Goal: Task Accomplishment & Management: Use online tool/utility

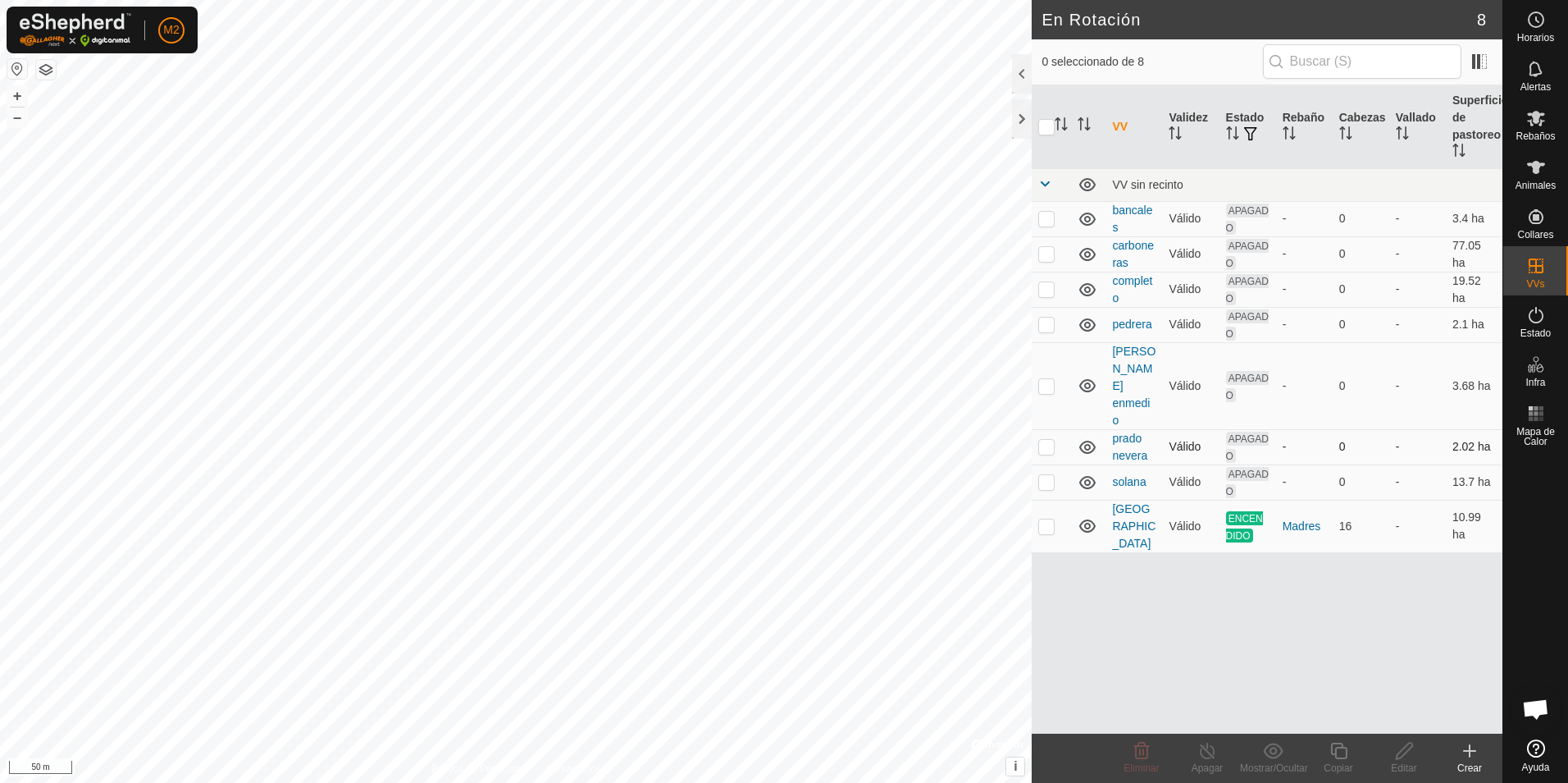
click at [1045, 440] on p-checkbox at bounding box center [1046, 446] width 16 height 13
checkbox input "true"
checkbox input "false"
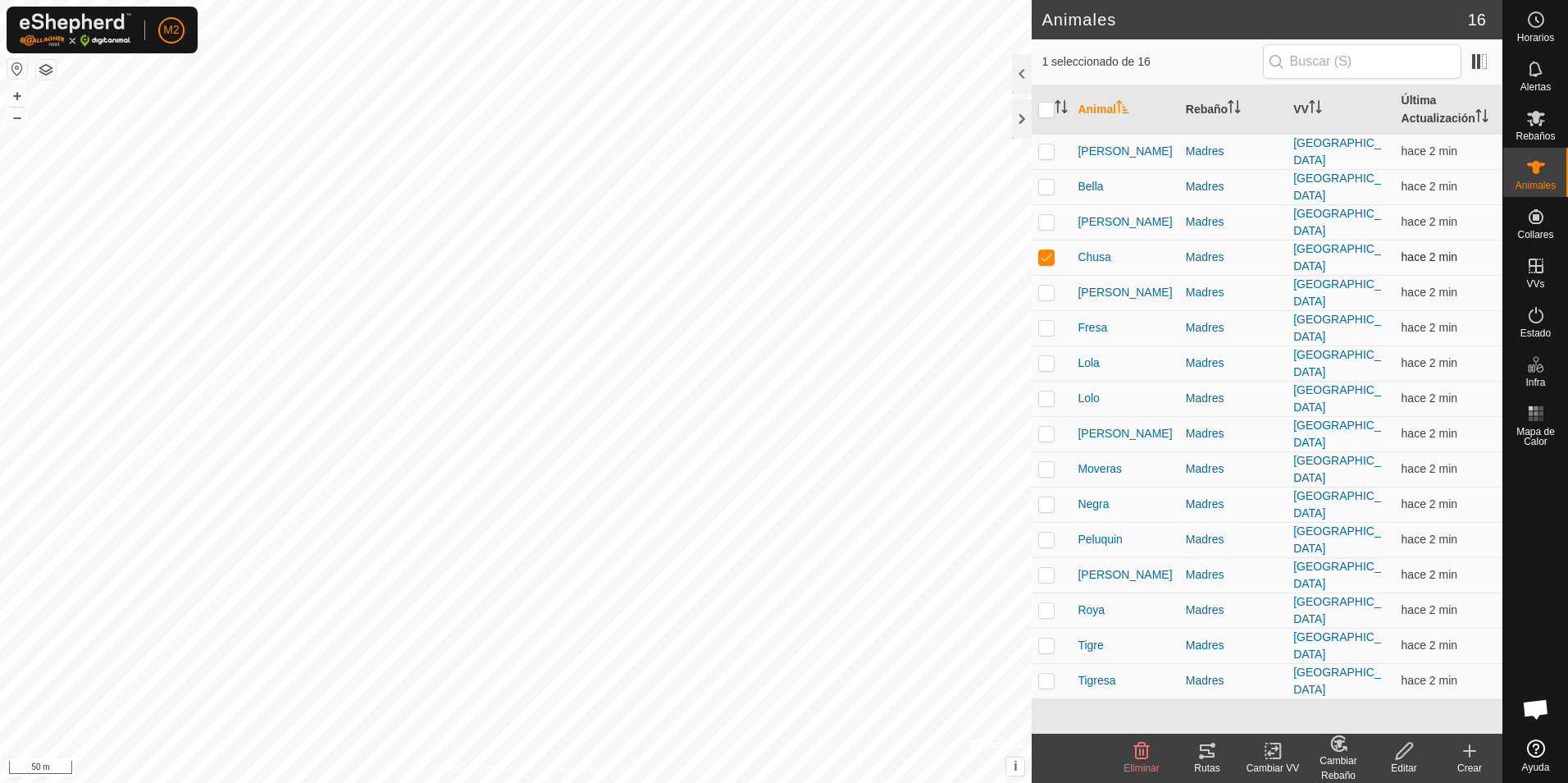
click at [1051, 250] on p-checkbox at bounding box center [1046, 257] width 16 height 13
checkbox input "false"
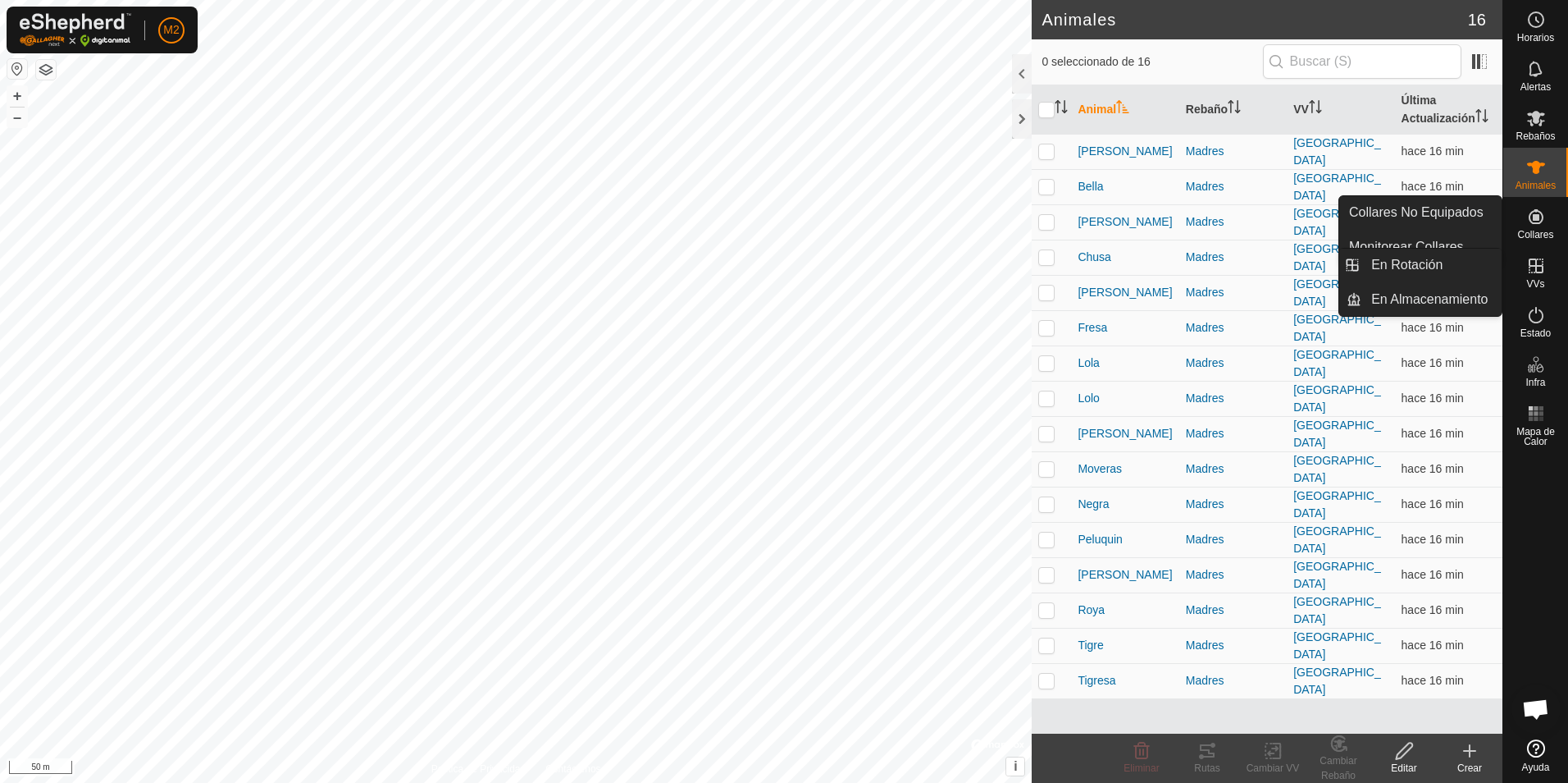
click at [1533, 269] on icon at bounding box center [1536, 266] width 20 height 20
click at [1405, 264] on link "En Rotación" at bounding box center [1431, 265] width 140 height 33
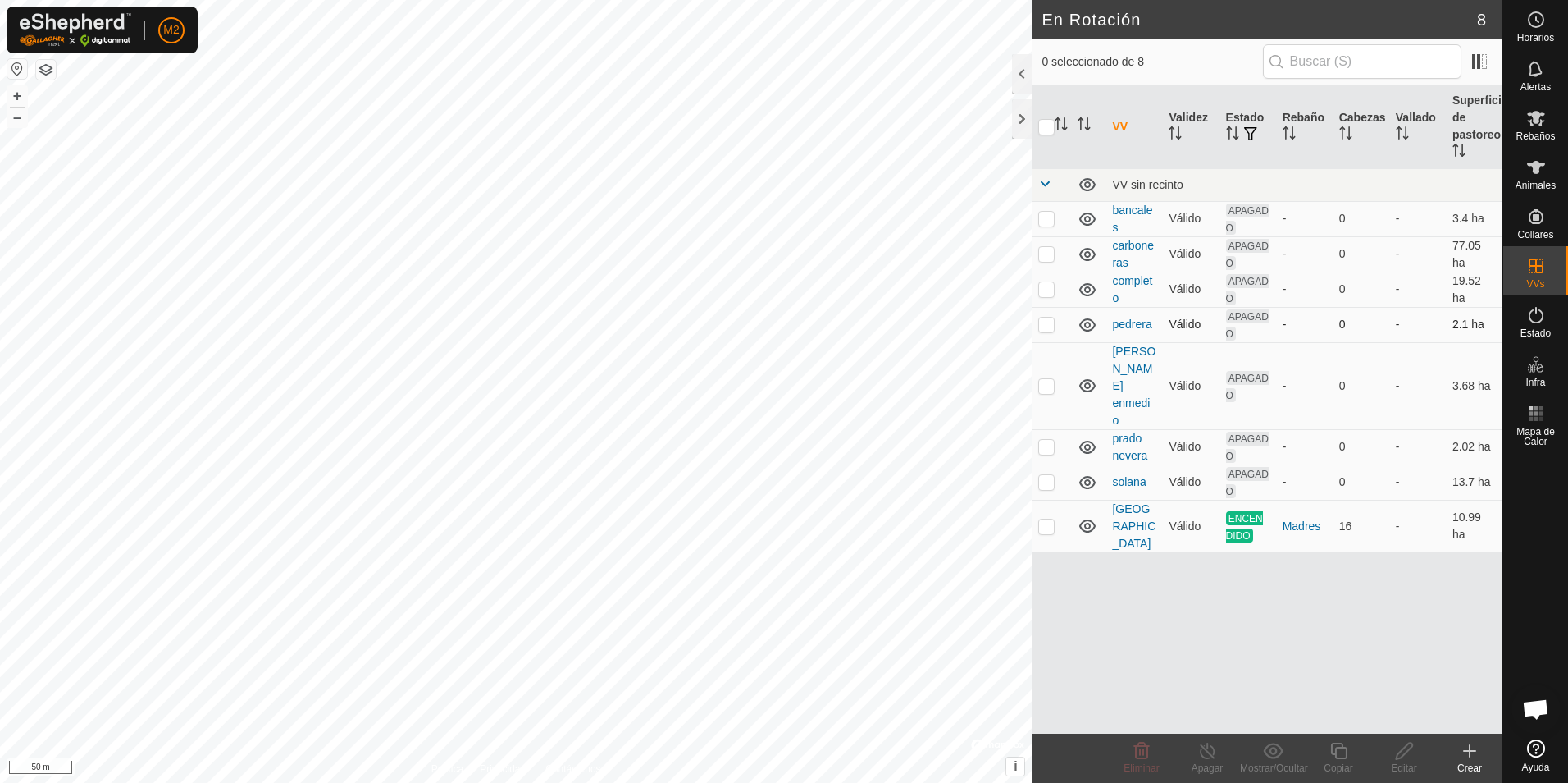
checkbox input "true"
checkbox input "false"
checkbox input "true"
checkbox input "false"
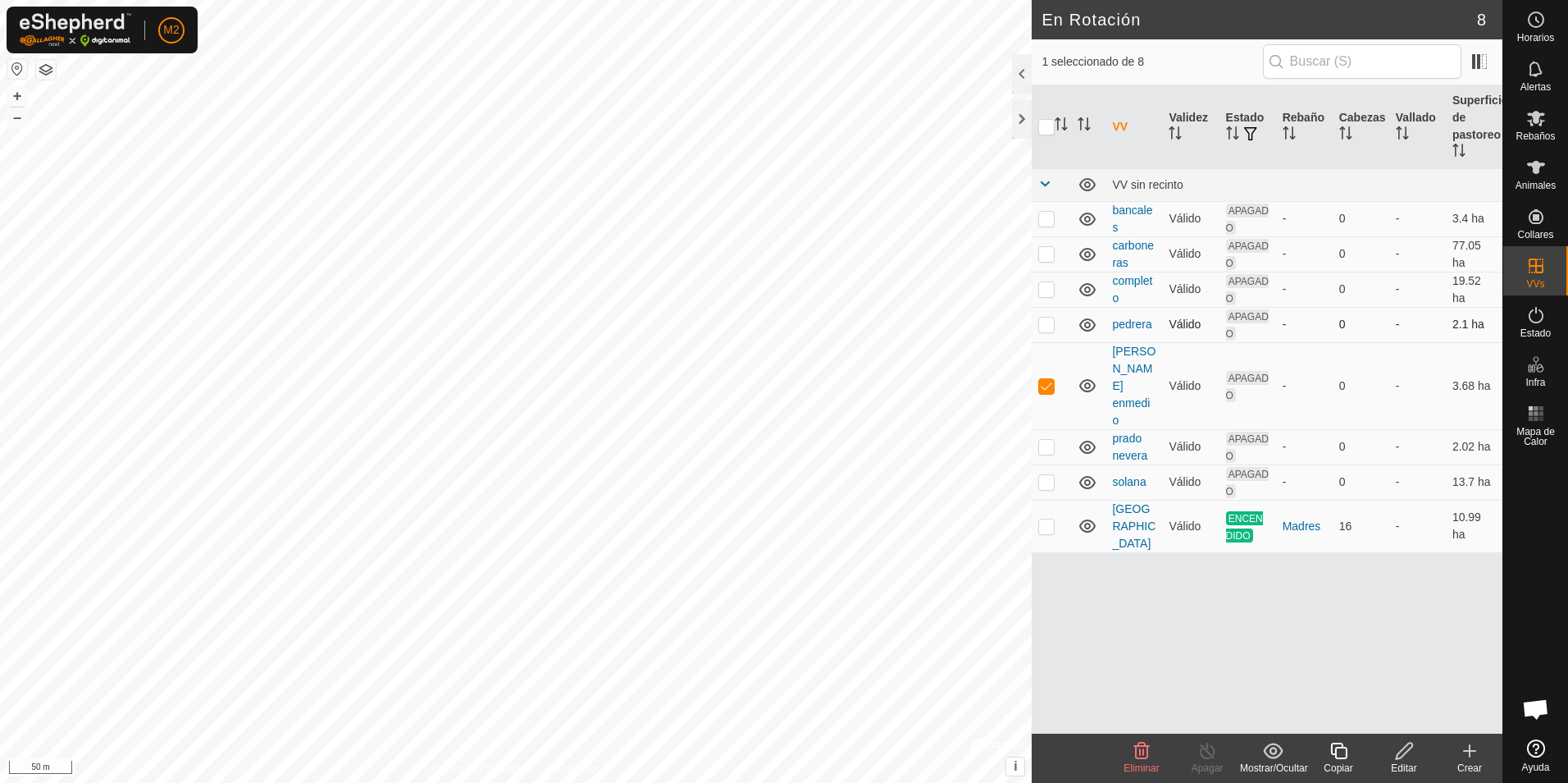
checkbox input "false"
checkbox input "true"
click at [1402, 753] on icon at bounding box center [1404, 751] width 21 height 20
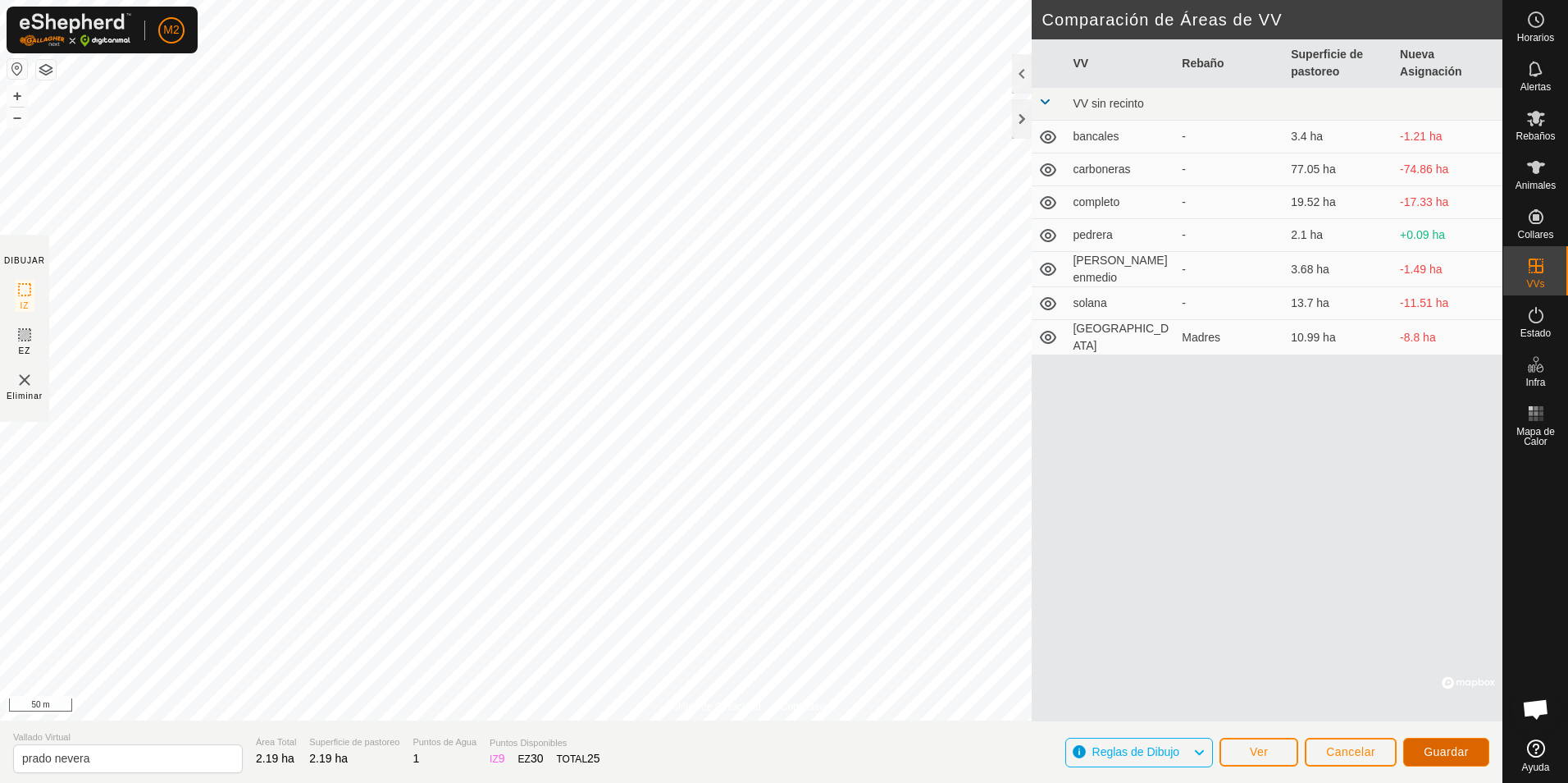
click at [1451, 757] on span "Guardar" at bounding box center [1446, 752] width 45 height 13
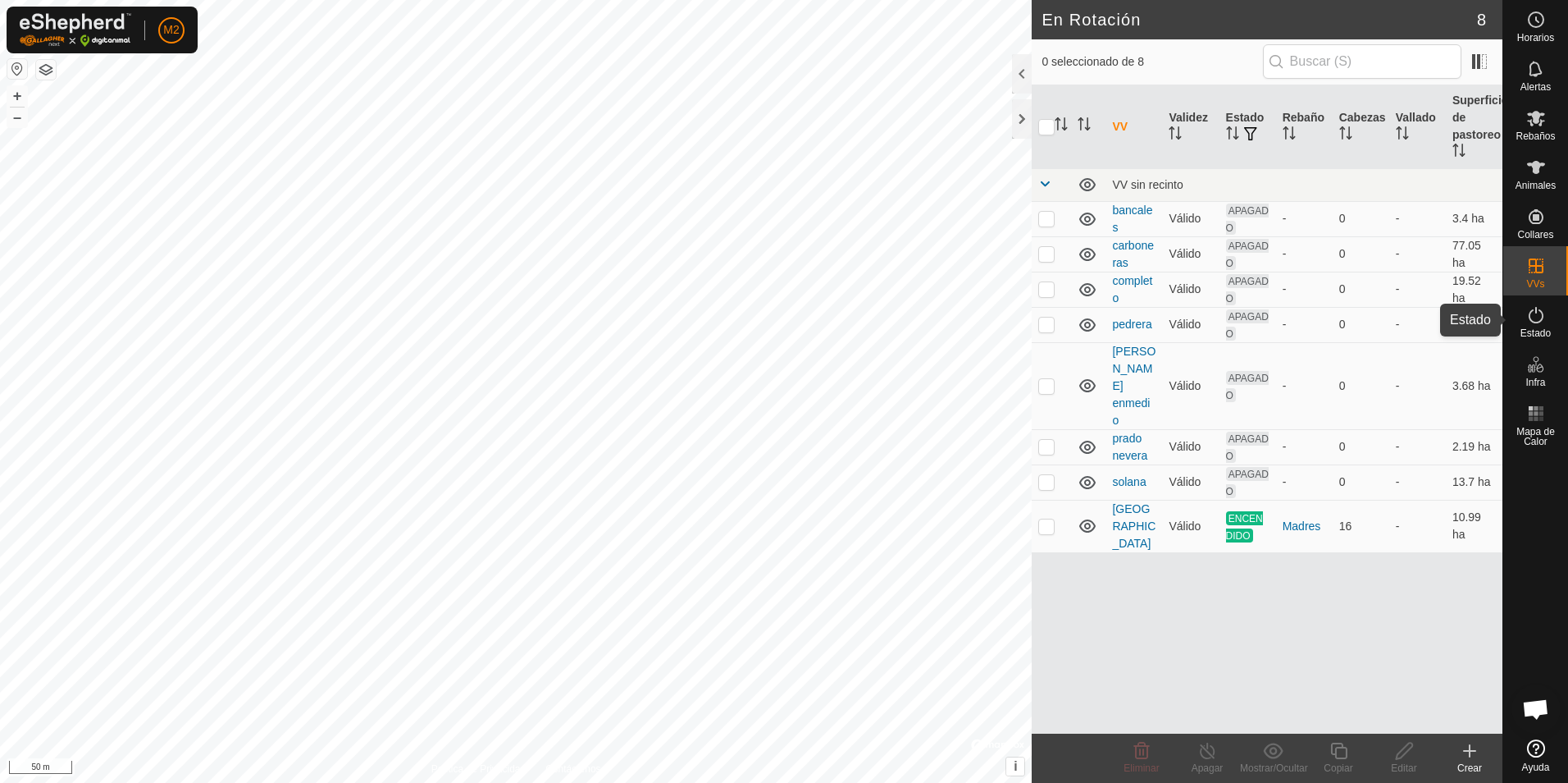
click at [1533, 321] on icon at bounding box center [1536, 315] width 20 height 20
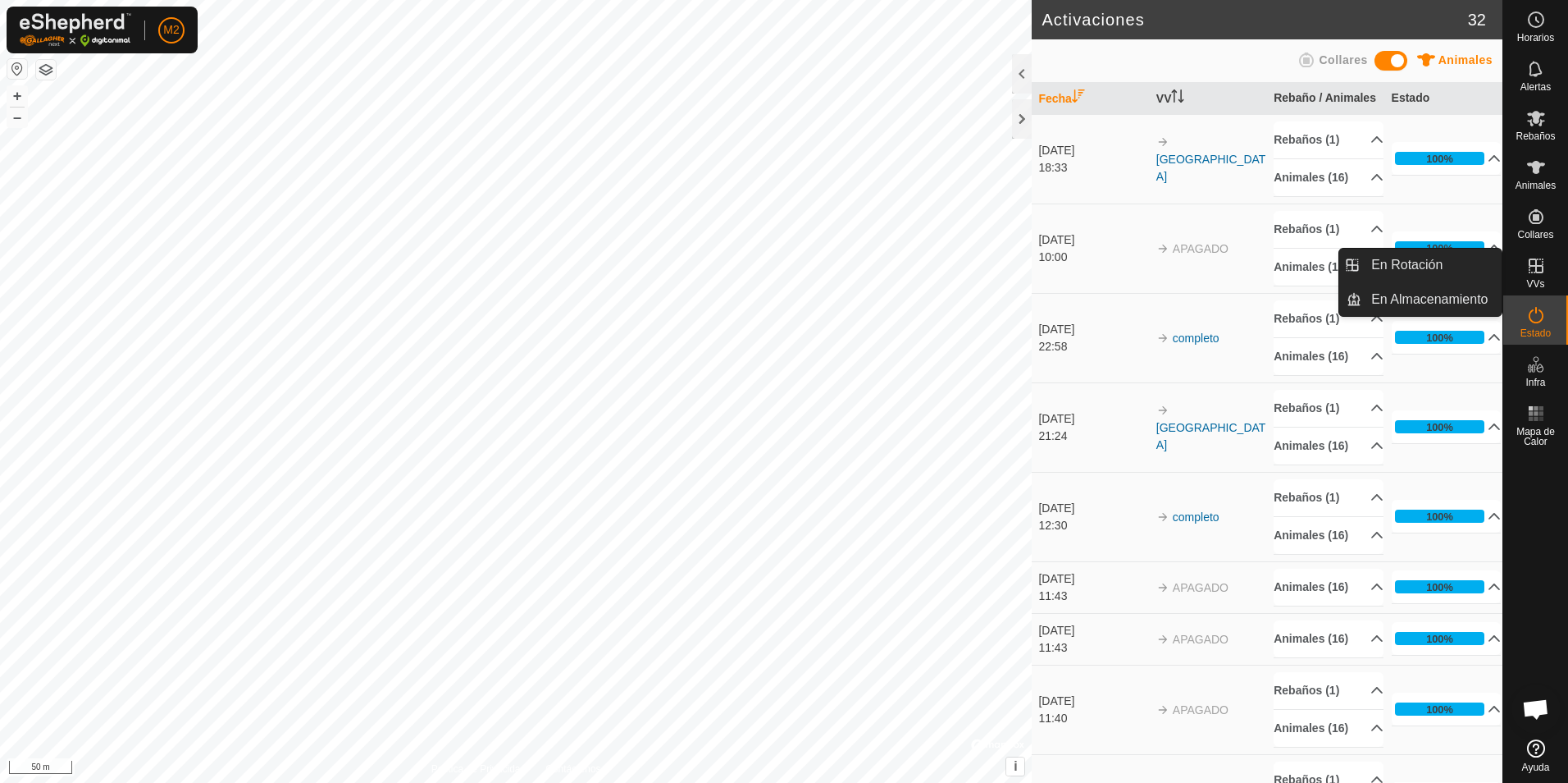
click at [1539, 272] on icon at bounding box center [1536, 266] width 20 height 20
click at [1401, 254] on link "En Rotación" at bounding box center [1431, 265] width 140 height 33
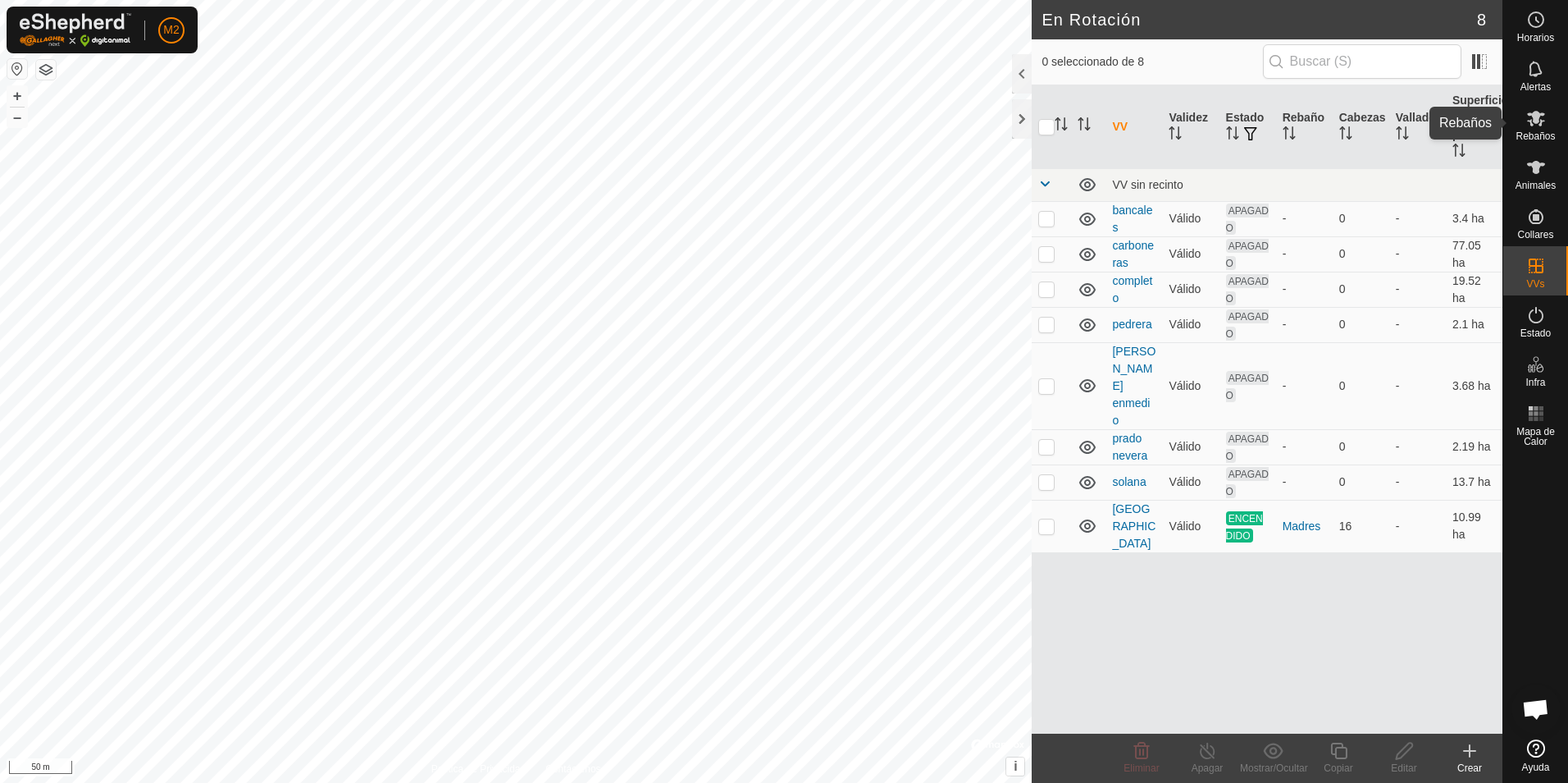
click at [1537, 126] on icon at bounding box center [1536, 119] width 20 height 20
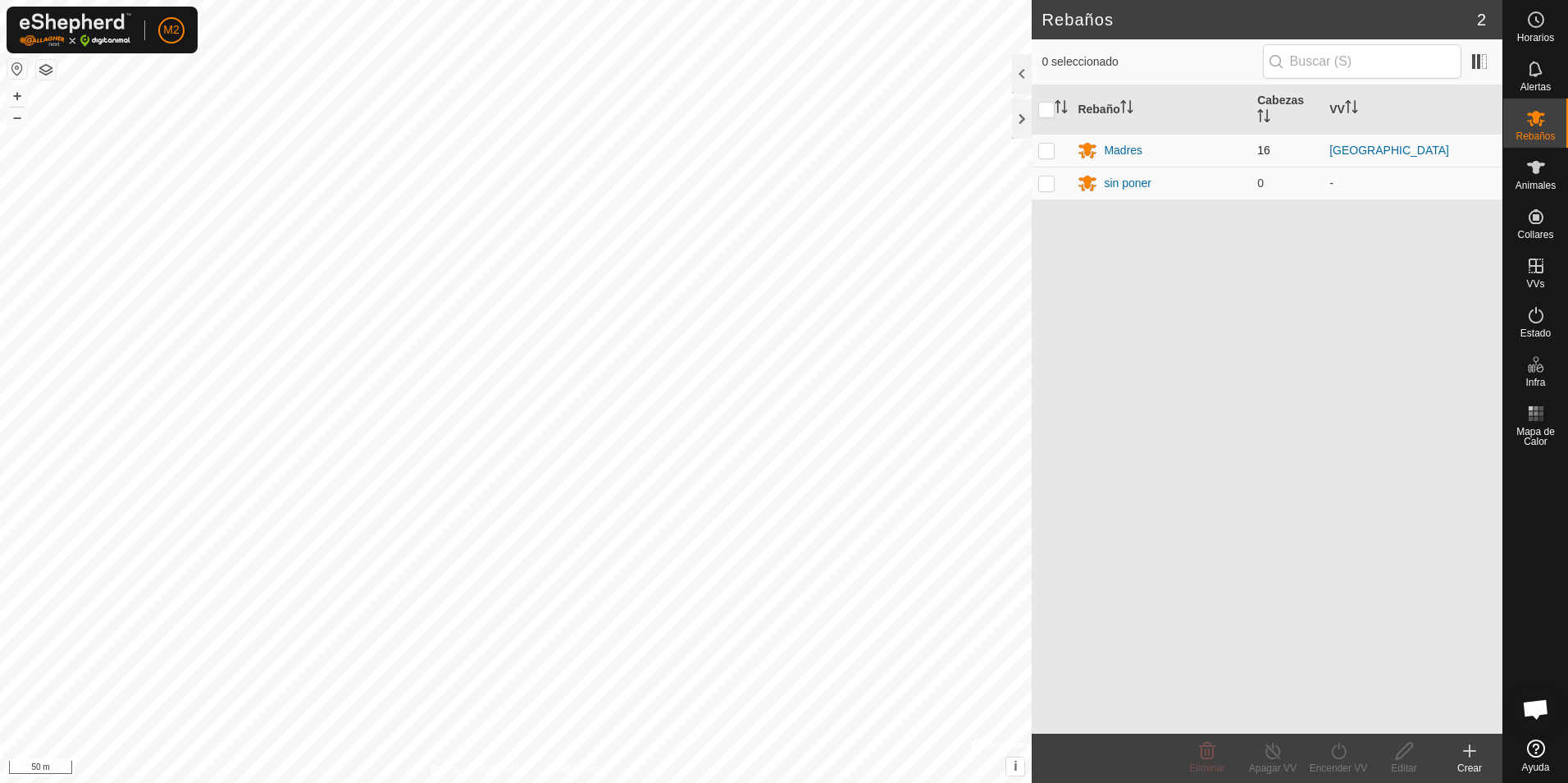
click at [1048, 149] on p-checkbox at bounding box center [1046, 150] width 16 height 13
checkbox input "true"
click at [1341, 755] on icon at bounding box center [1338, 751] width 21 height 20
click at [1346, 714] on link "Ahora" at bounding box center [1387, 715] width 162 height 33
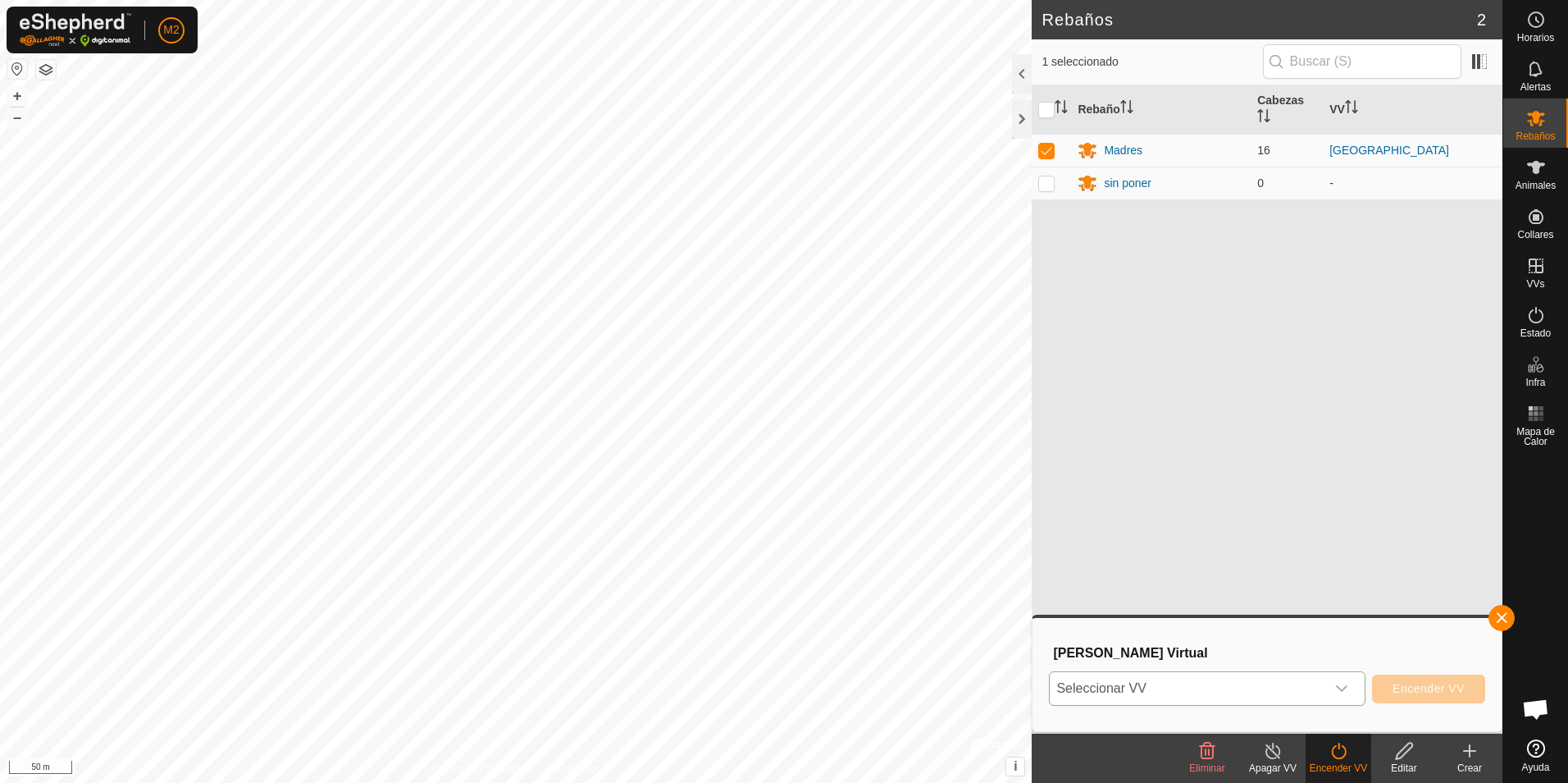
click at [1339, 691] on icon "dropdown trigger" at bounding box center [1342, 688] width 13 height 13
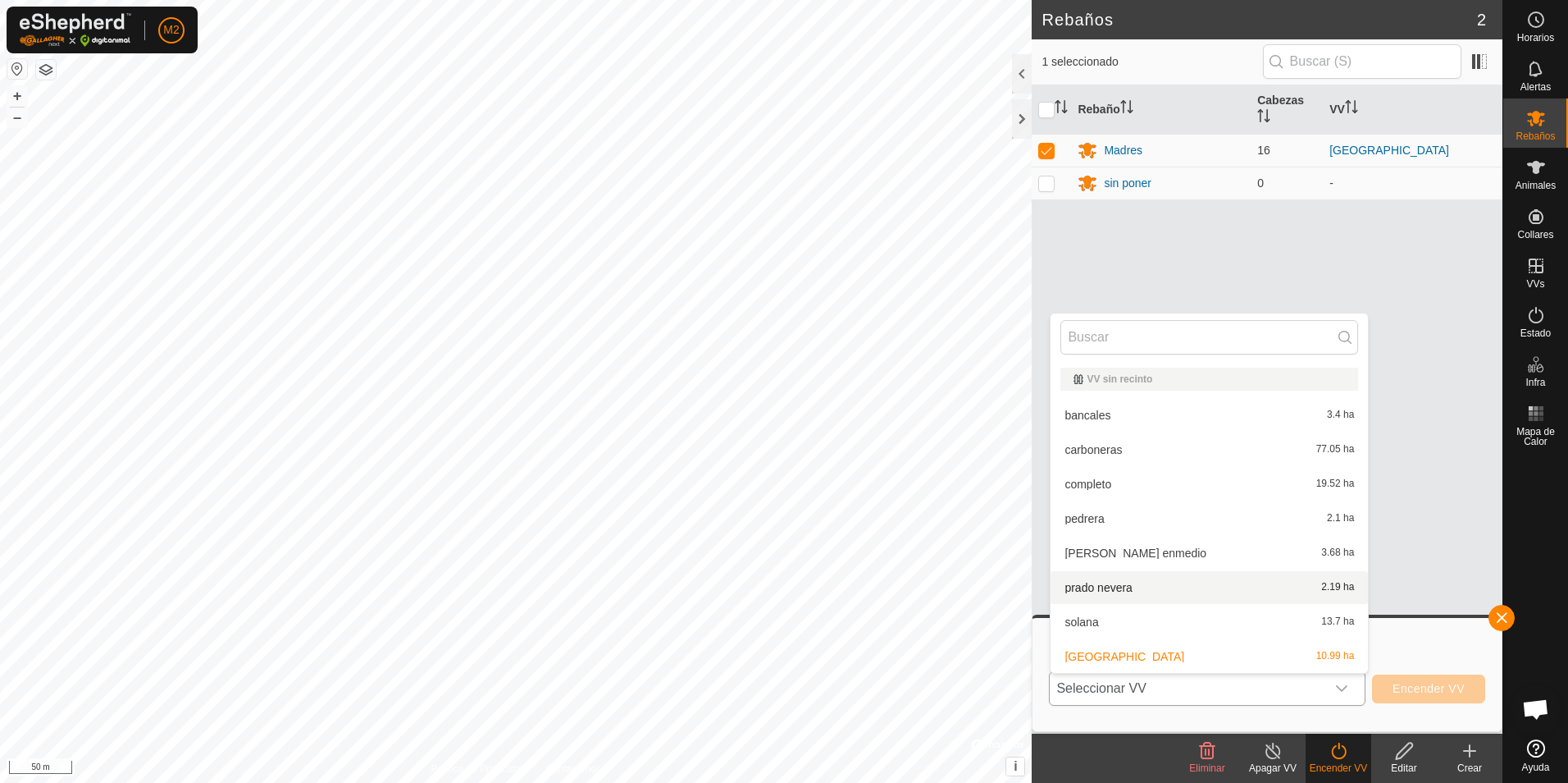
click at [1130, 584] on li "prado nevera 2.19 ha" at bounding box center [1209, 588] width 318 height 33
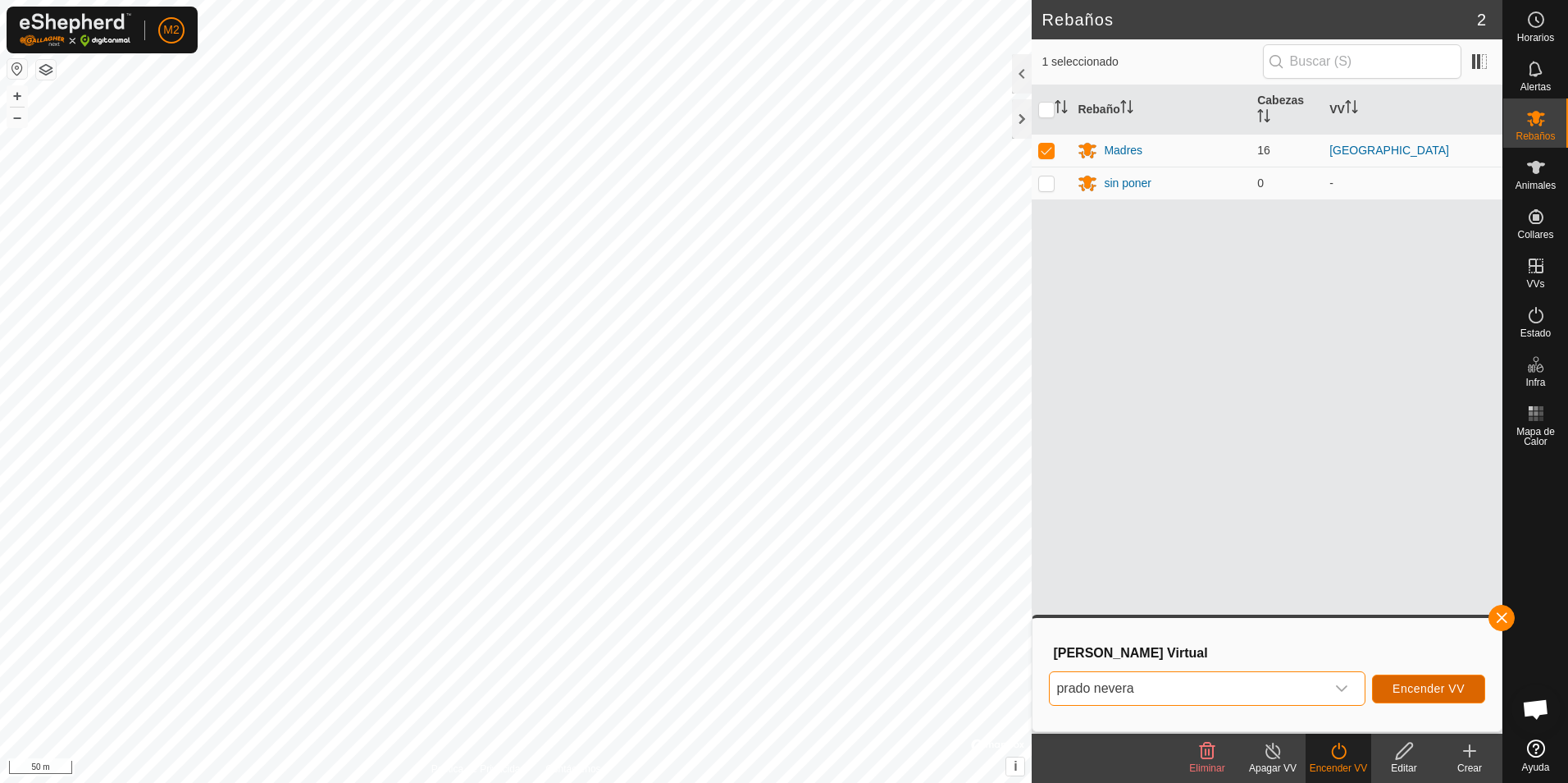
click at [1429, 688] on span "Encender VV" at bounding box center [1429, 688] width 72 height 13
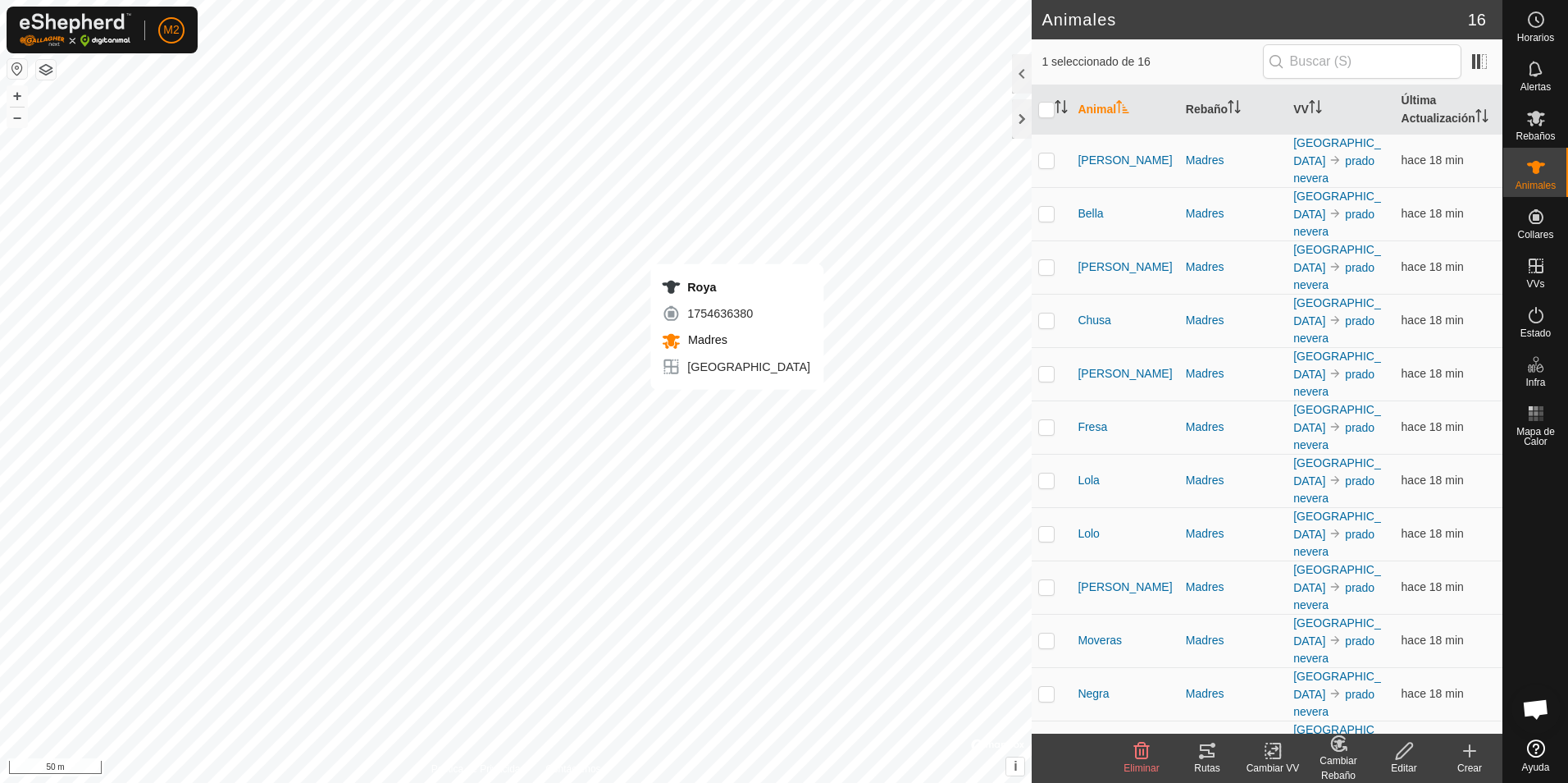
click at [737, 406] on div "Roya 1754636380 Madres umbria + – ⇧ i © Mapbox , © OpenStreetMap , Improve this…" at bounding box center [515, 391] width 1031 height 783
checkbox input "false"
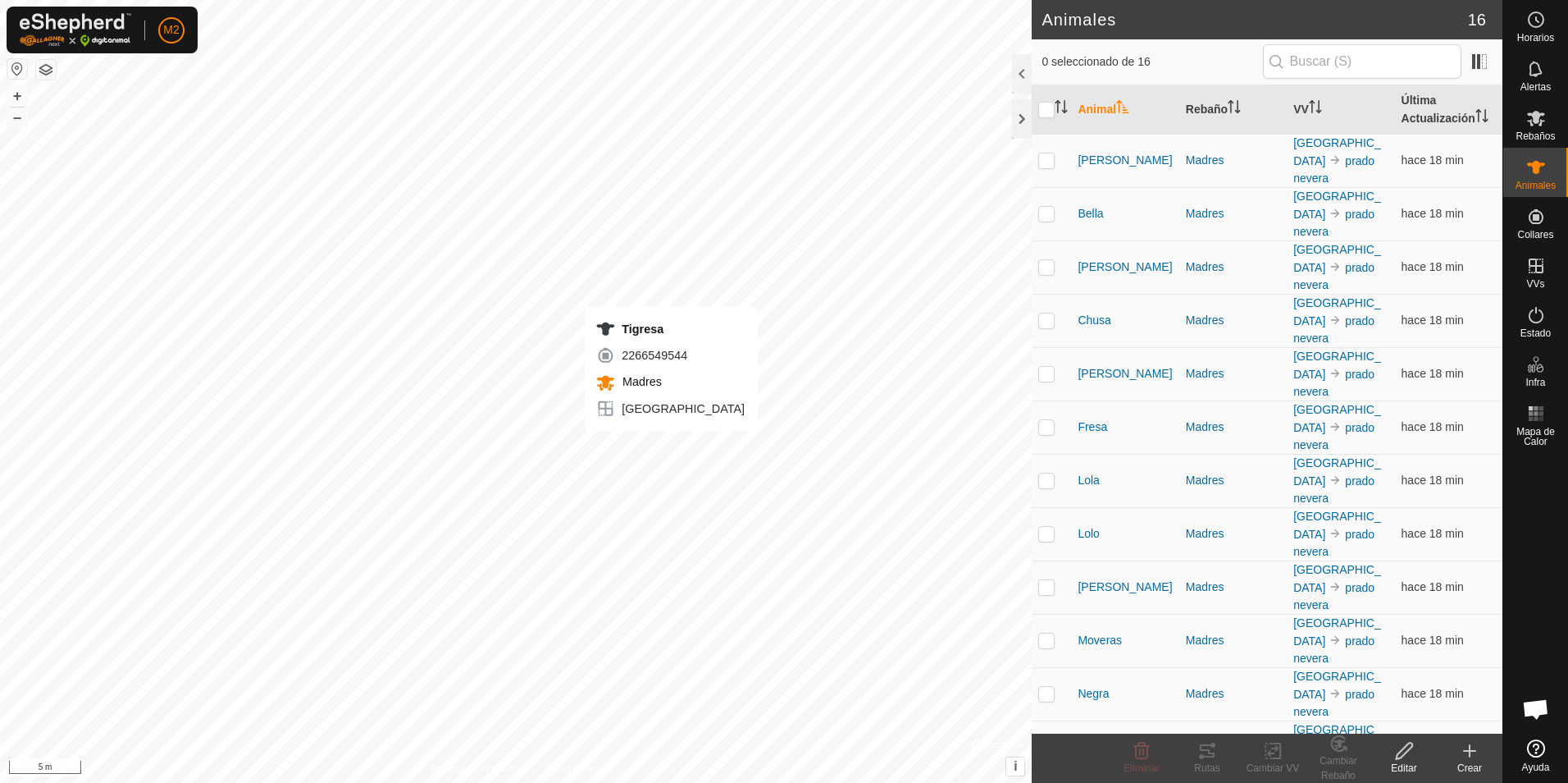
checkbox input "true"
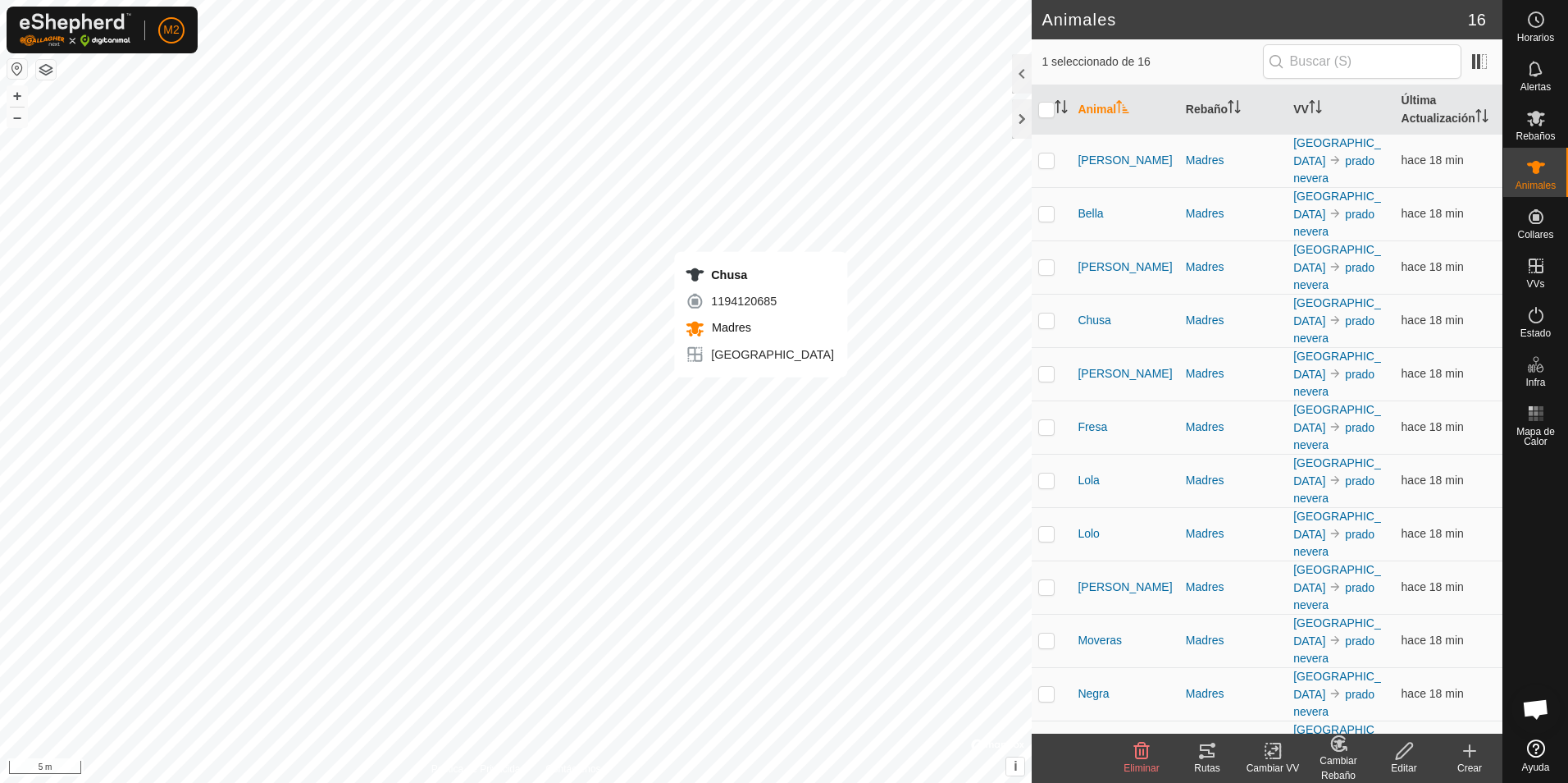
click at [761, 394] on div "Chusa 1194120685 Madres umbria + – ⇧ i © Mapbox , © OpenStreetMap , Improve thi…" at bounding box center [515, 391] width 1031 height 783
checkbox input "true"
click at [775, 332] on div "Peluquin 1680833414 Madres umbria + – ⇧ i © Mapbox , © OpenStreetMap , Improve …" at bounding box center [515, 391] width 1031 height 783
checkbox input "true"
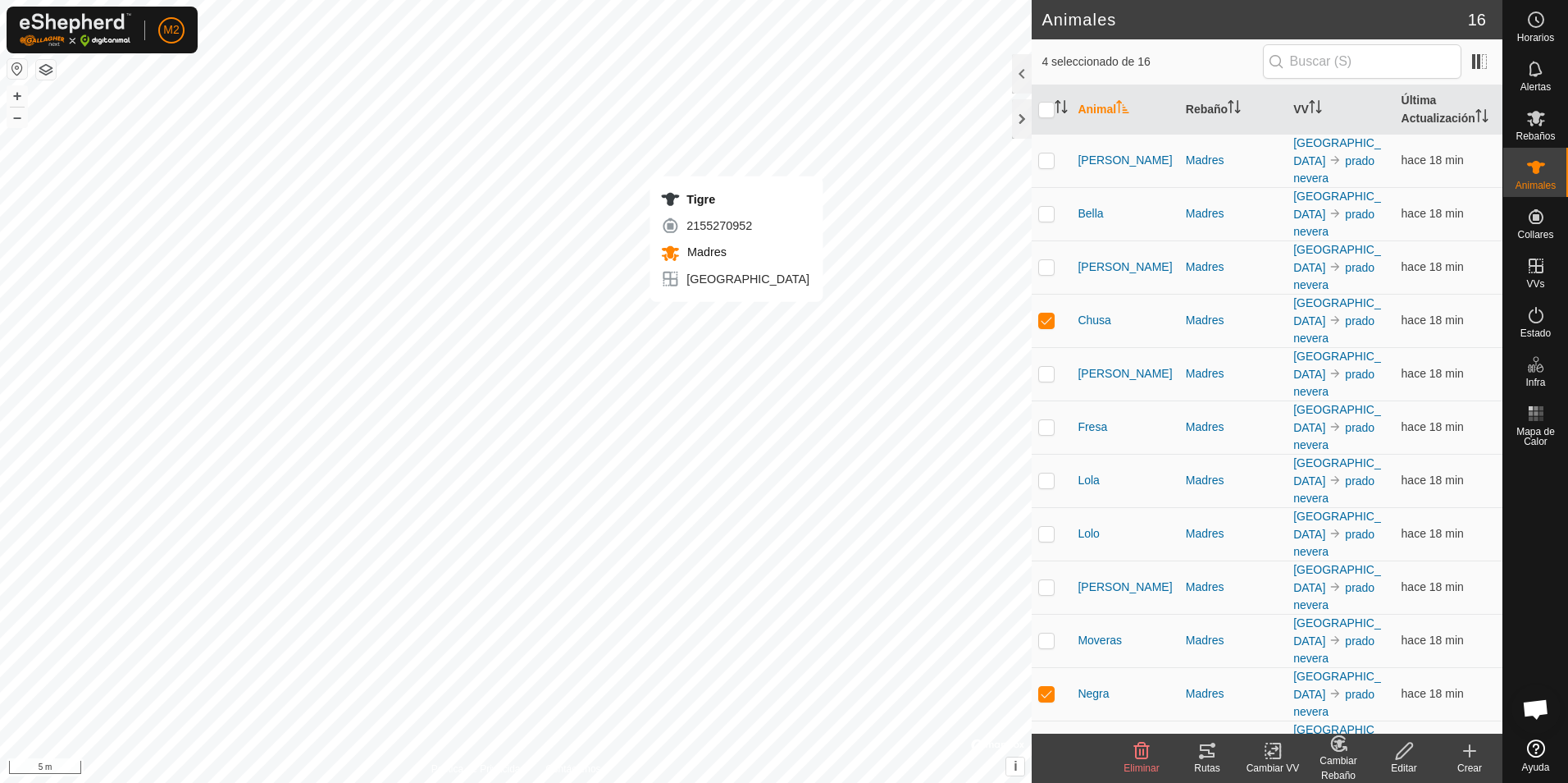
click at [737, 319] on div "Tigre 2155270952 Madres umbria + – ⇧ i © Mapbox , © OpenStreetMap , Improve thi…" at bounding box center [515, 391] width 1031 height 783
checkbox input "true"
click at [712, 352] on div "Roya 1754636380 Madres umbria + – ⇧ i © Mapbox , © OpenStreetMap , Improve this…" at bounding box center [515, 391] width 1031 height 783
checkbox input "true"
click at [1203, 757] on icon at bounding box center [1207, 751] width 15 height 13
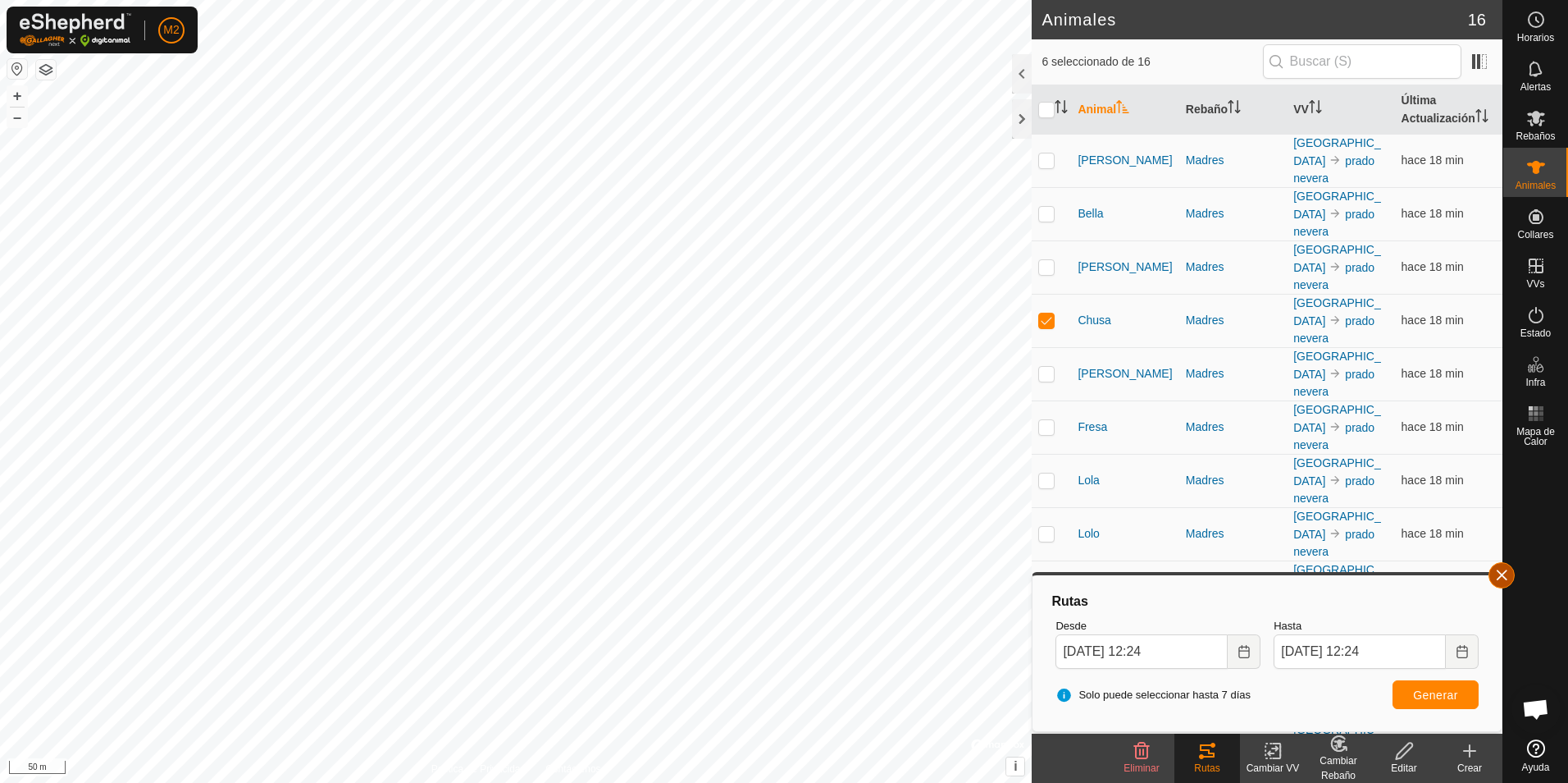
drag, startPoint x: 1506, startPoint y: 576, endPoint x: 1441, endPoint y: 300, distance: 283.6
click at [1505, 576] on button "button" at bounding box center [1501, 576] width 26 height 26
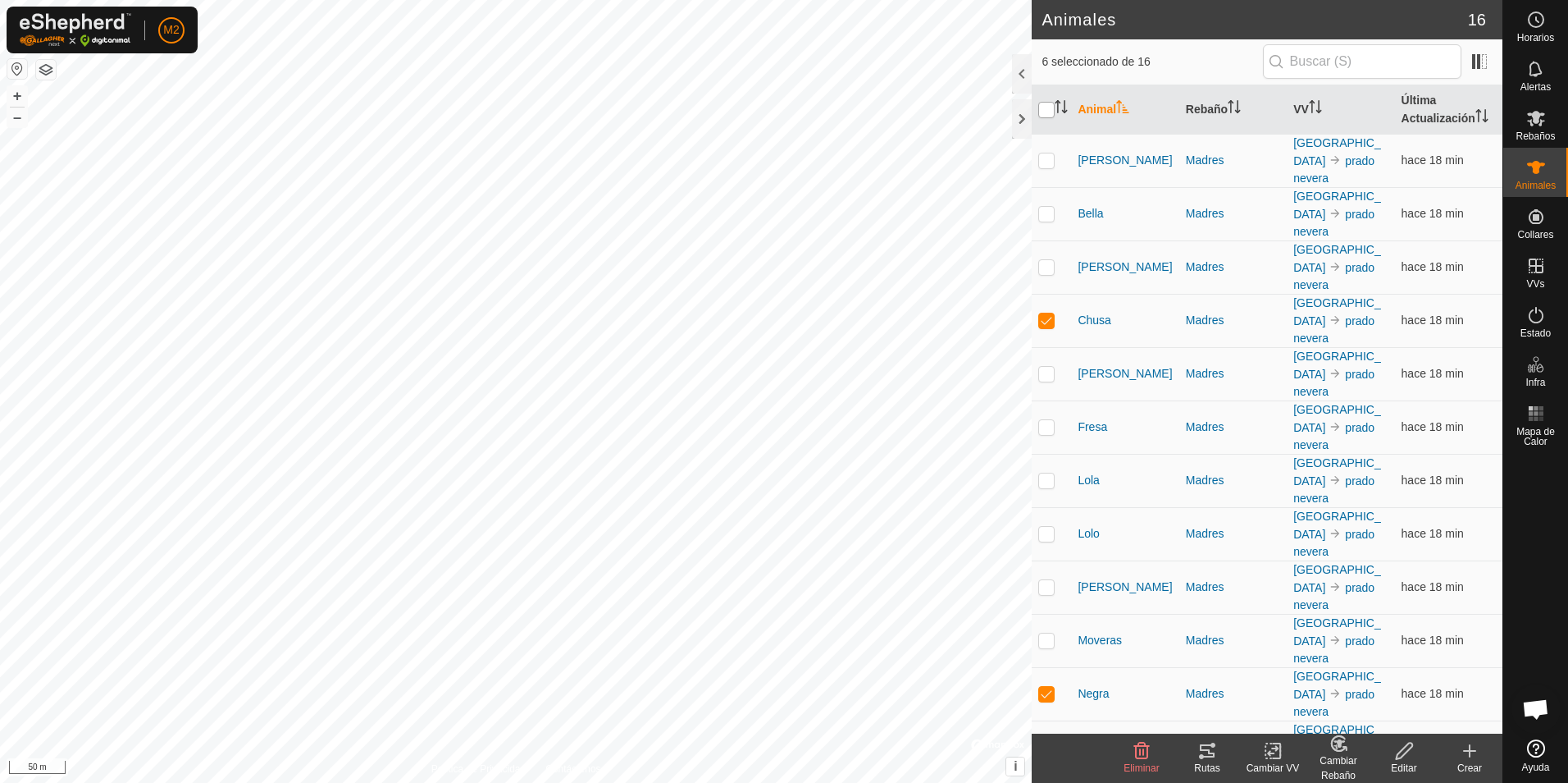
click at [1049, 110] on input "checkbox" at bounding box center [1046, 110] width 16 height 16
checkbox input "true"
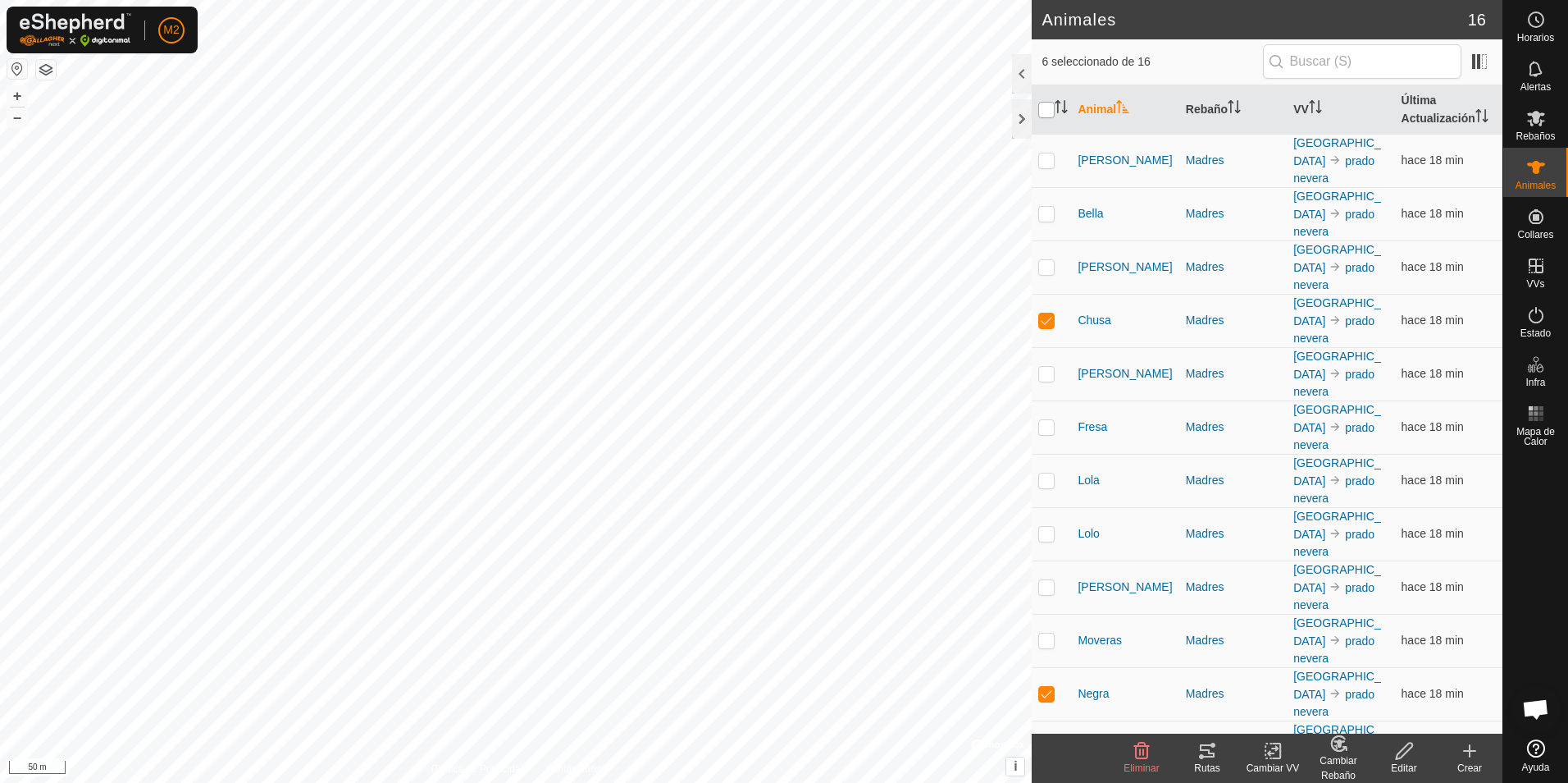
checkbox input "true"
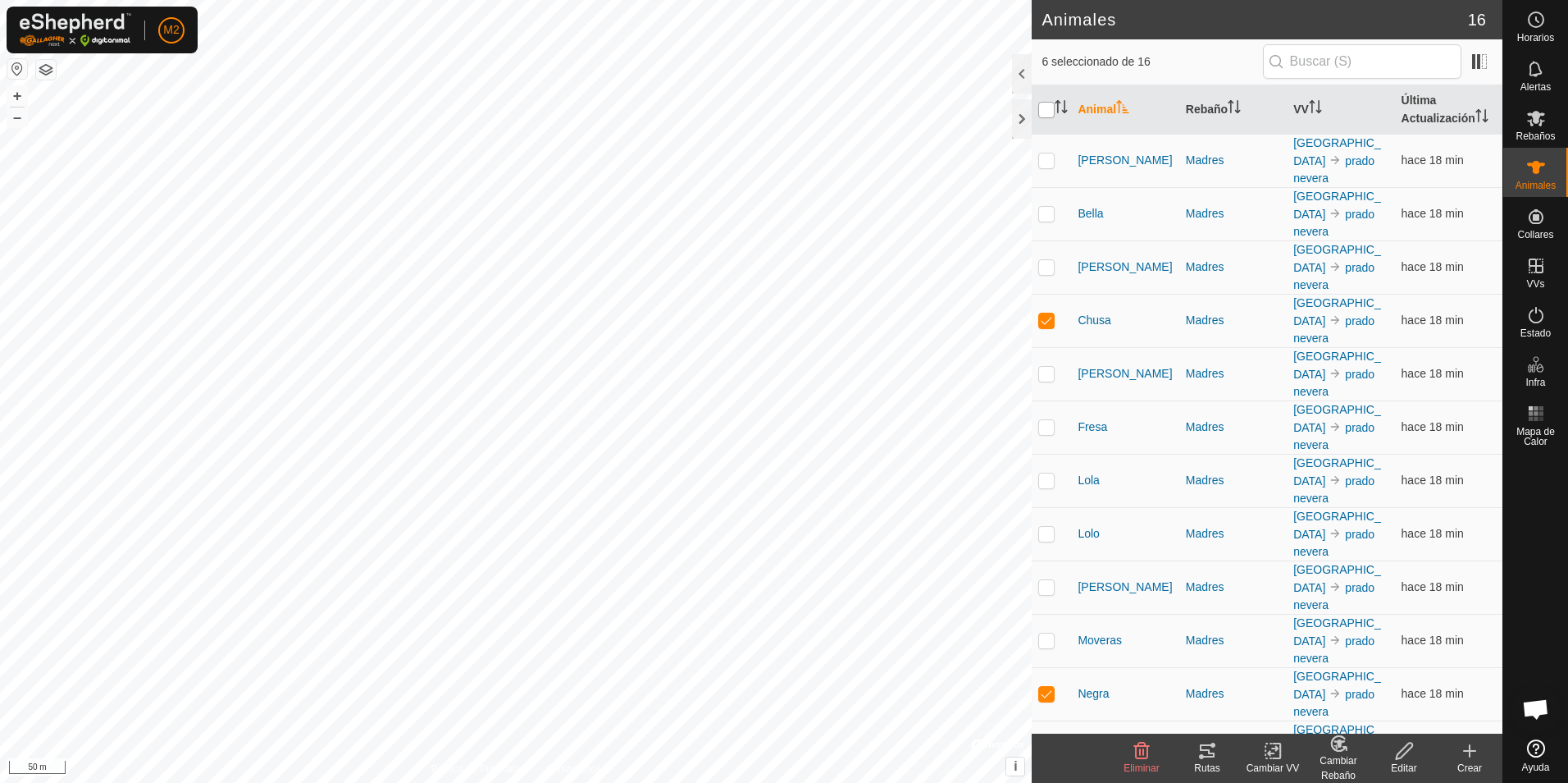
checkbox input "true"
click at [1049, 110] on input "checkbox" at bounding box center [1046, 110] width 16 height 16
checkbox input "false"
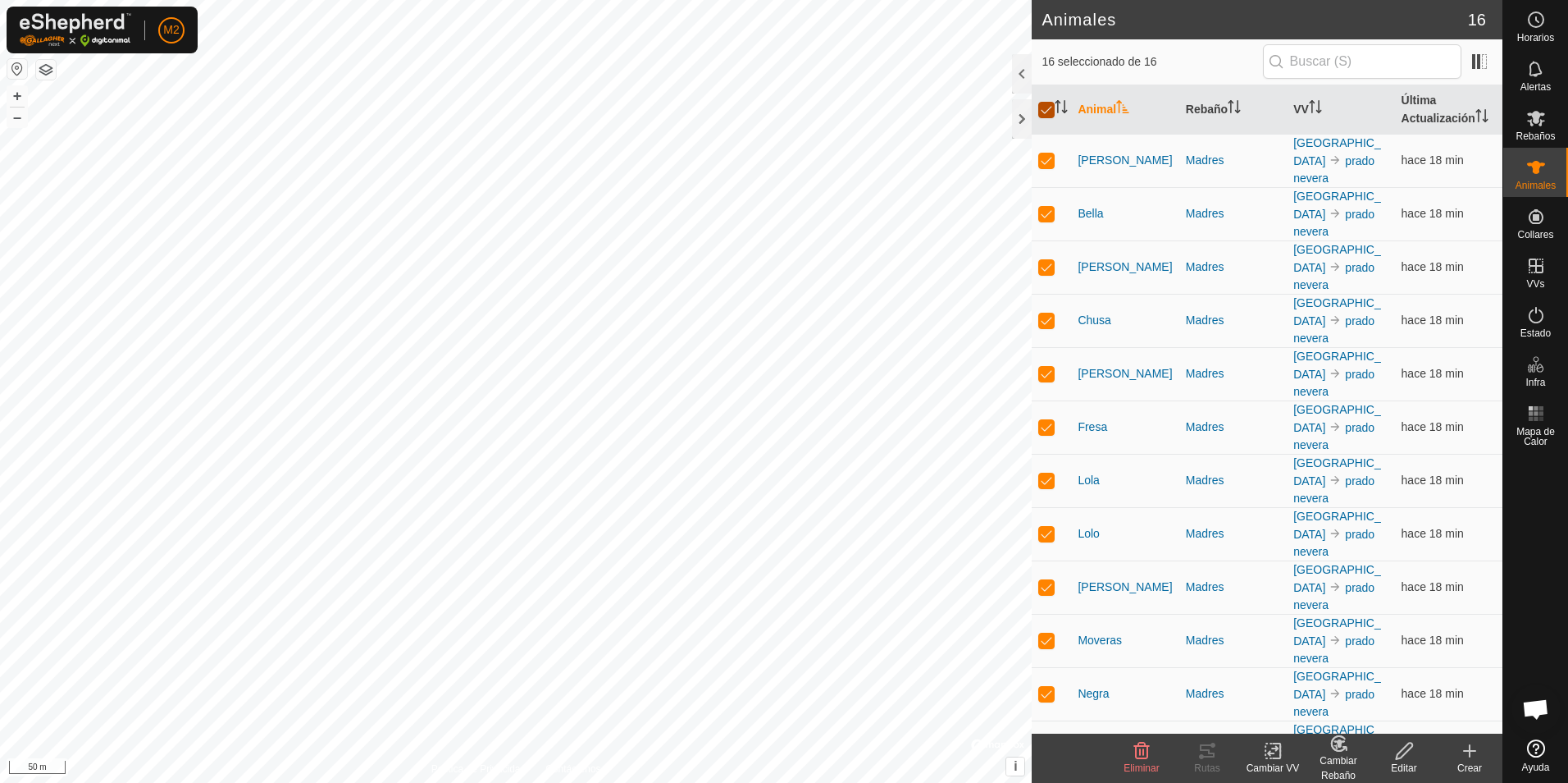
checkbox input "false"
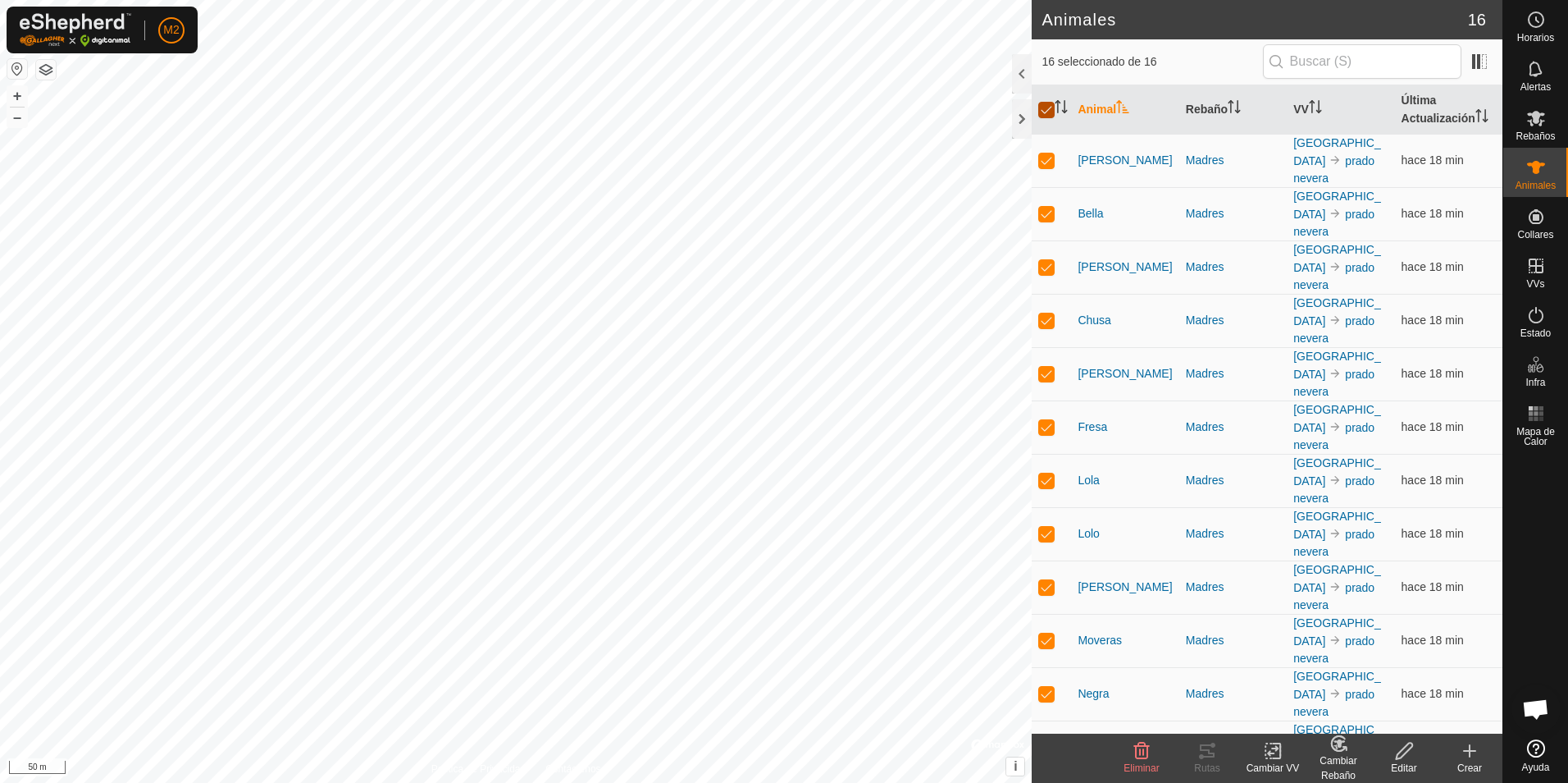
checkbox input "false"
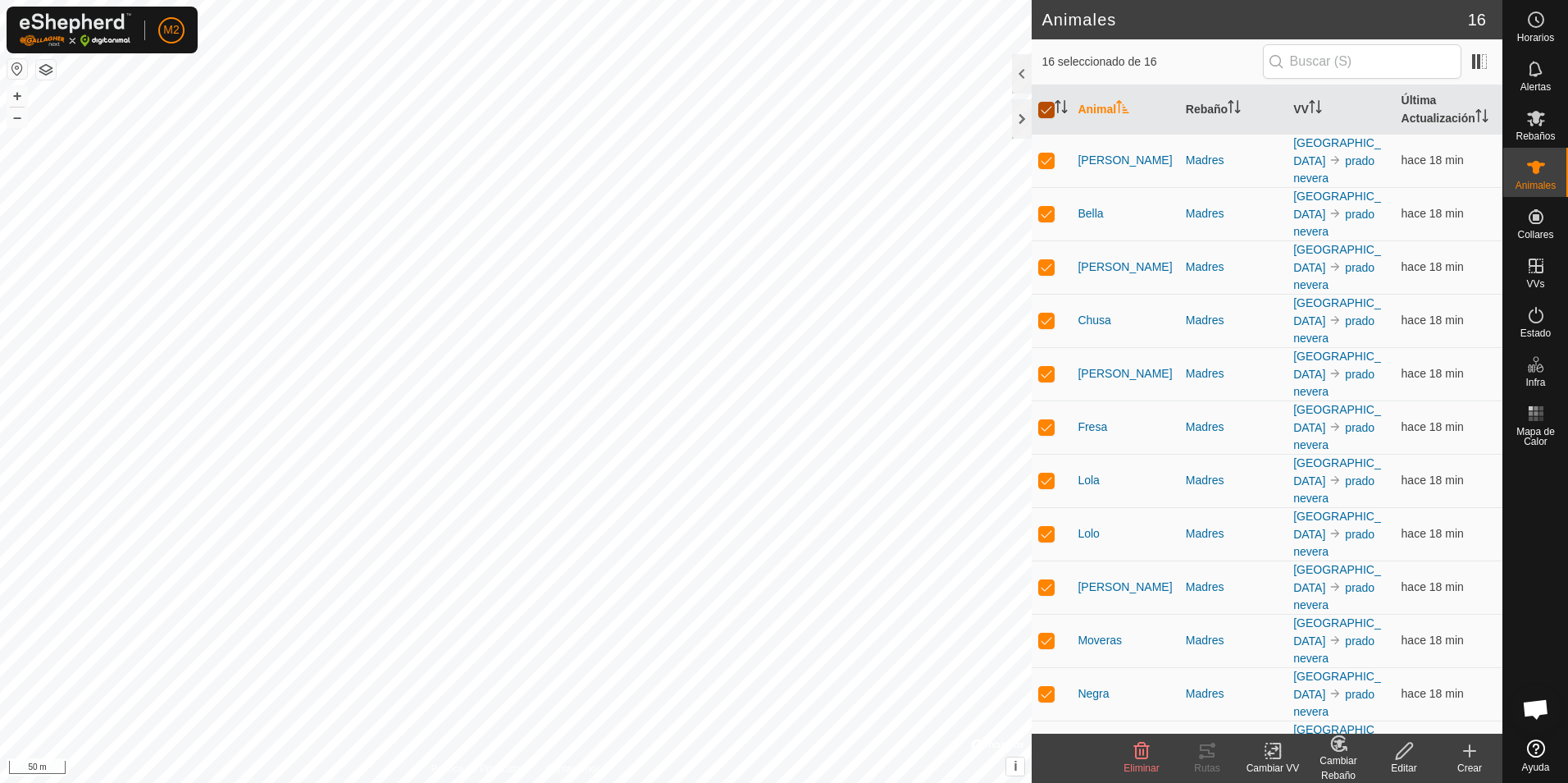
checkbox input "false"
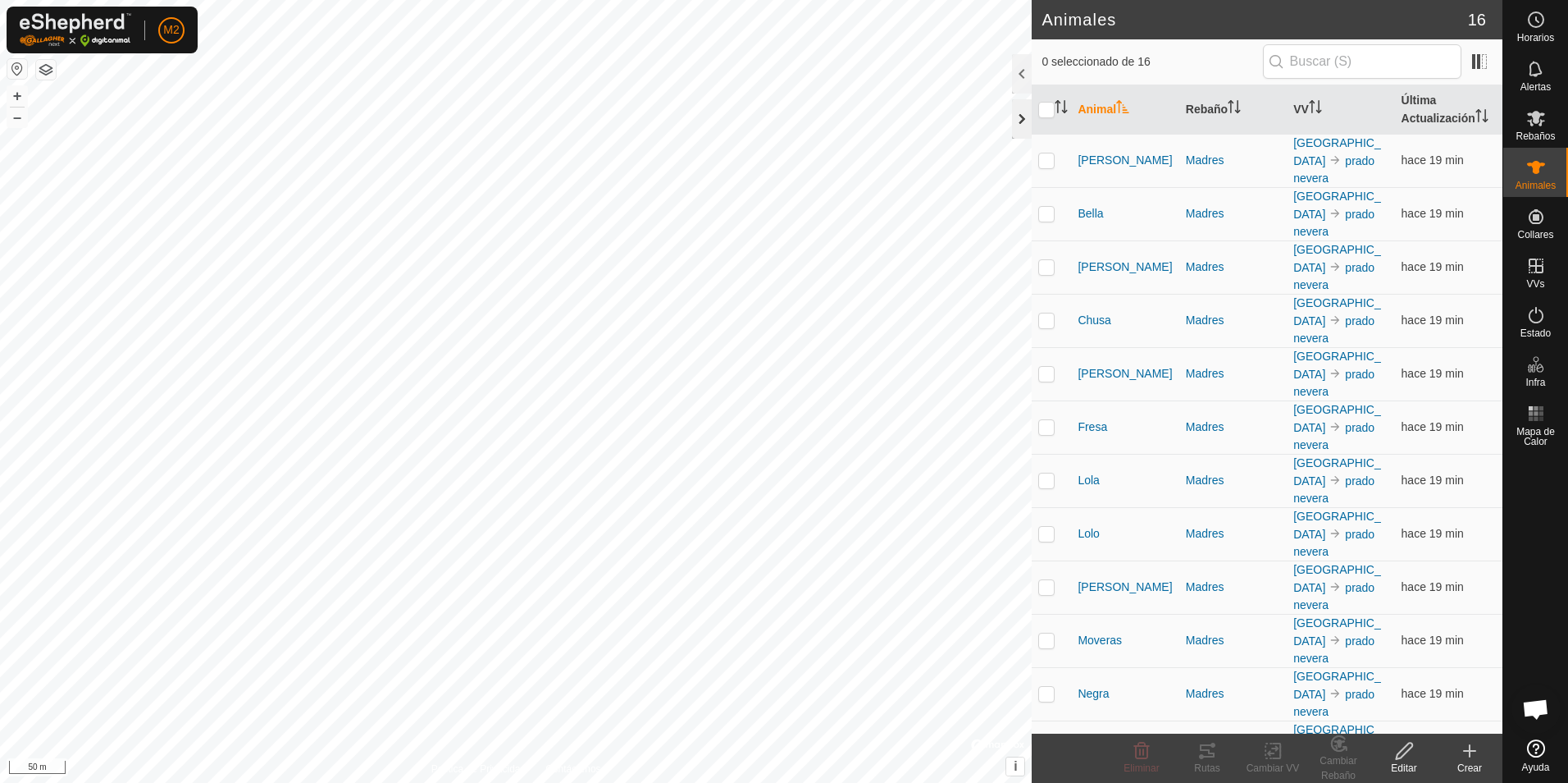
click at [1024, 118] on div at bounding box center [1022, 119] width 20 height 40
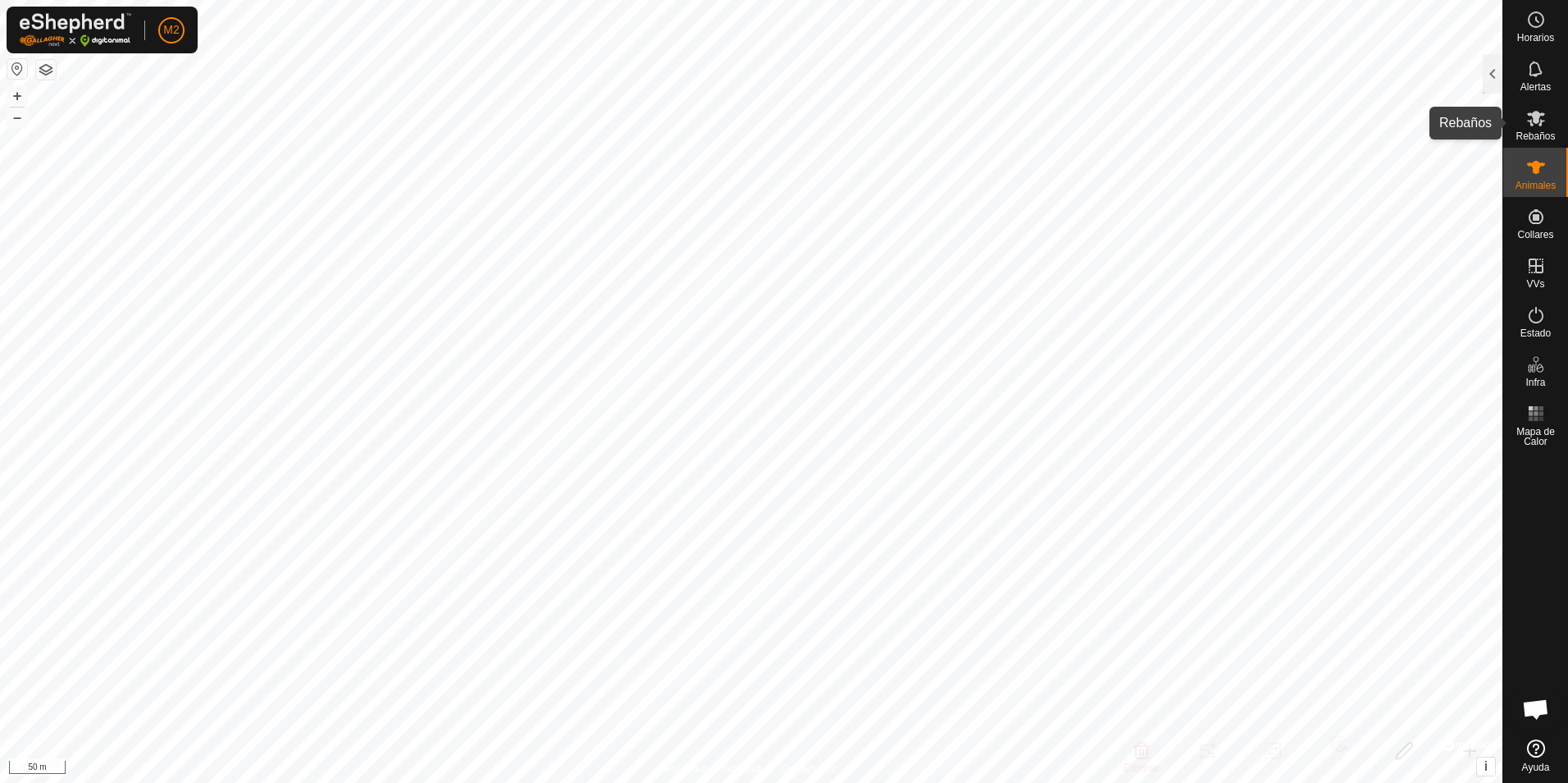
click at [1535, 131] on span "Rebaños" at bounding box center [1535, 136] width 40 height 10
click at [1490, 74] on div at bounding box center [1493, 74] width 20 height 40
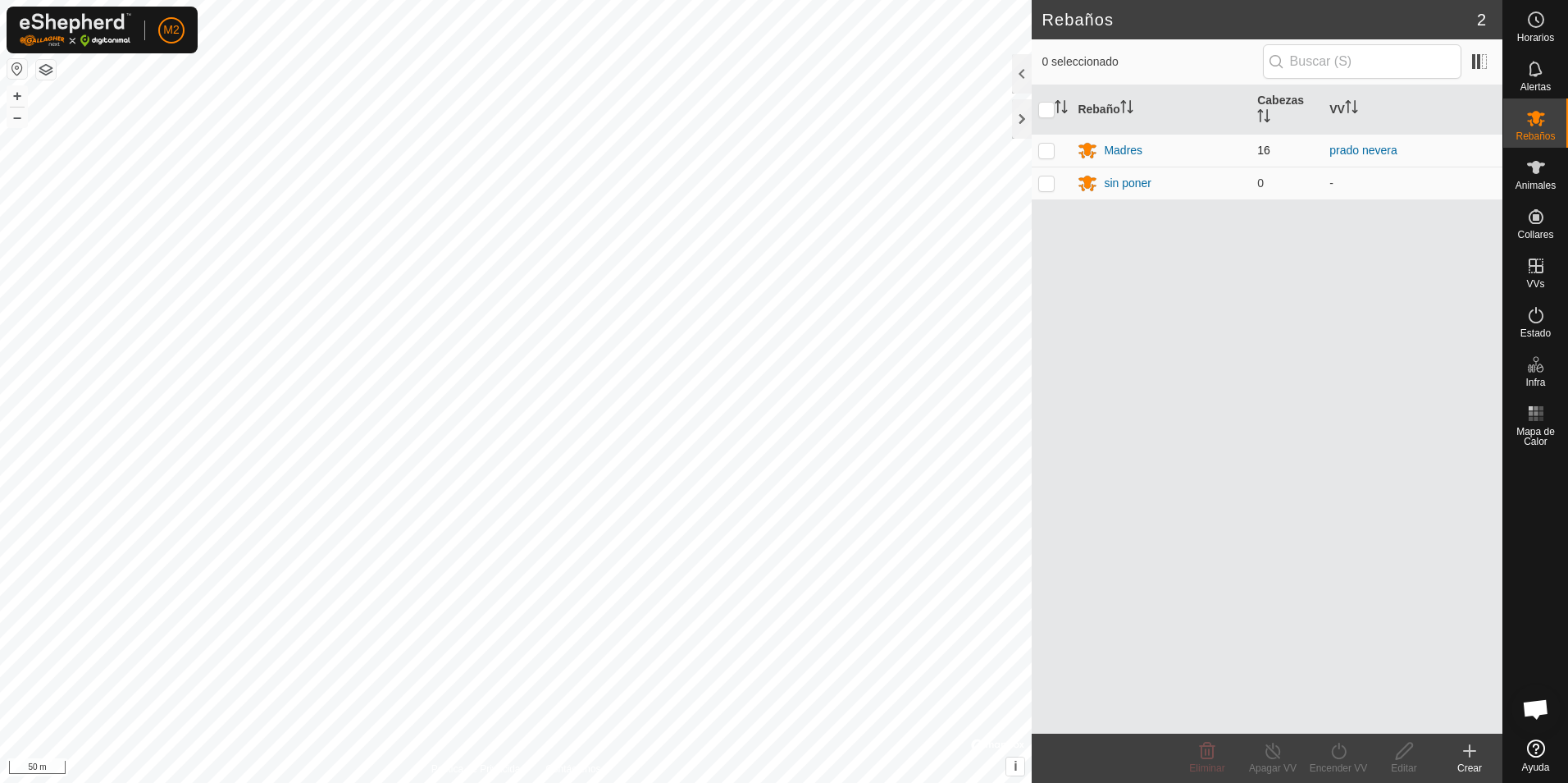
click at [1043, 151] on p-checkbox at bounding box center [1046, 150] width 16 height 13
checkbox input "true"
click at [1265, 753] on icon at bounding box center [1273, 751] width 15 height 16
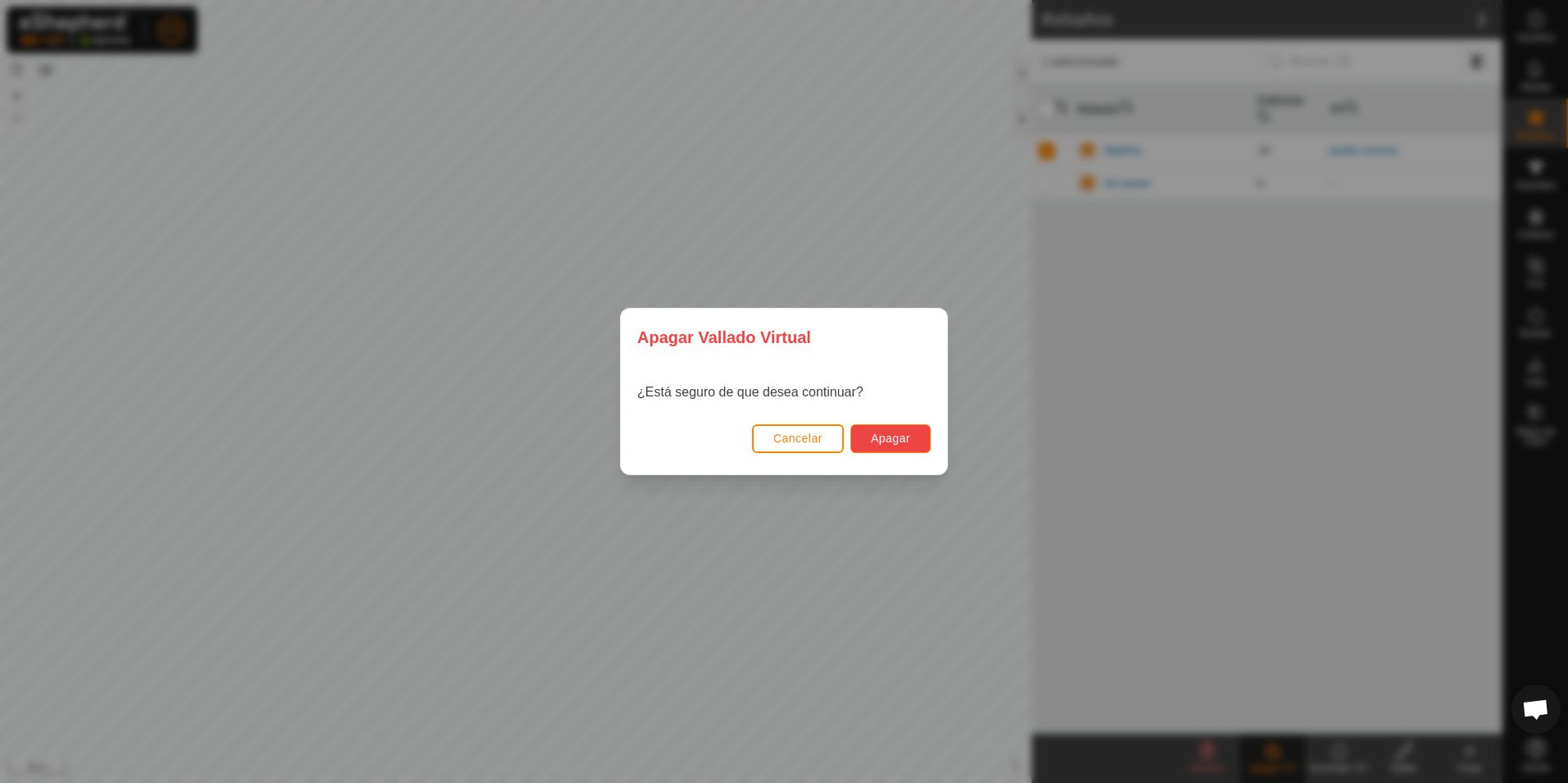
click at [896, 441] on span "Apagar" at bounding box center [891, 438] width 40 height 13
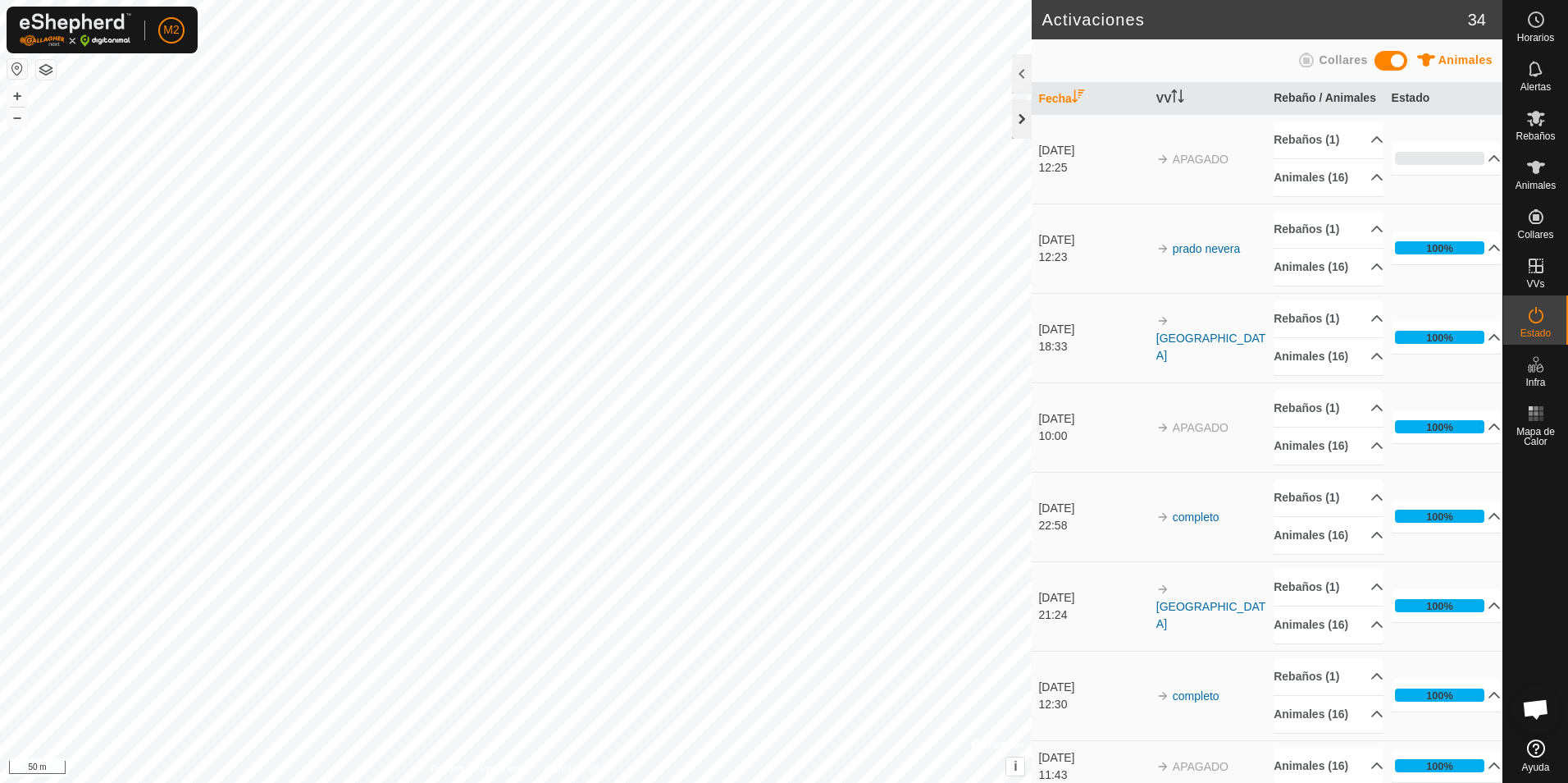
click at [1023, 119] on div at bounding box center [1022, 119] width 20 height 40
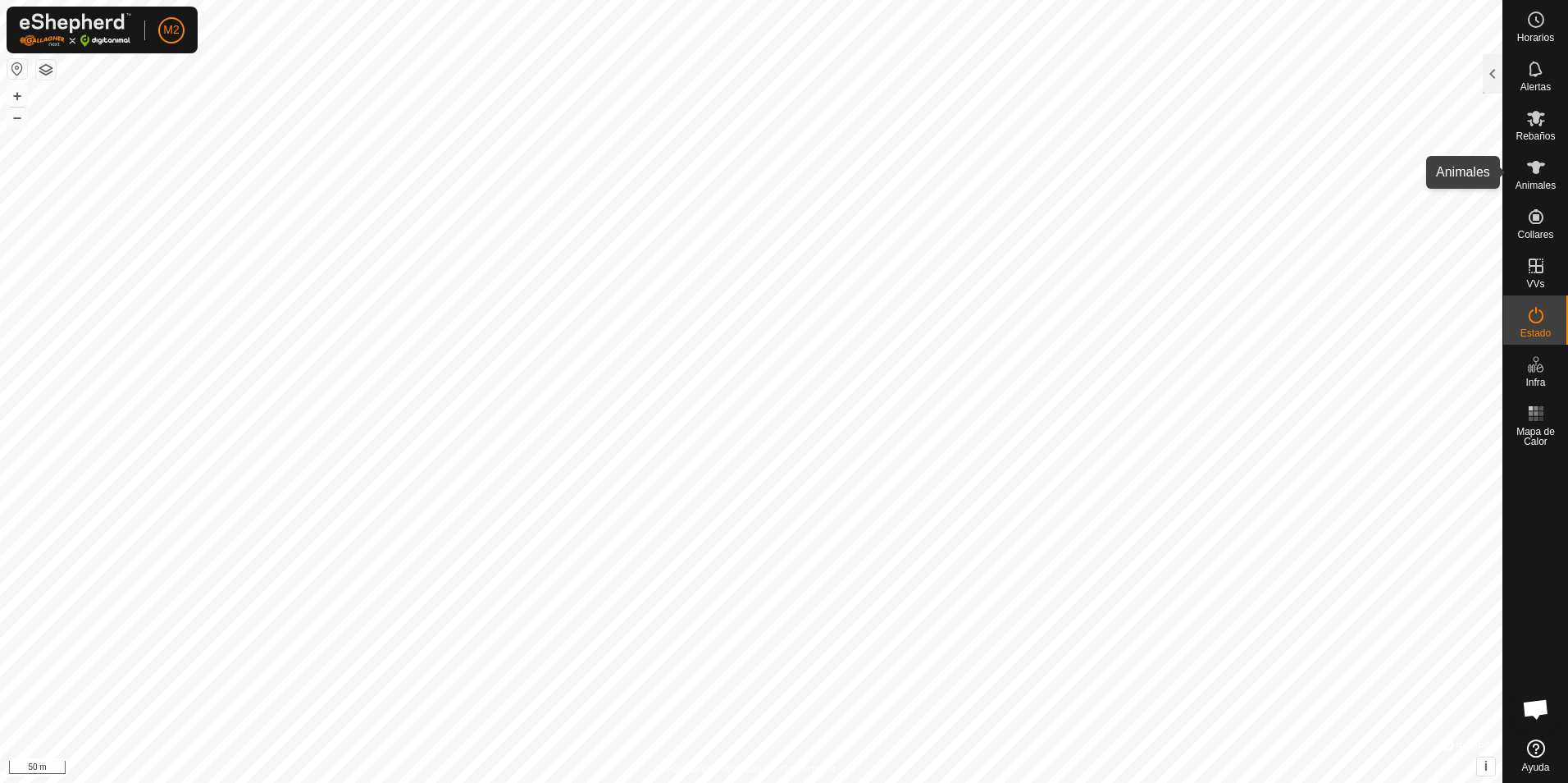
click at [1539, 178] on es-animals-svg-icon at bounding box center [1536, 167] width 30 height 26
click at [1532, 122] on icon at bounding box center [1536, 119] width 20 height 20
click at [1489, 74] on div at bounding box center [1493, 74] width 20 height 40
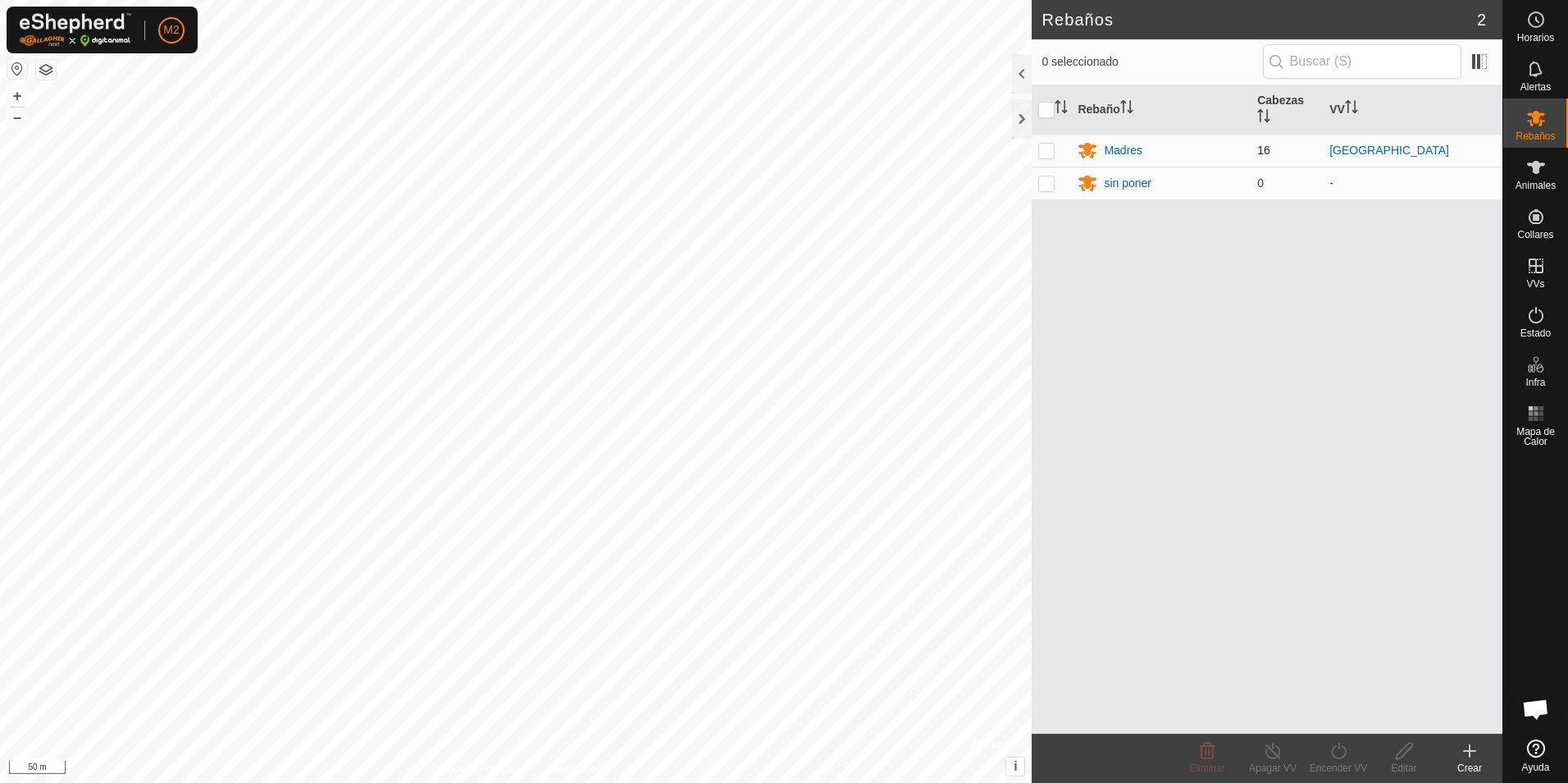
click at [1045, 147] on p-checkbox at bounding box center [1046, 150] width 16 height 13
checkbox input "true"
click at [1338, 758] on icon at bounding box center [1338, 751] width 15 height 16
click at [1343, 715] on link "Ahora" at bounding box center [1387, 715] width 162 height 33
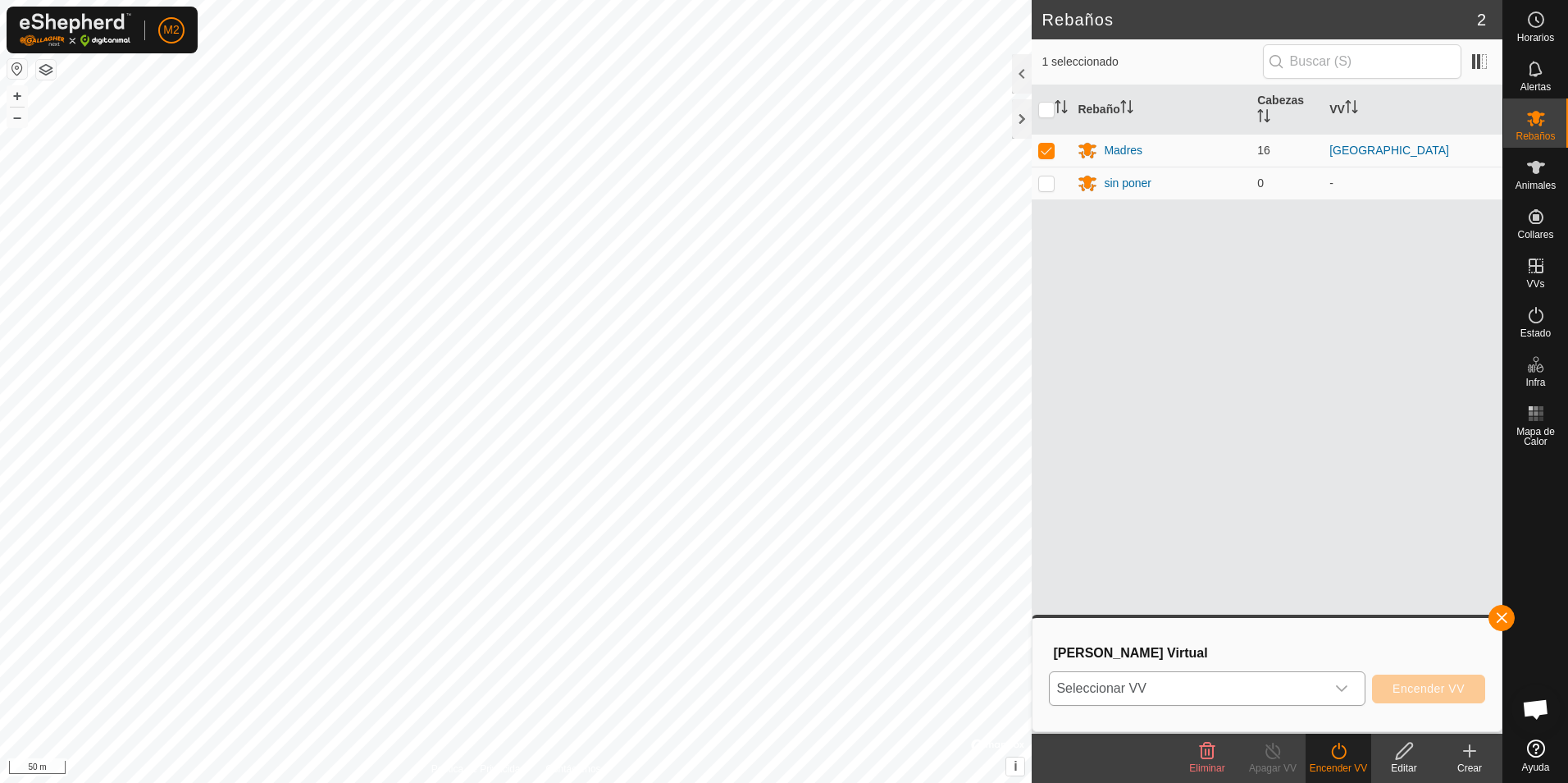
click at [1348, 683] on icon "dropdown trigger" at bounding box center [1342, 688] width 13 height 13
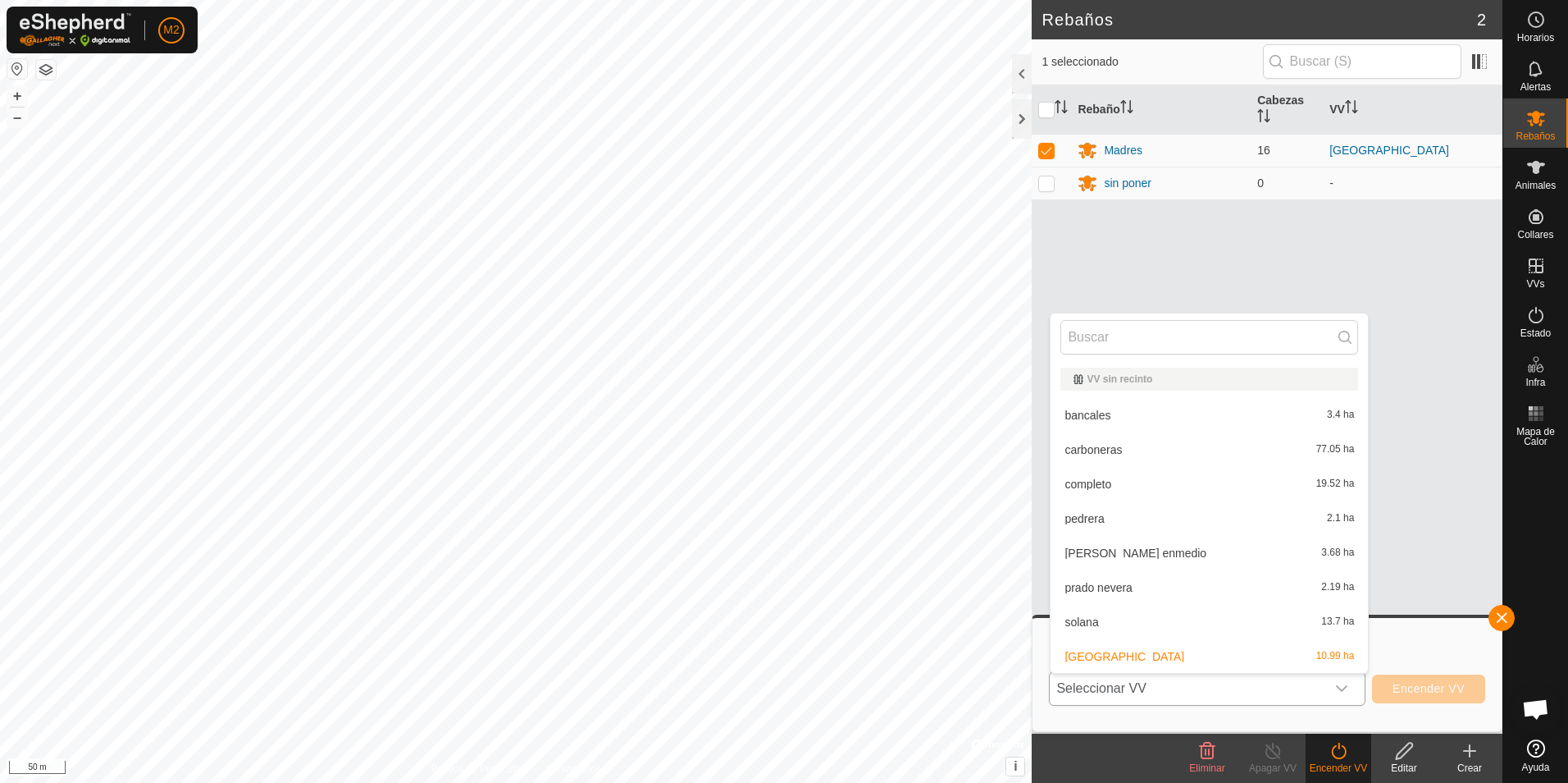
click at [1121, 590] on li "prado nevera 2.19 ha" at bounding box center [1209, 588] width 318 height 33
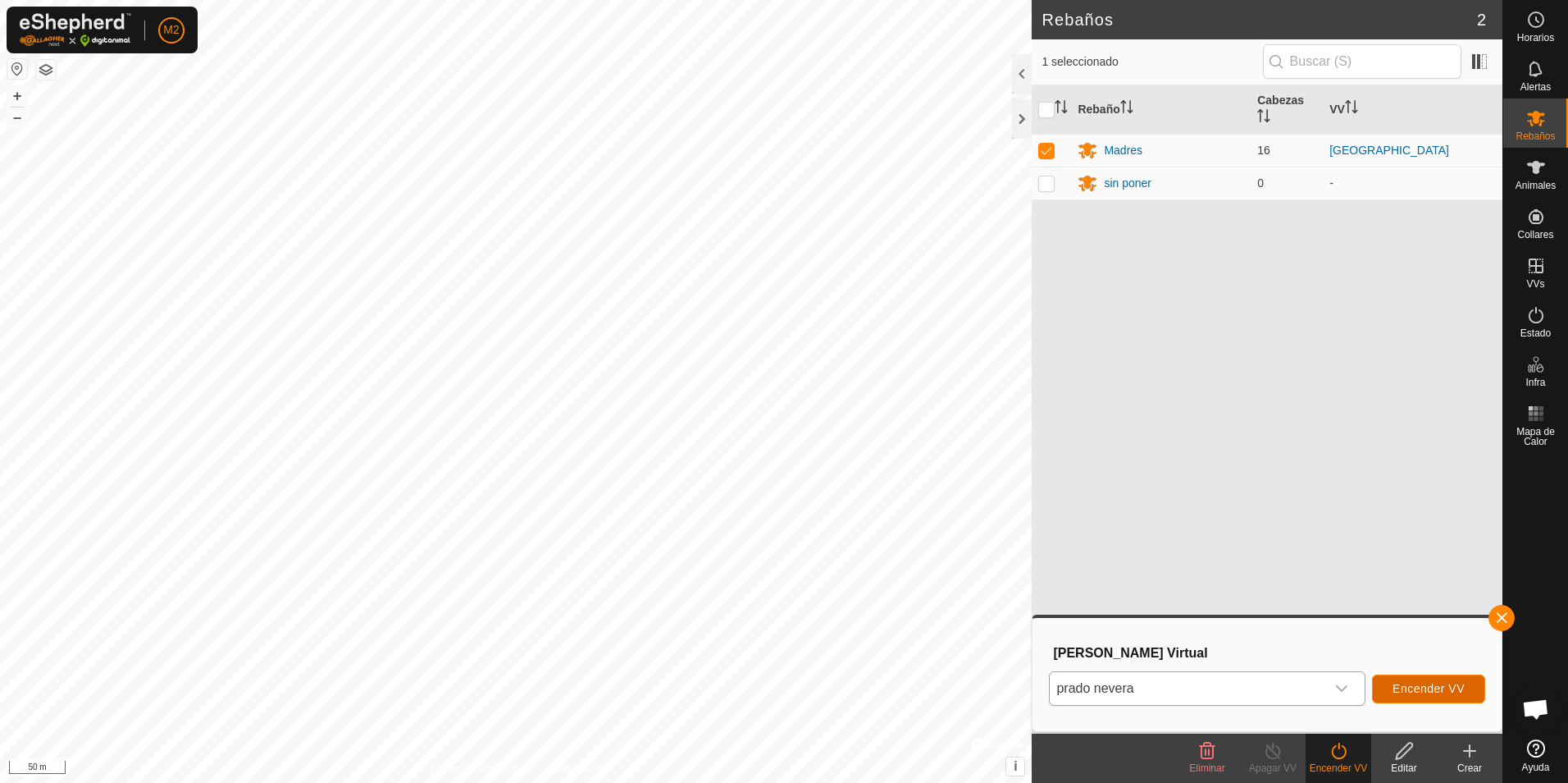
click at [1416, 689] on span "Encender VV" at bounding box center [1429, 688] width 72 height 13
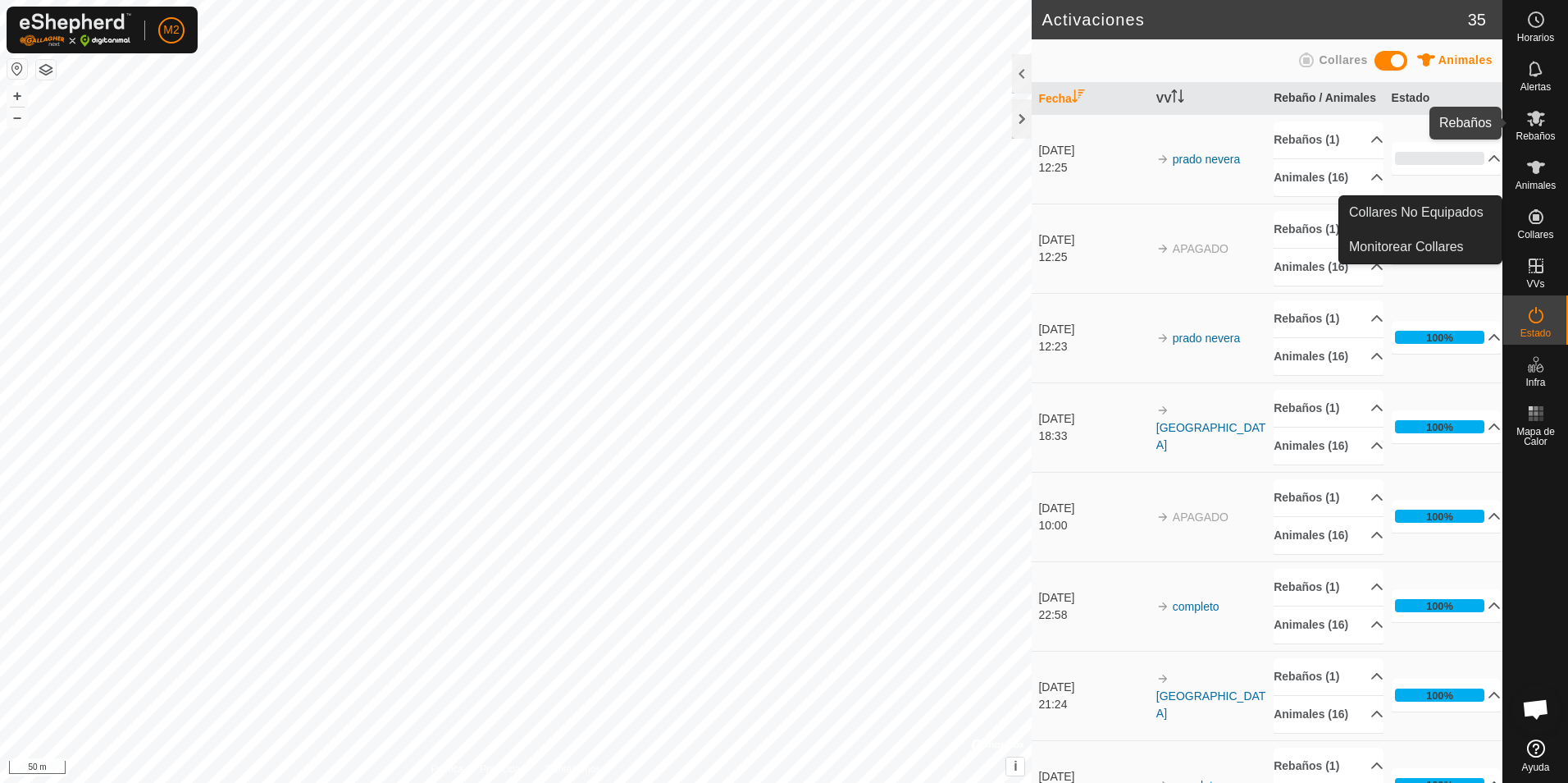
click at [1532, 126] on icon at bounding box center [1536, 119] width 20 height 20
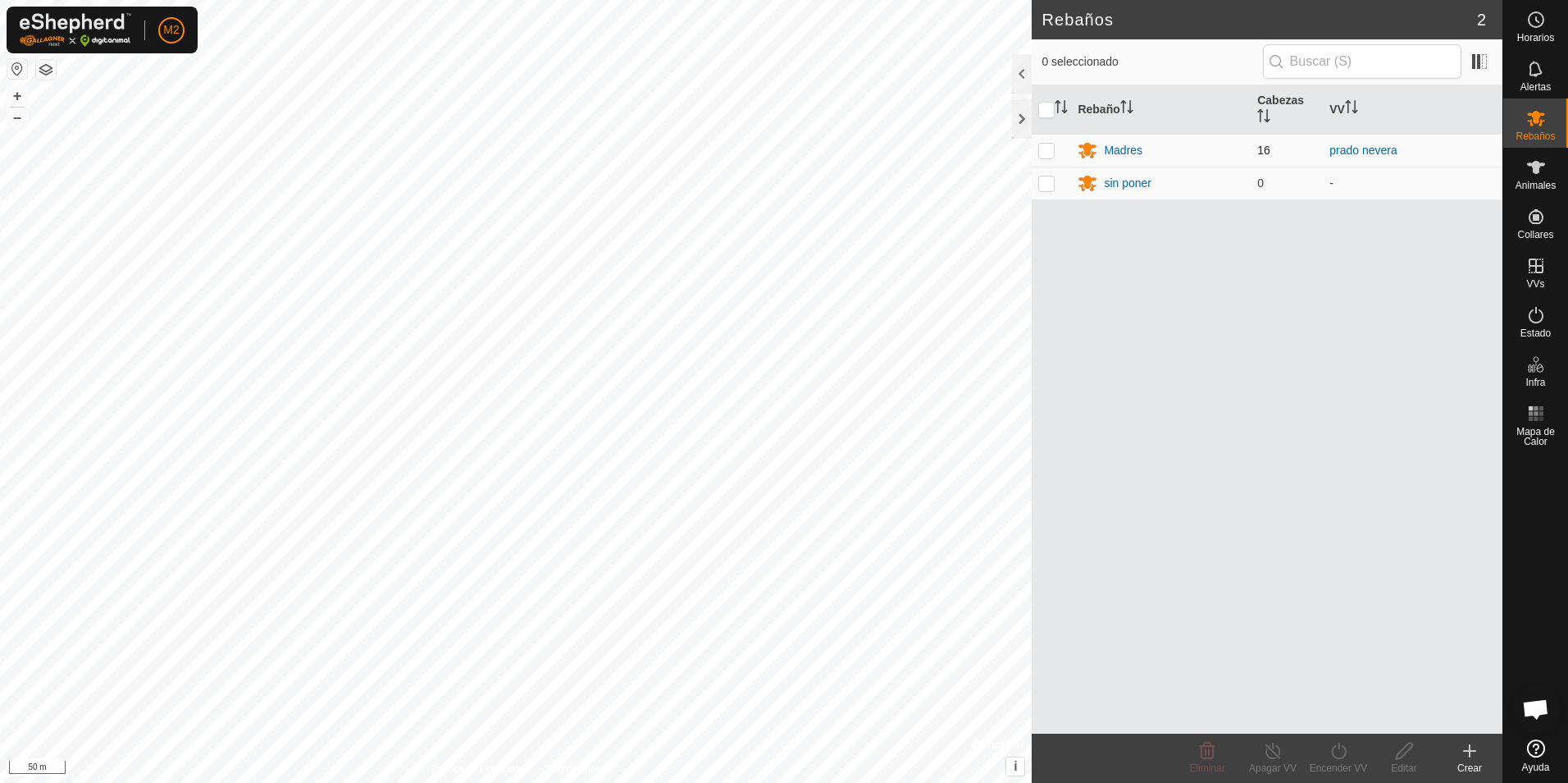
click at [1046, 151] on p-checkbox at bounding box center [1046, 150] width 16 height 13
checkbox input "true"
click at [1269, 765] on div "Apagar VV" at bounding box center [1273, 768] width 66 height 15
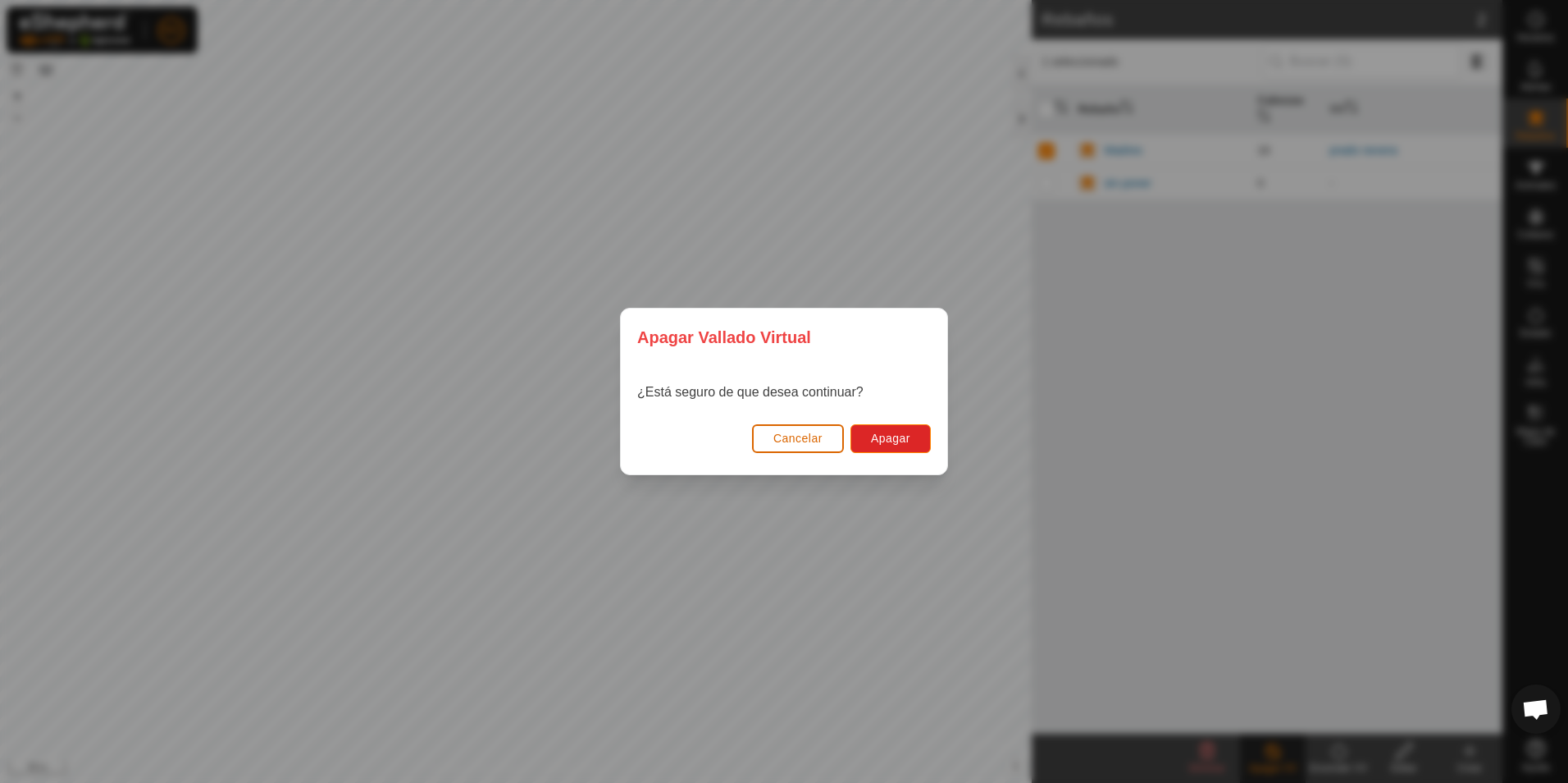
click at [772, 436] on button "Cancelar" at bounding box center [798, 438] width 92 height 29
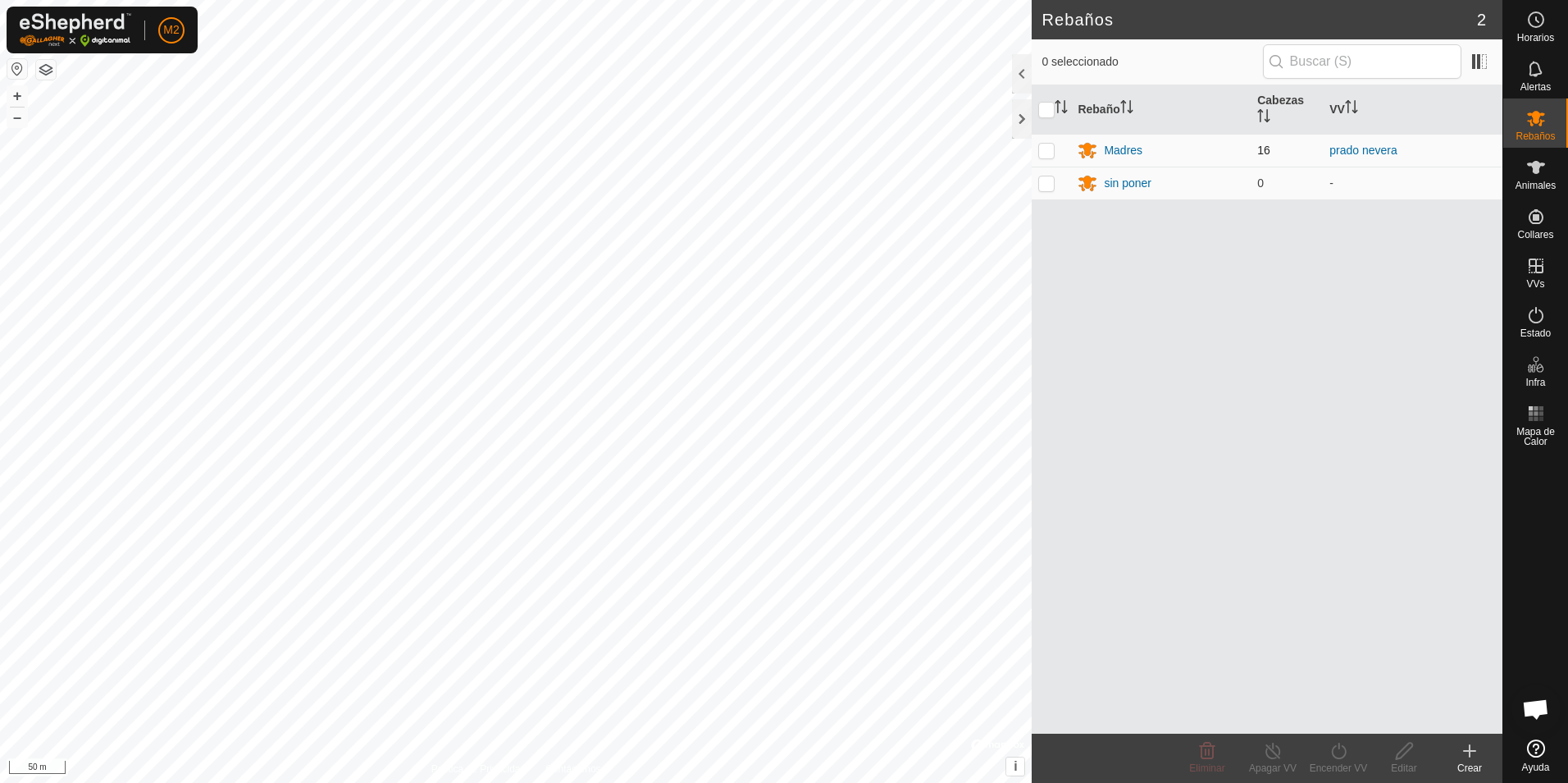
click at [1049, 152] on p-checkbox at bounding box center [1046, 150] width 16 height 13
checkbox input "true"
click at [1263, 759] on icon at bounding box center [1273, 751] width 21 height 20
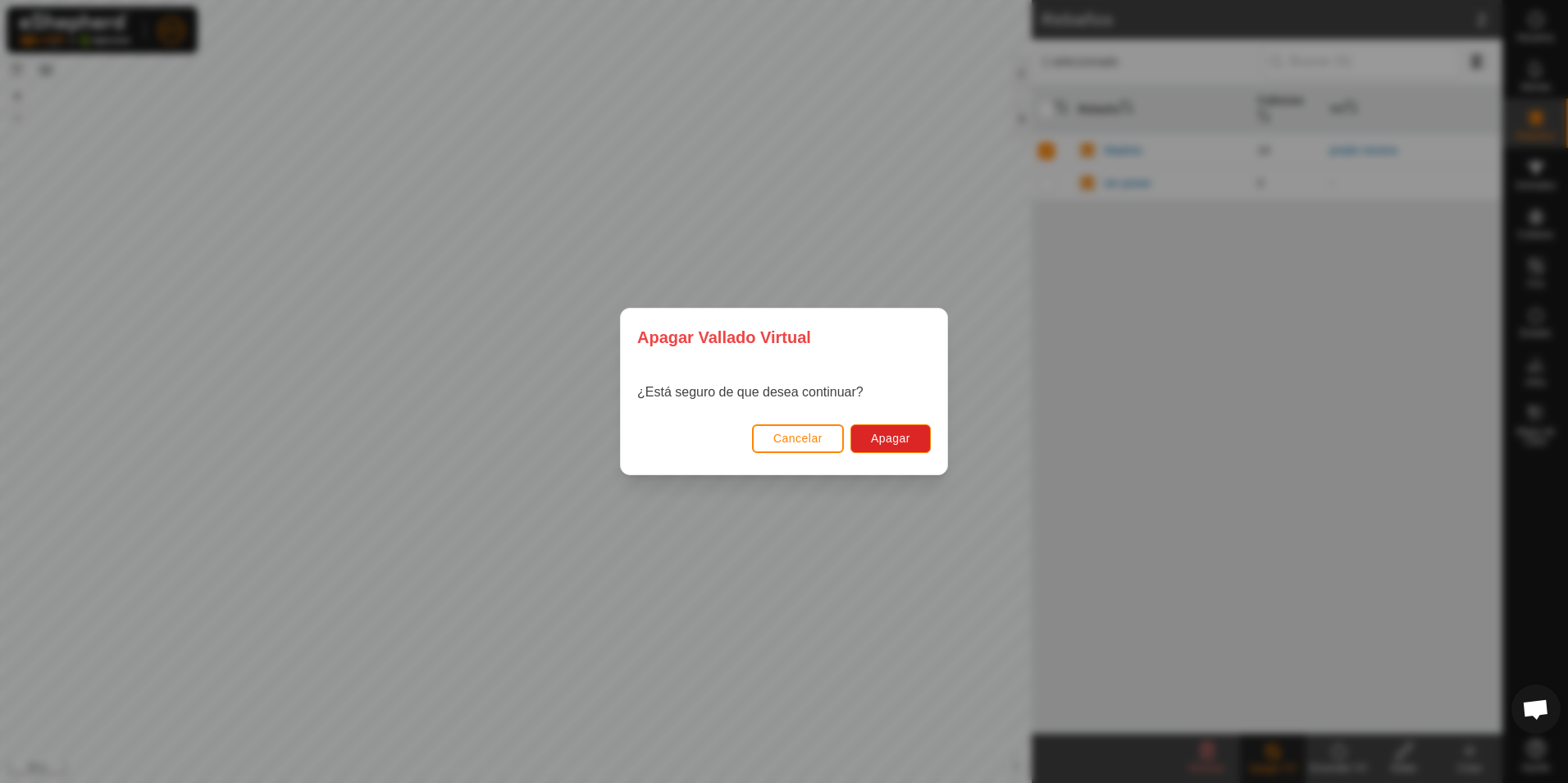
click at [784, 444] on span "Cancelar" at bounding box center [798, 438] width 49 height 13
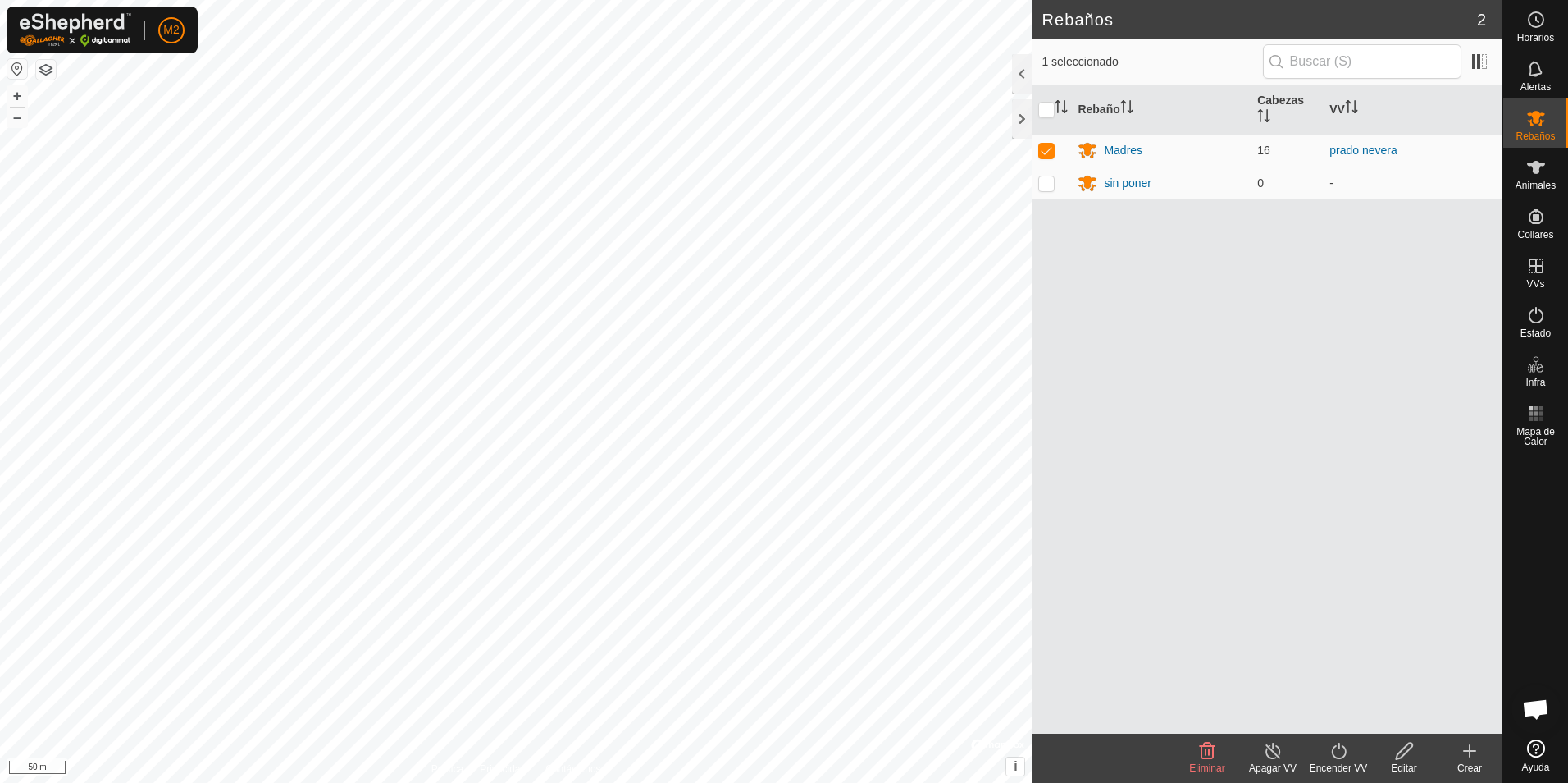
click at [1335, 310] on div "Rebaño Cabezas VV Madres 16 prado nevera sin poner 0 -" at bounding box center [1267, 409] width 471 height 648
click at [1355, 144] on link "prado nevera" at bounding box center [1363, 150] width 68 height 13
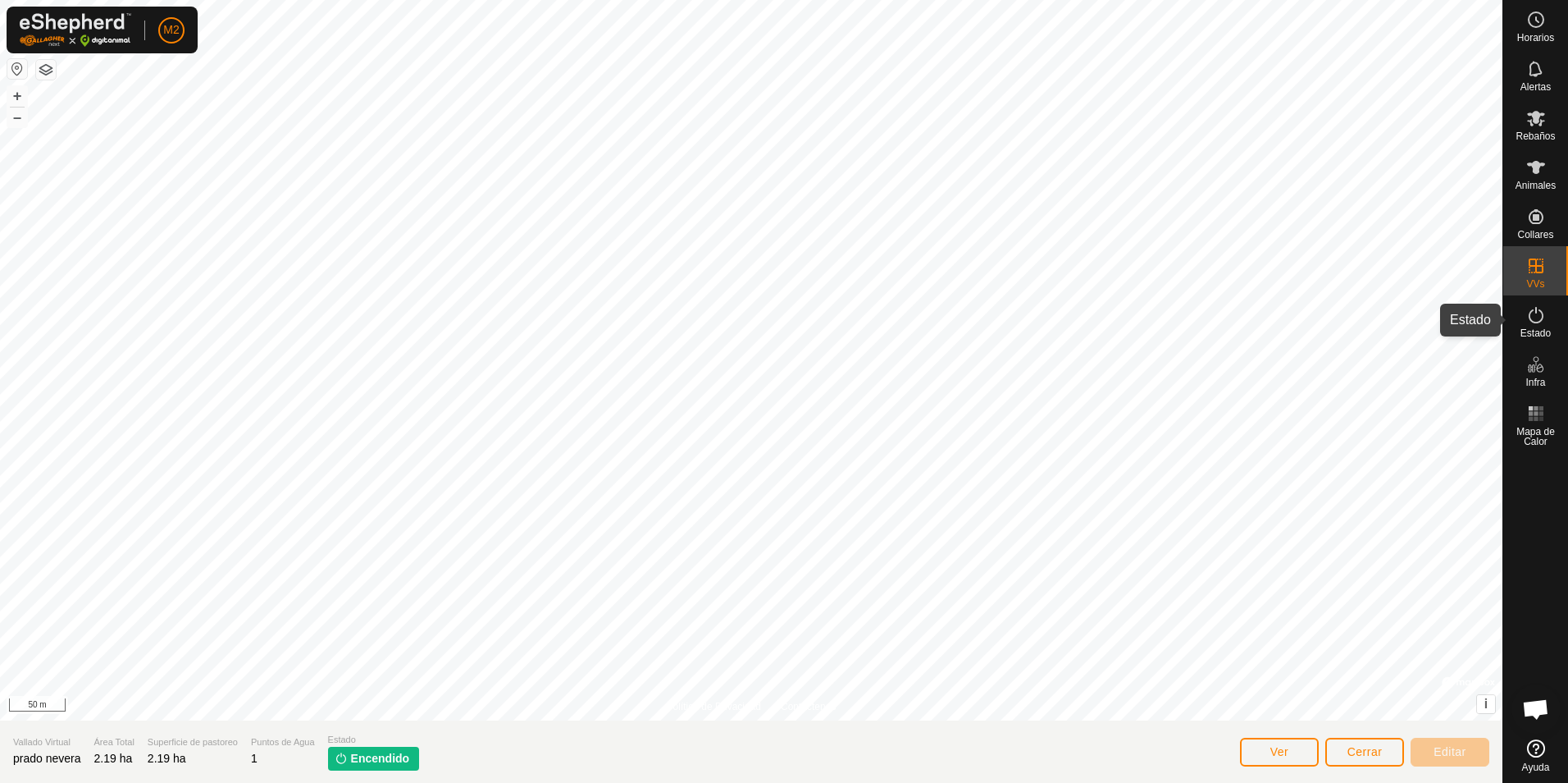
click at [1538, 316] on icon at bounding box center [1536, 315] width 20 height 20
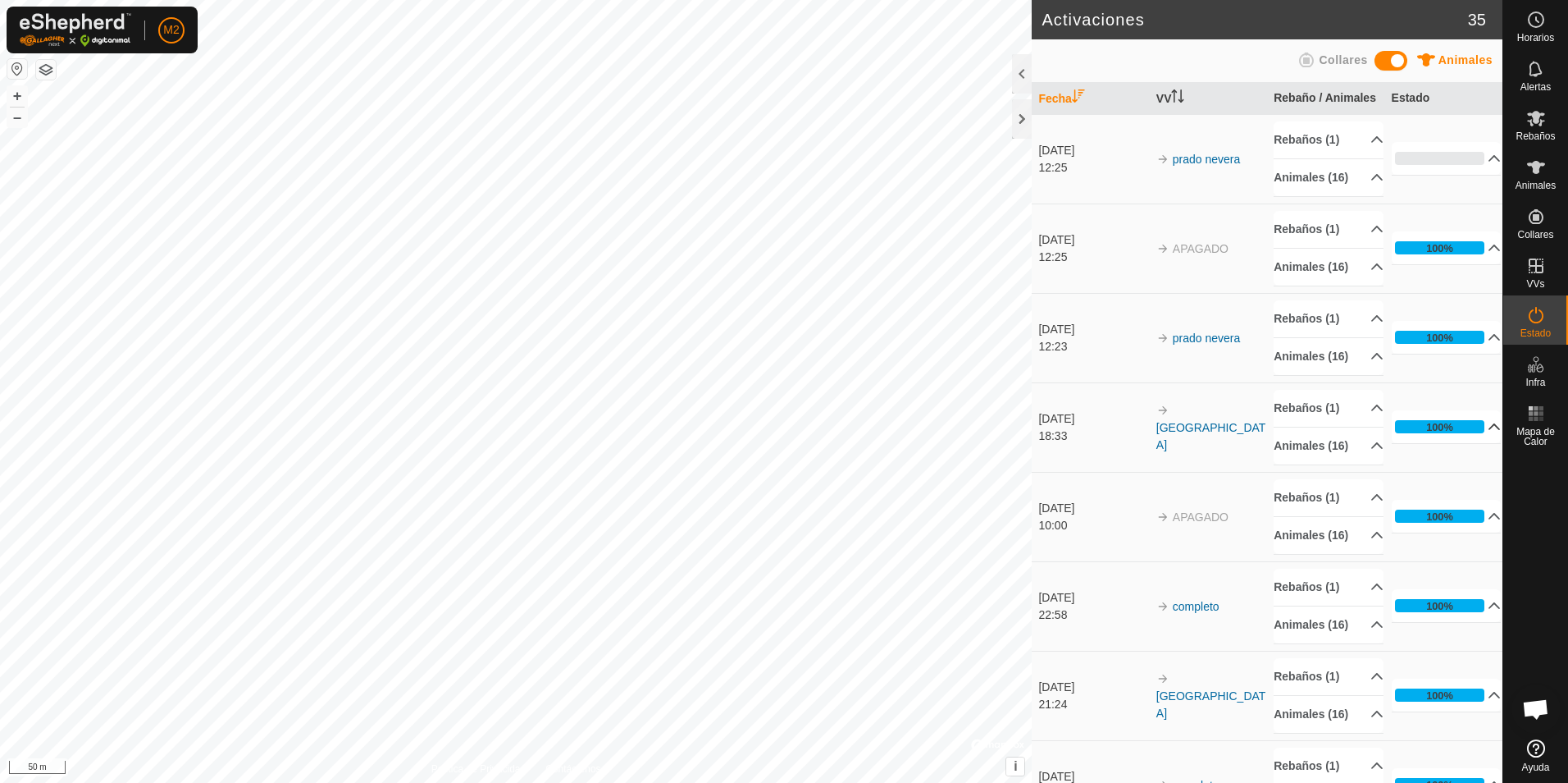
click at [1470, 424] on p-accordion-header "100%" at bounding box center [1447, 426] width 110 height 33
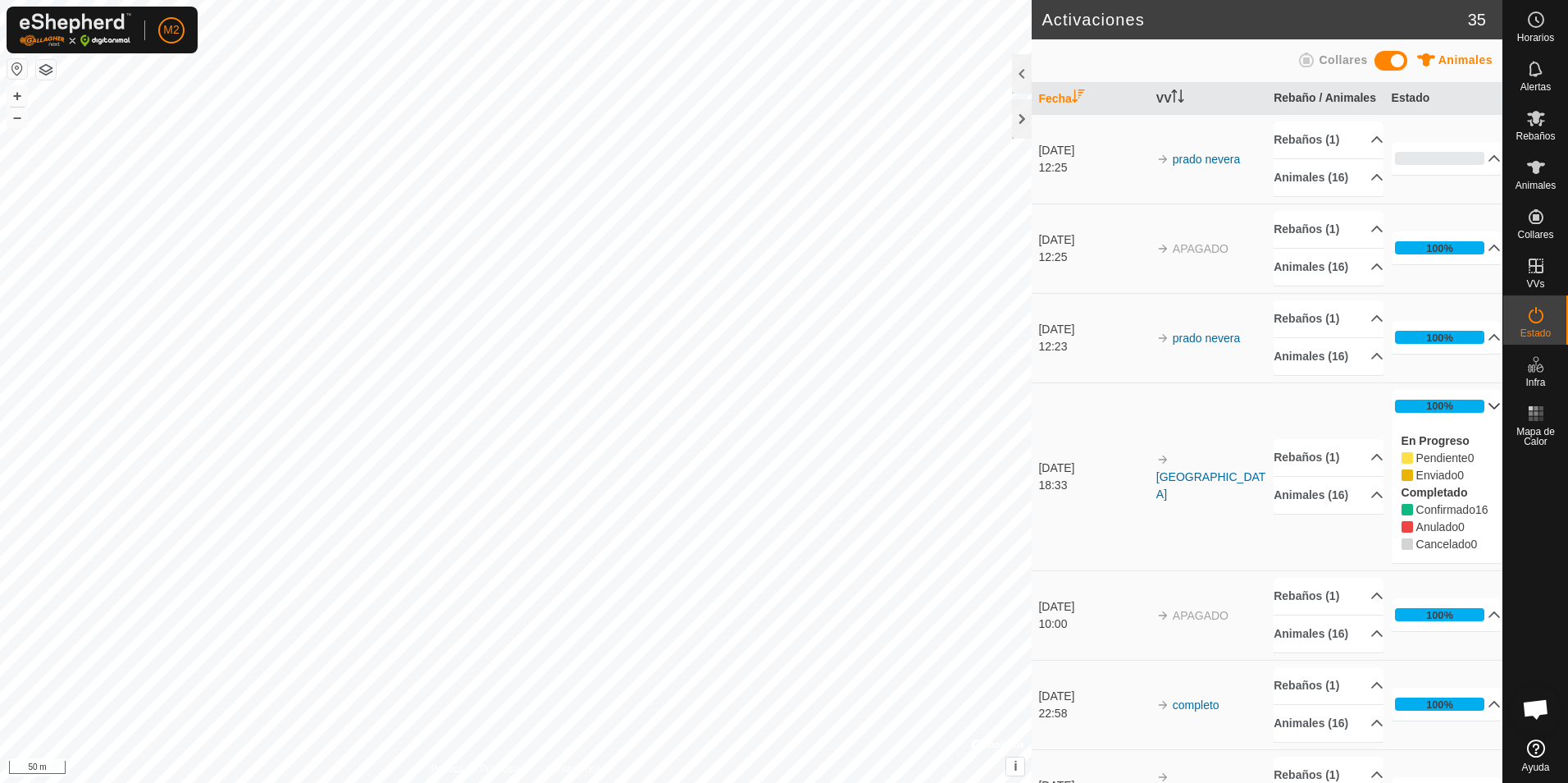
click at [1468, 407] on p-accordion-header "100%" at bounding box center [1447, 406] width 110 height 33
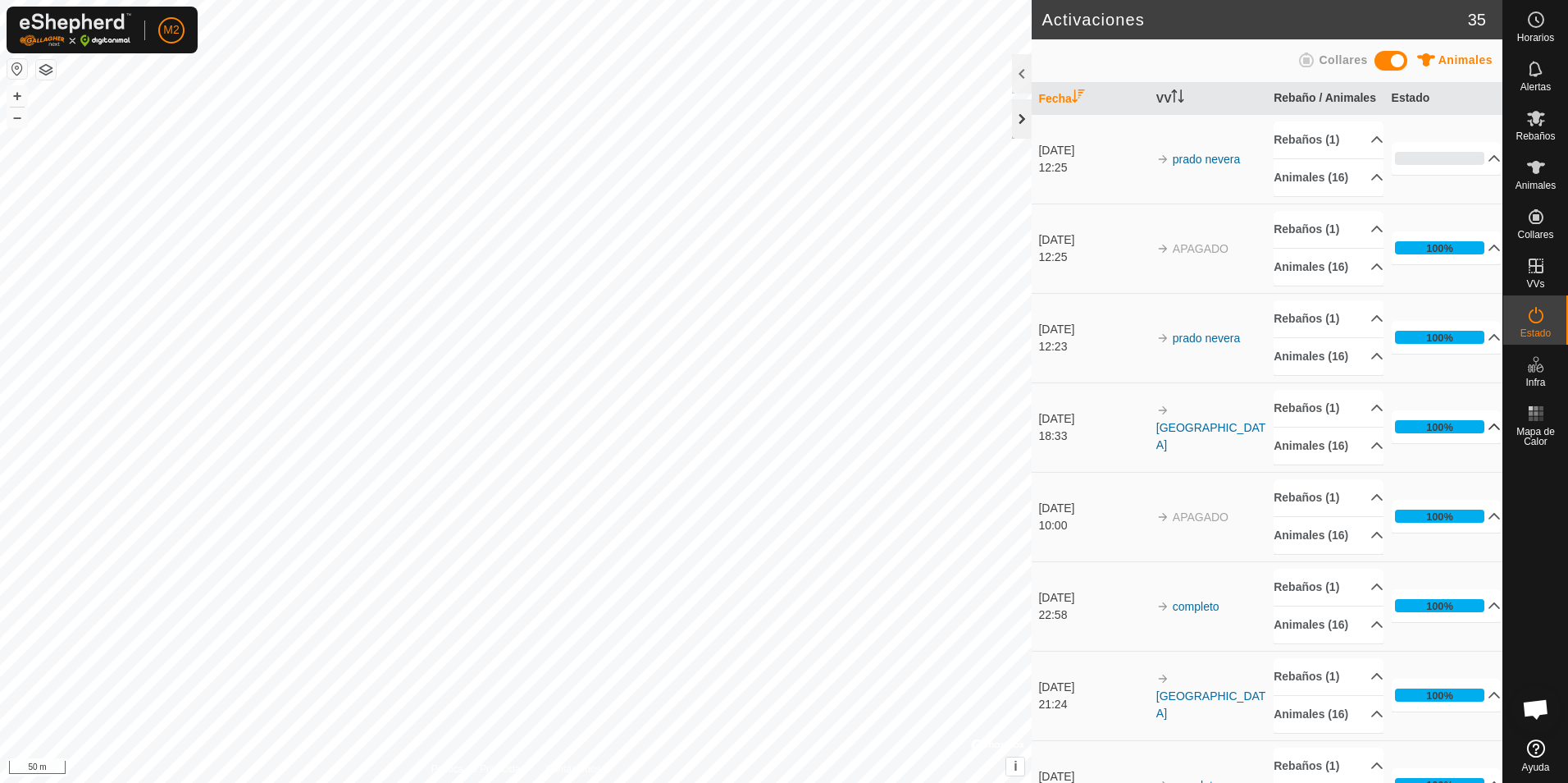
click at [1025, 114] on div at bounding box center [1022, 119] width 20 height 40
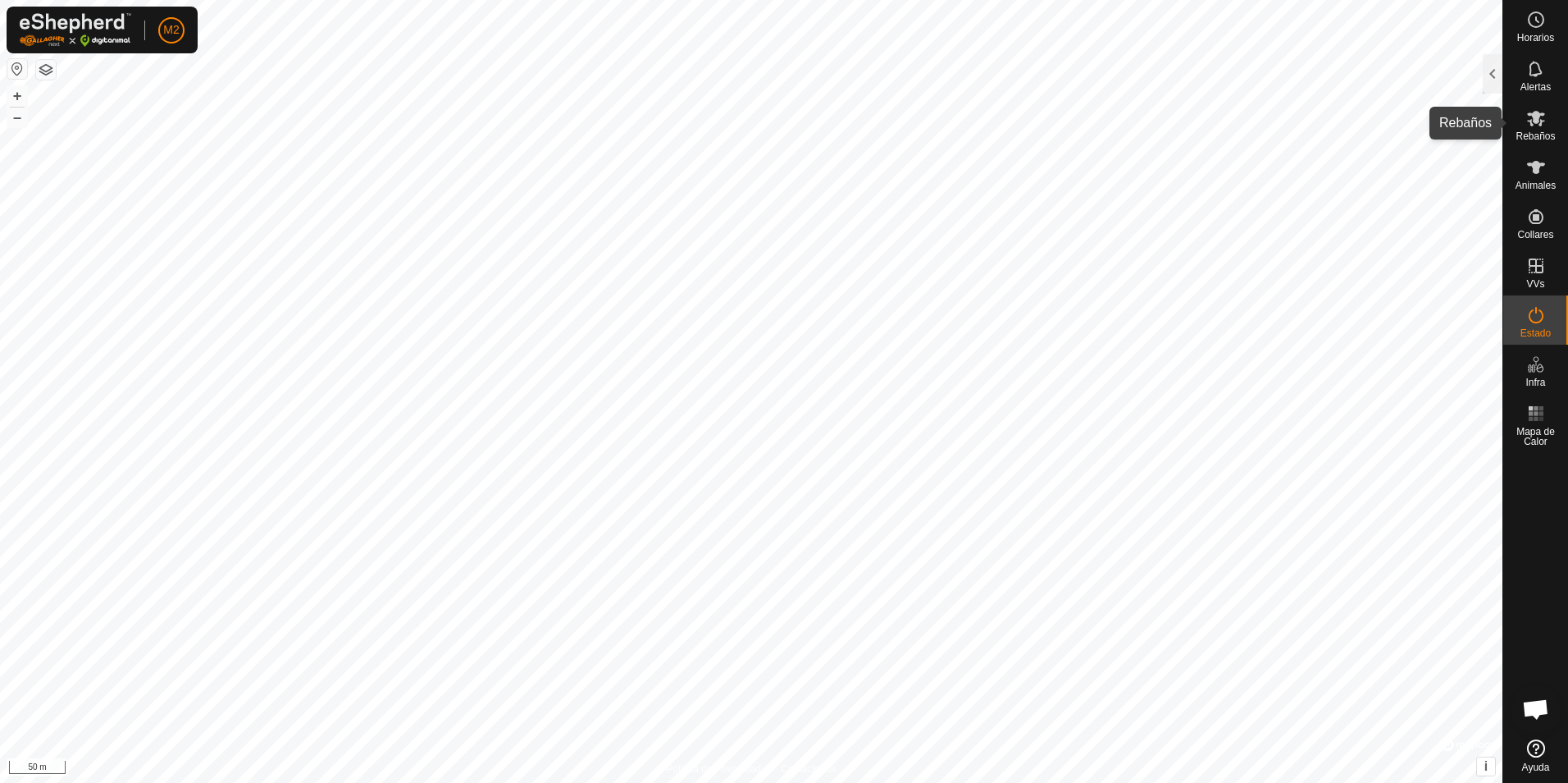
click at [1524, 116] on es-mob-svg-icon at bounding box center [1536, 119] width 30 height 26
click at [1495, 80] on div at bounding box center [1493, 74] width 20 height 40
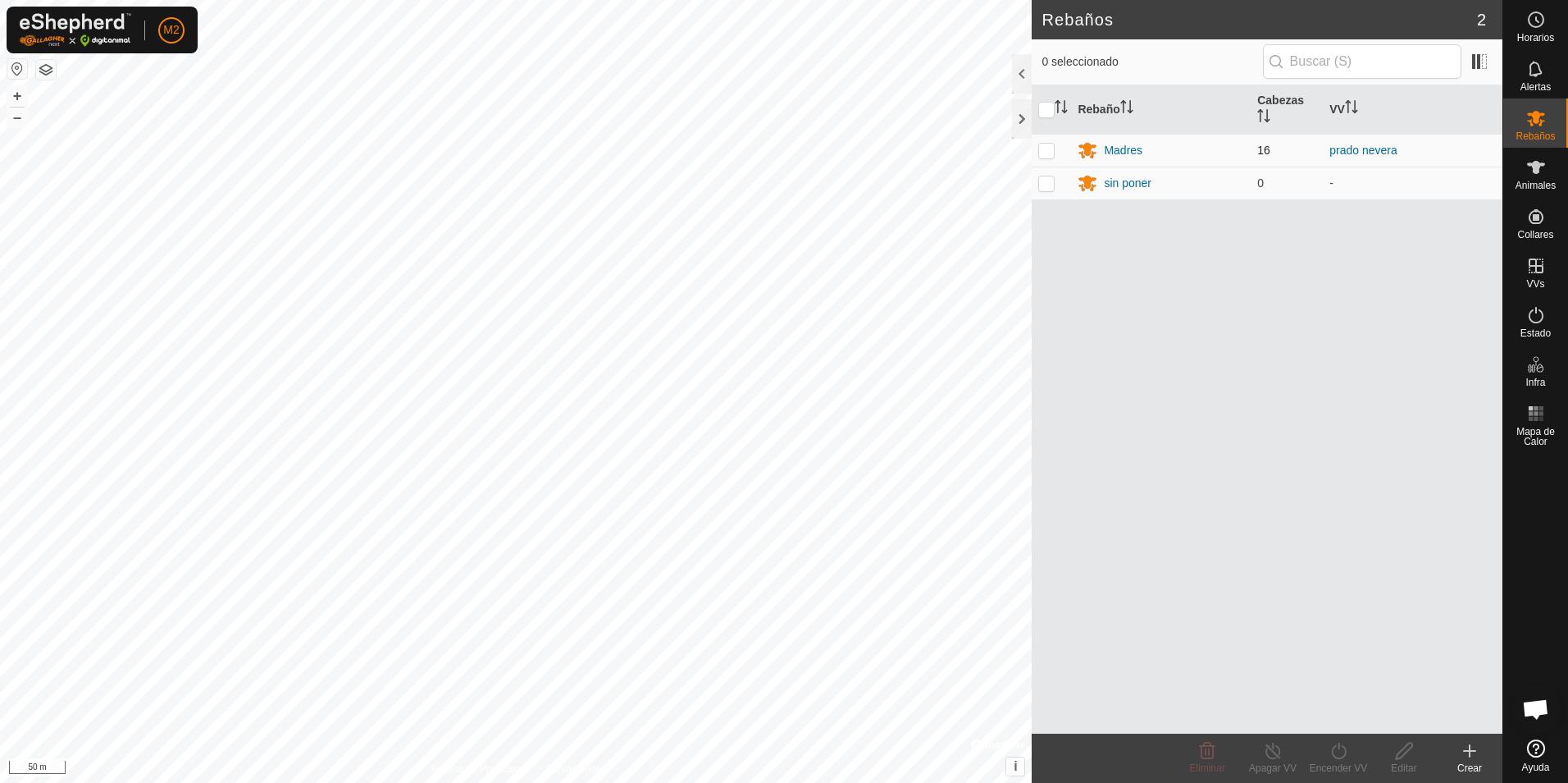
click at [1048, 147] on p-checkbox at bounding box center [1046, 150] width 16 height 13
checkbox input "true"
click at [1269, 752] on icon at bounding box center [1273, 751] width 21 height 20
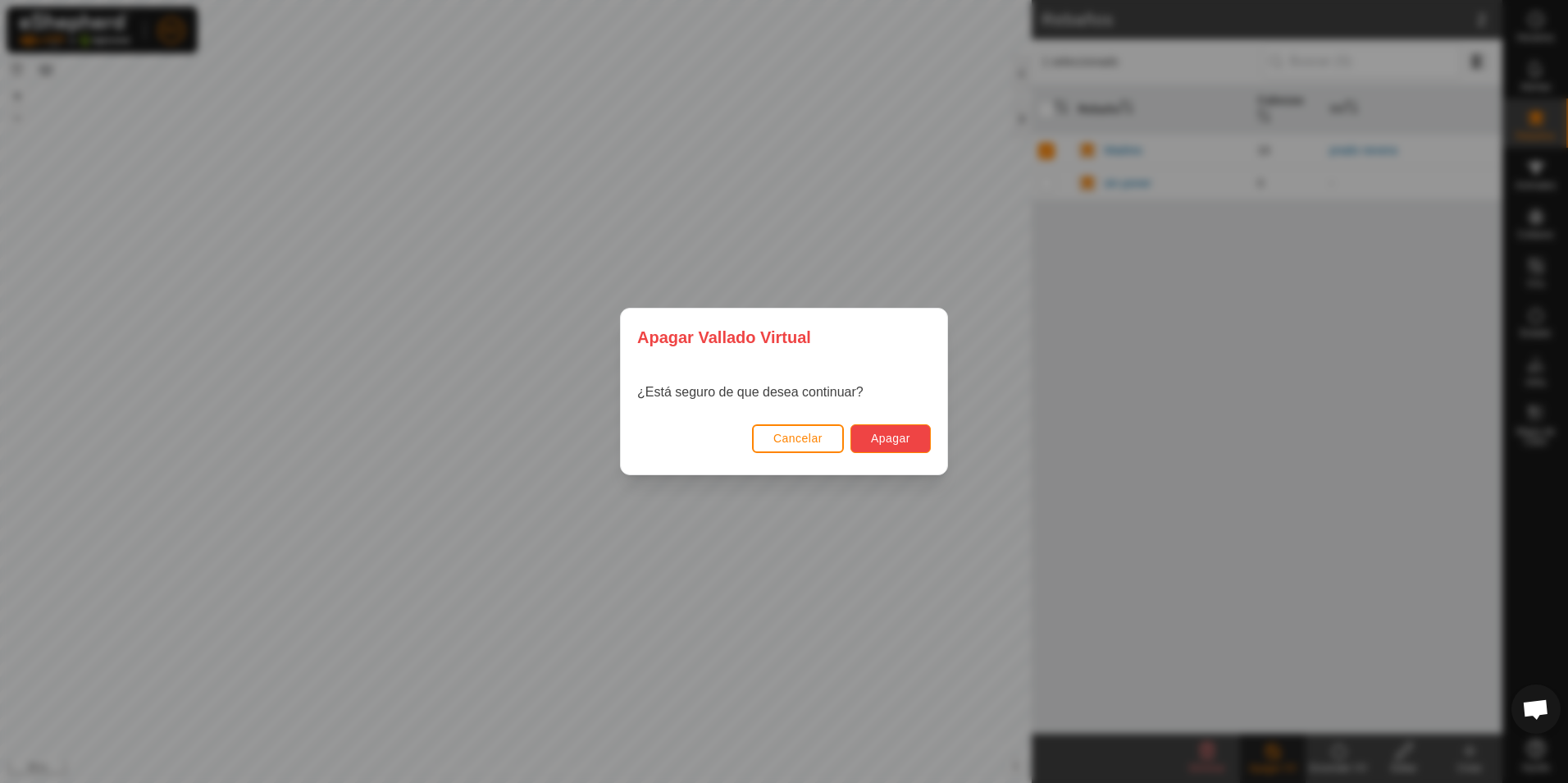
click at [872, 442] on span "Apagar" at bounding box center [891, 438] width 40 height 13
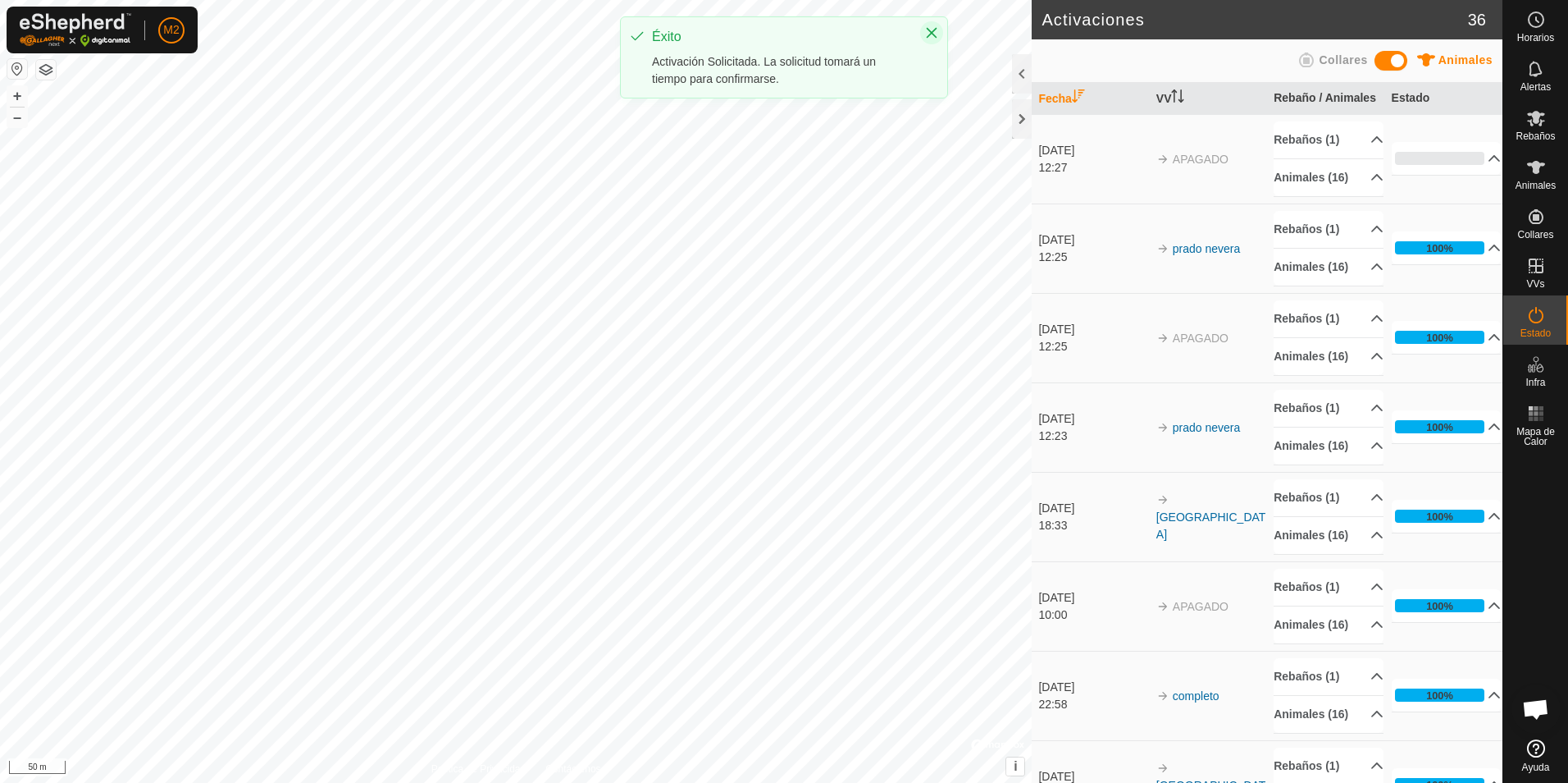
click at [933, 28] on icon "Close" at bounding box center [932, 33] width 13 height 13
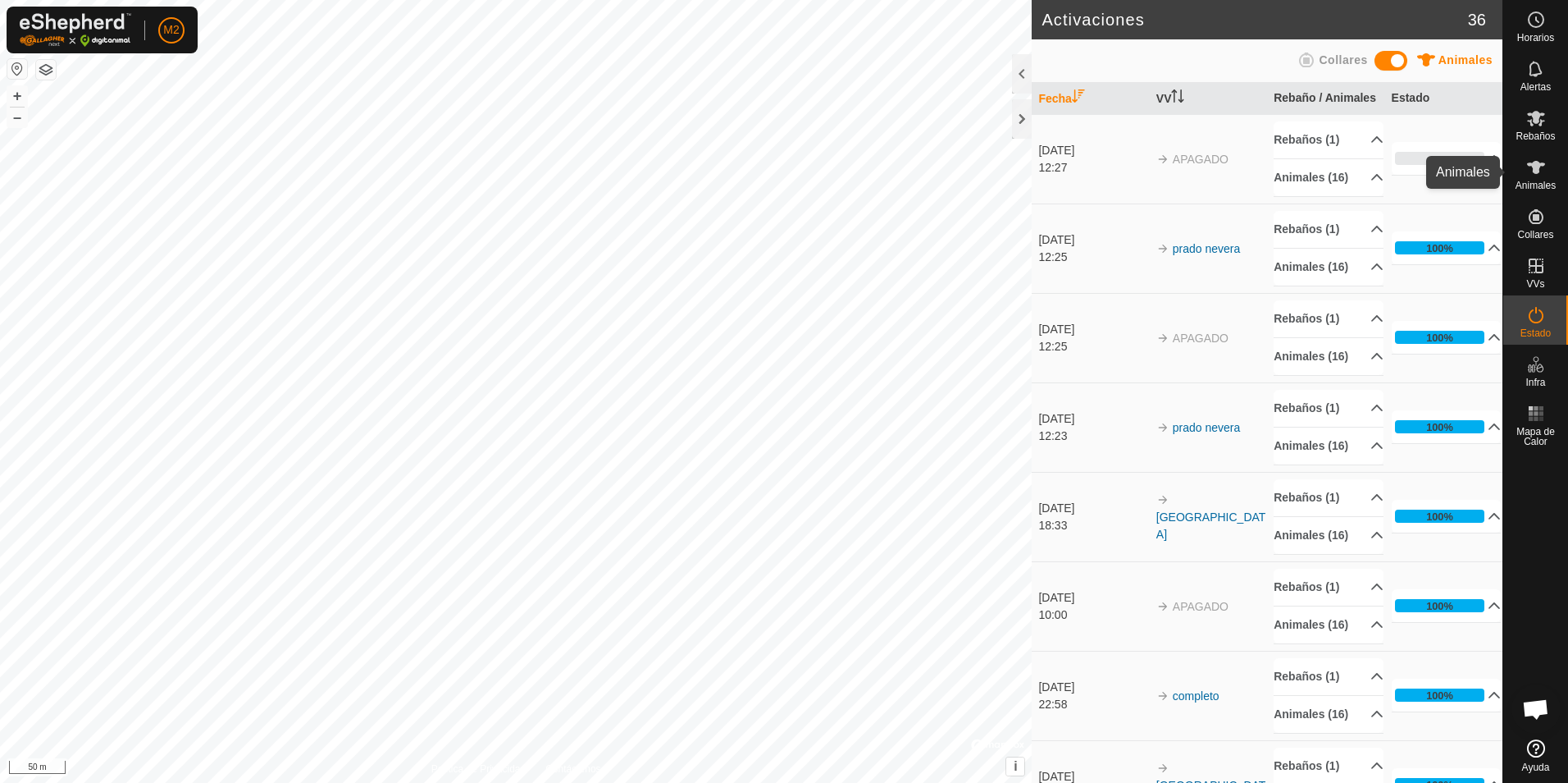
click at [1538, 176] on icon at bounding box center [1536, 167] width 20 height 20
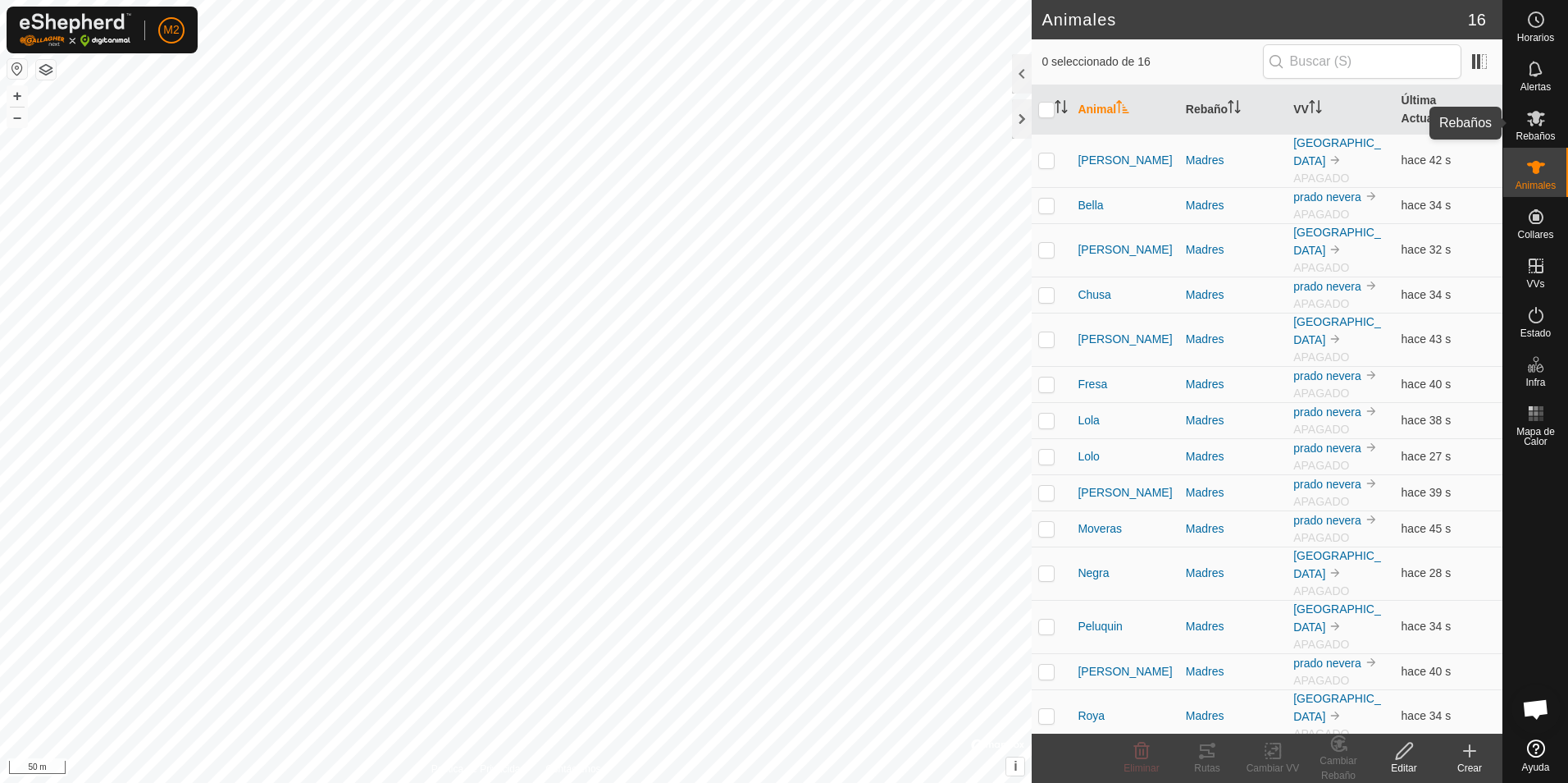
click at [1541, 129] on es-mob-svg-icon at bounding box center [1536, 119] width 30 height 26
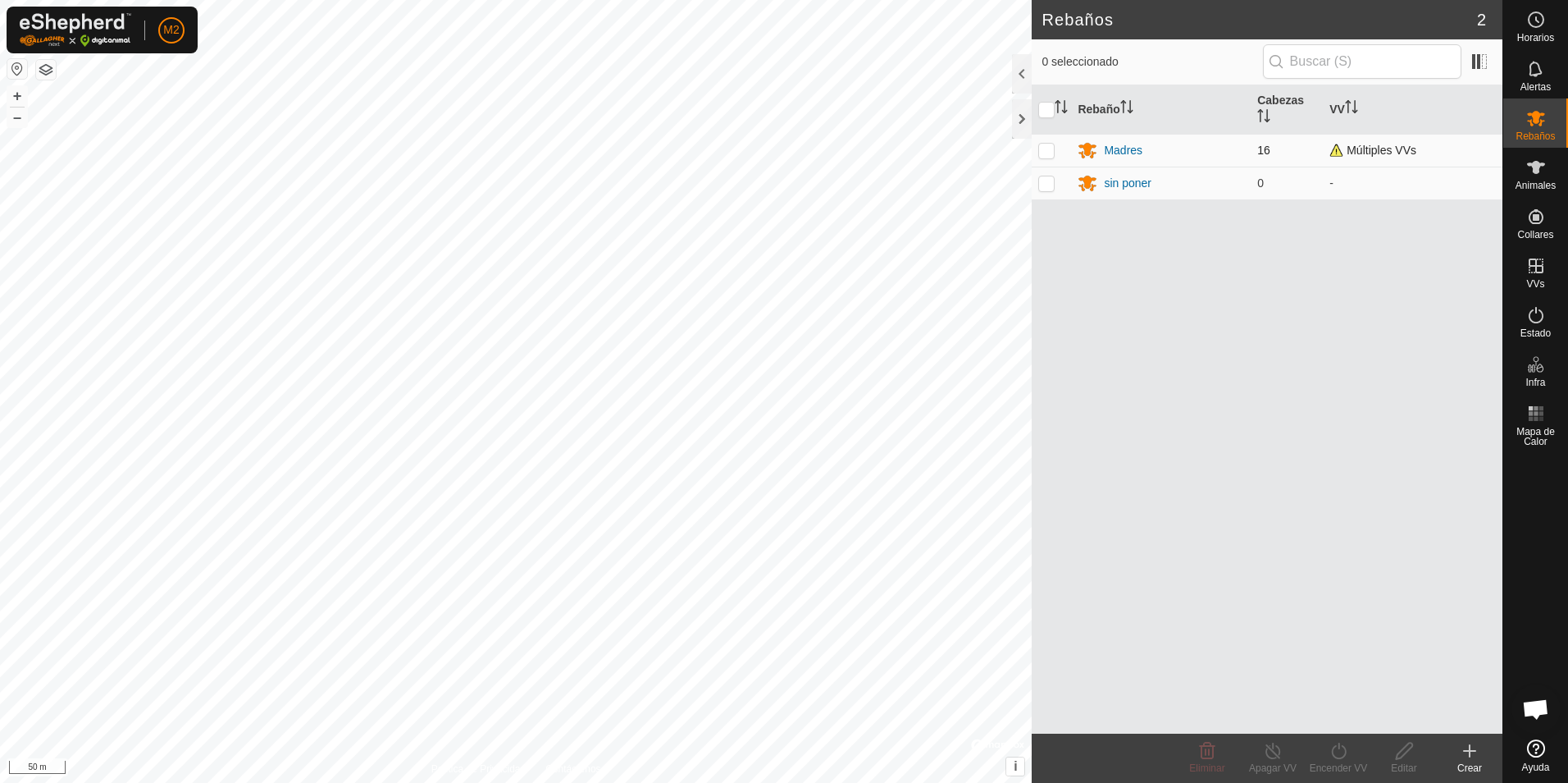
click at [1049, 146] on p-checkbox at bounding box center [1046, 150] width 16 height 13
checkbox input "true"
click at [1345, 747] on icon at bounding box center [1338, 751] width 21 height 20
click at [1349, 720] on link "Ahora" at bounding box center [1387, 715] width 162 height 33
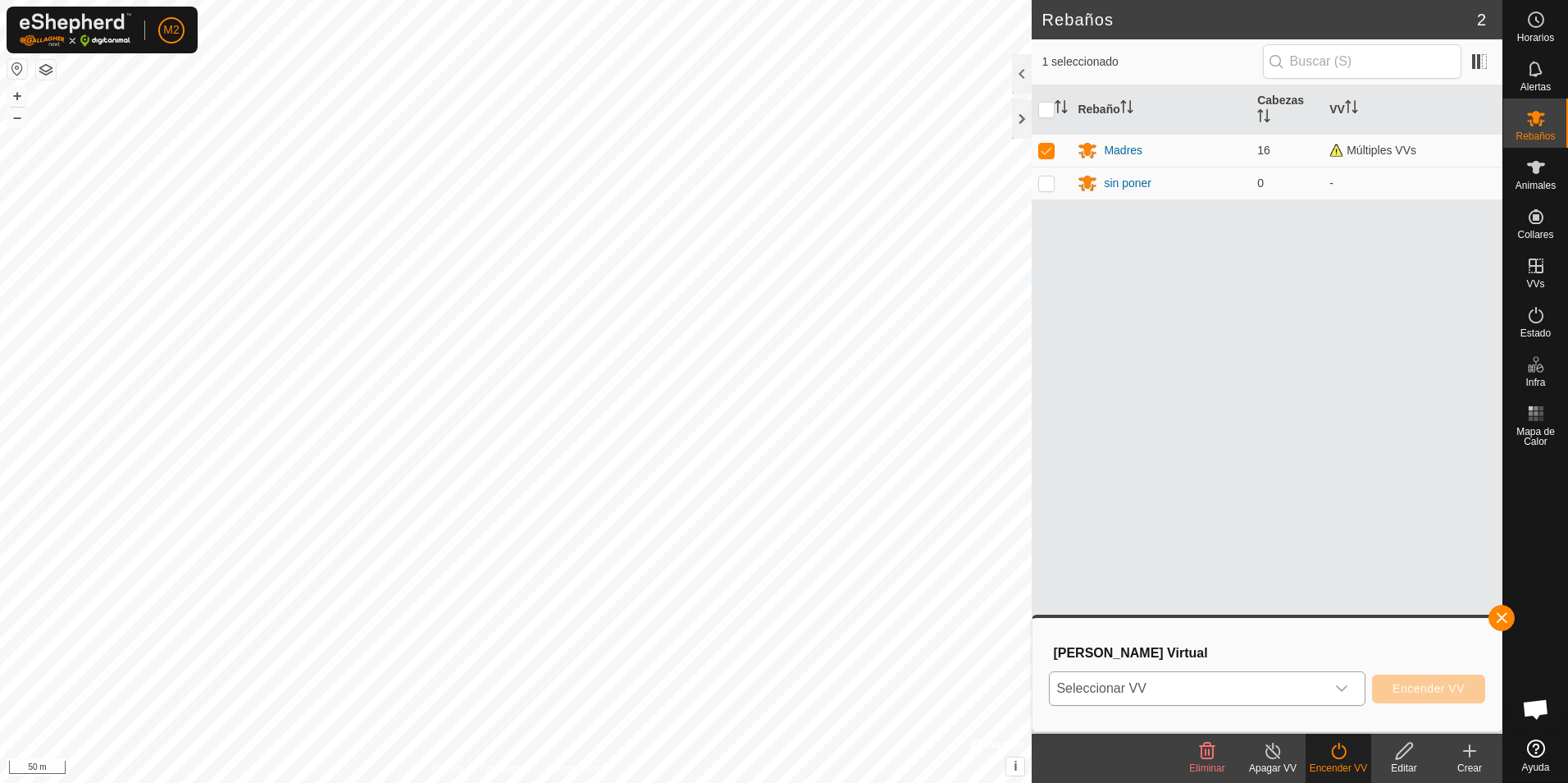
click at [1347, 687] on icon "dropdown trigger" at bounding box center [1342, 688] width 12 height 7
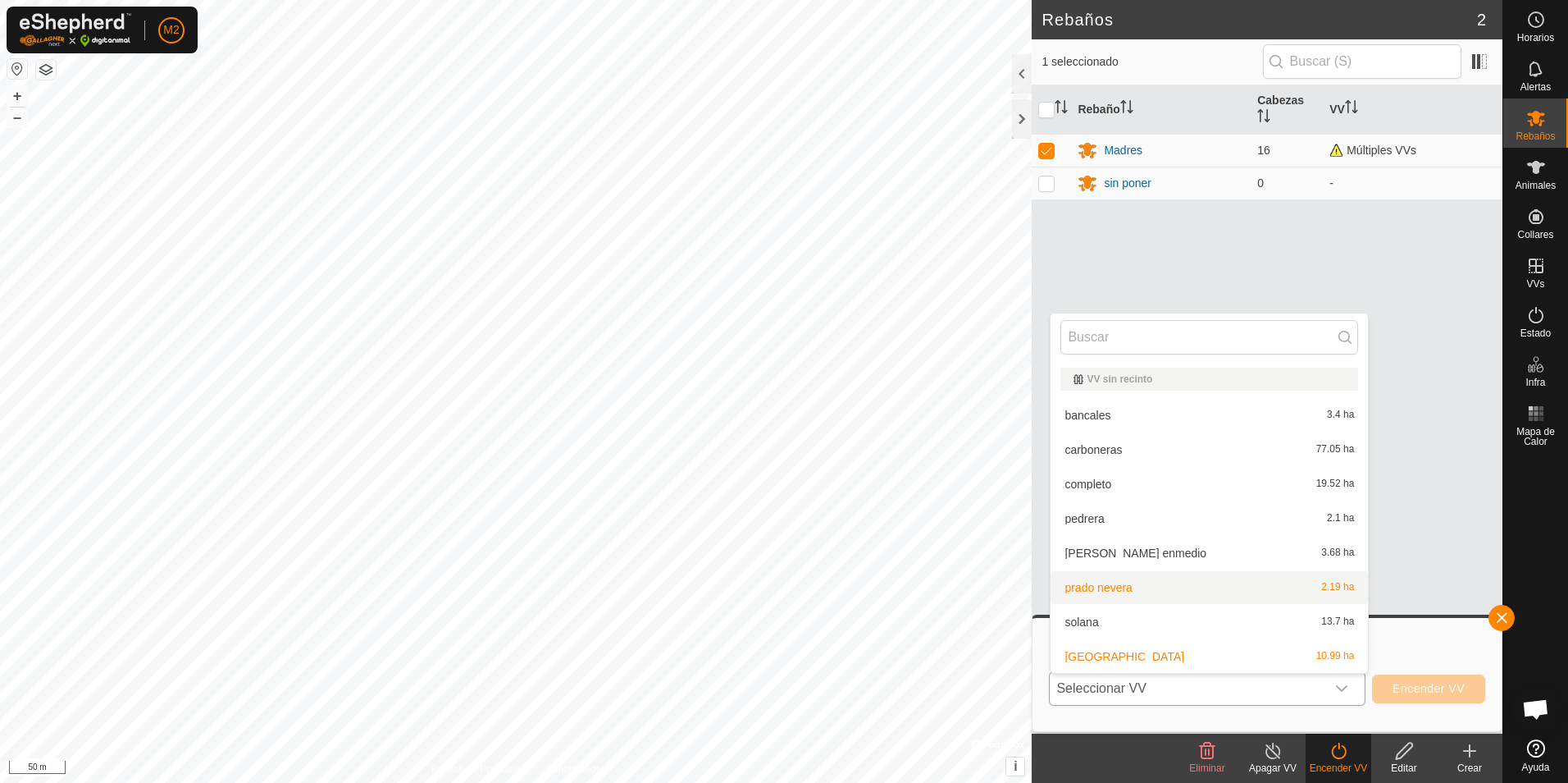
click at [1156, 590] on li "prado nevera 2.19 ha" at bounding box center [1209, 588] width 318 height 33
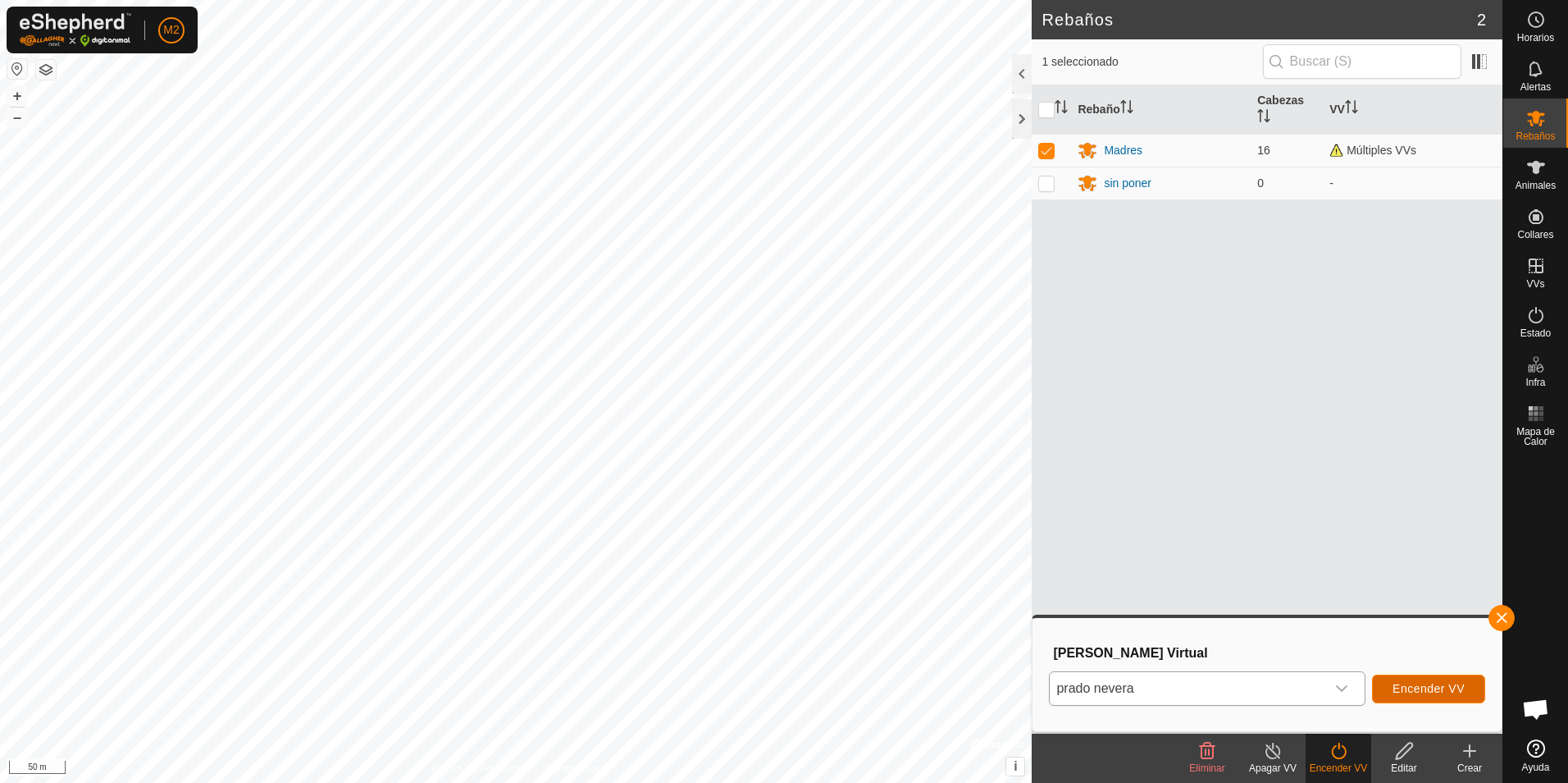
click at [1416, 692] on span "Encender VV" at bounding box center [1429, 688] width 72 height 13
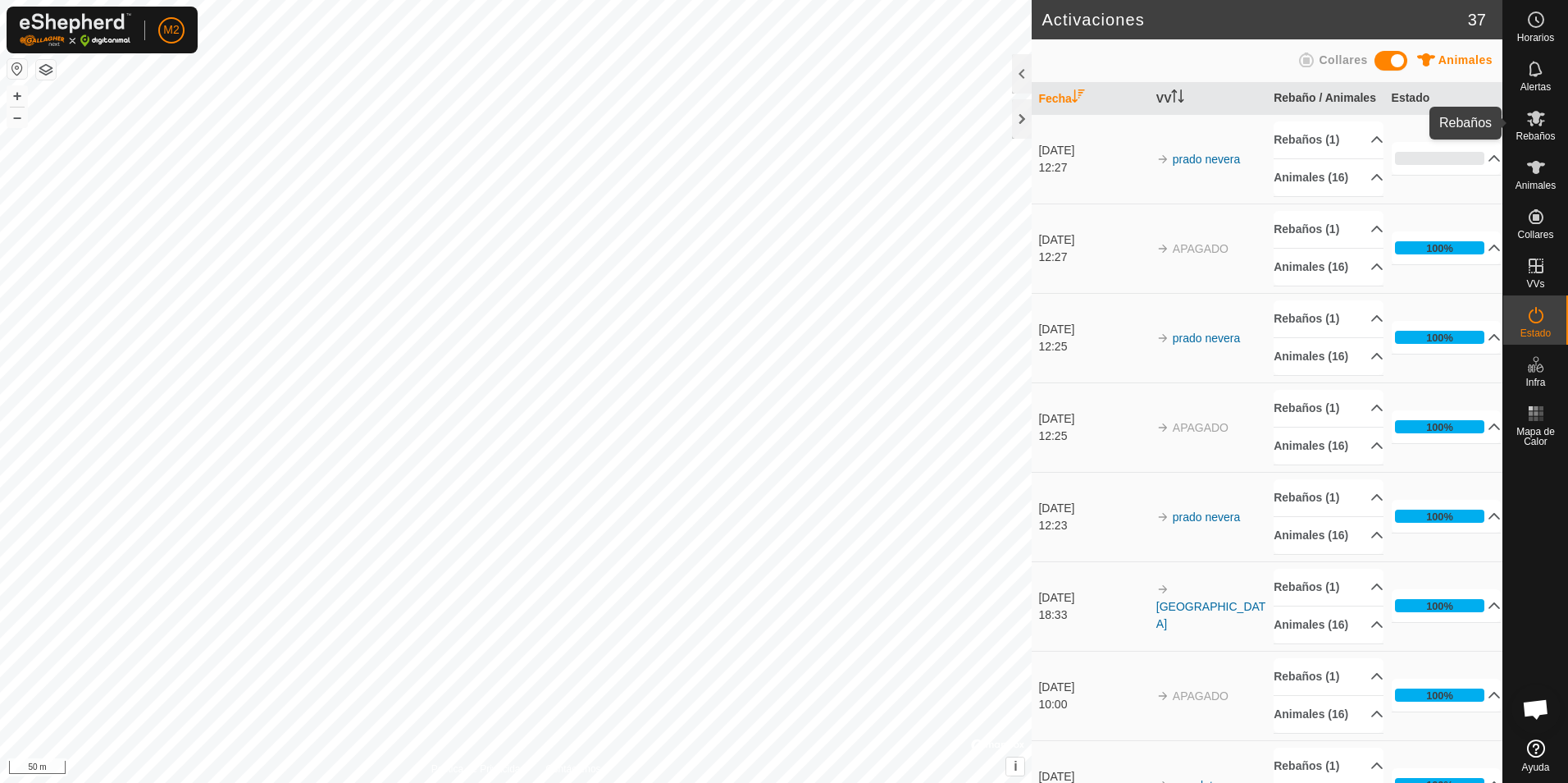
click at [1532, 121] on icon at bounding box center [1536, 119] width 20 height 20
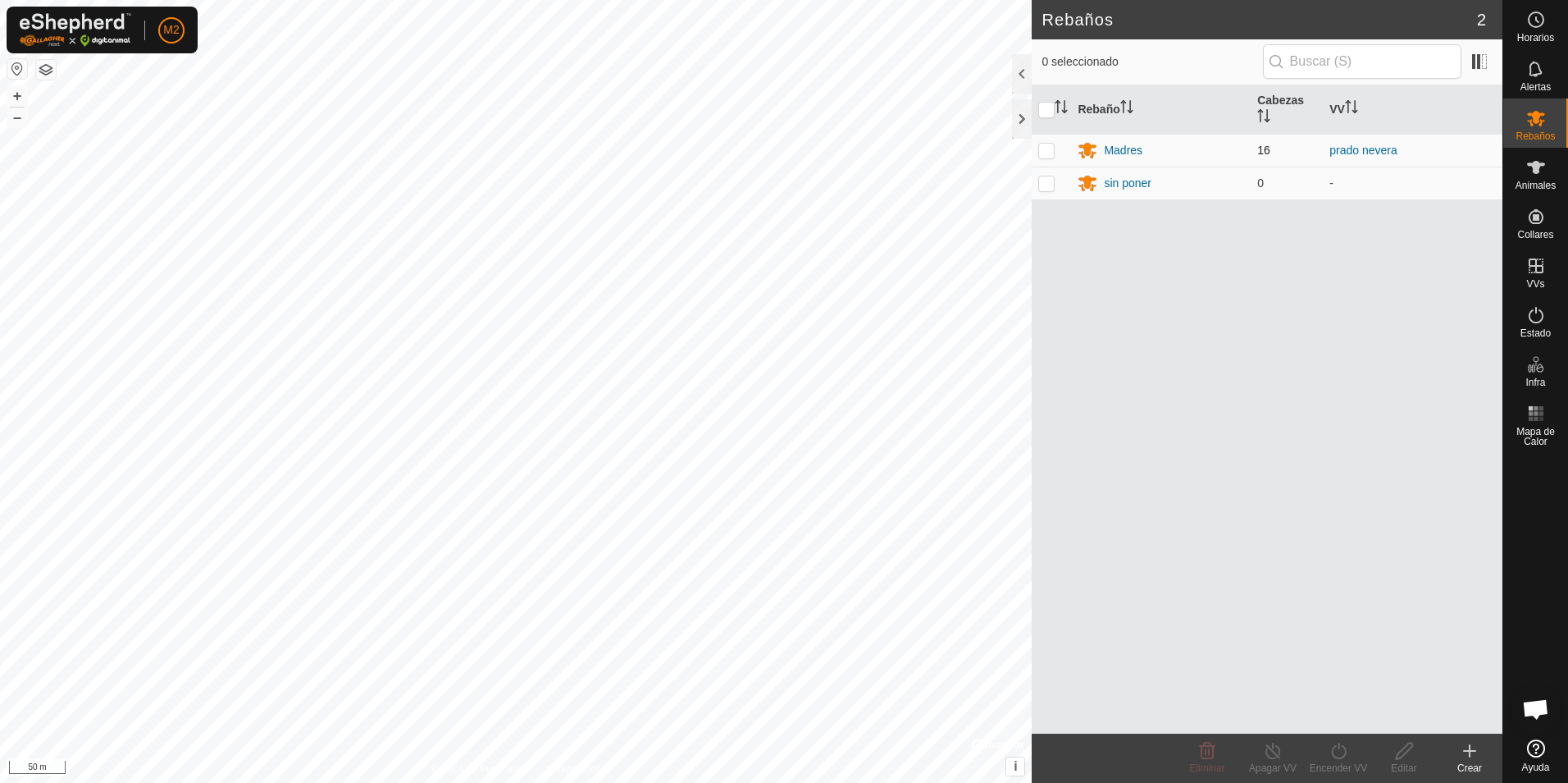
click at [1045, 148] on p-checkbox at bounding box center [1046, 150] width 16 height 13
checkbox input "true"
click at [1352, 152] on link "prado nevera" at bounding box center [1363, 150] width 68 height 13
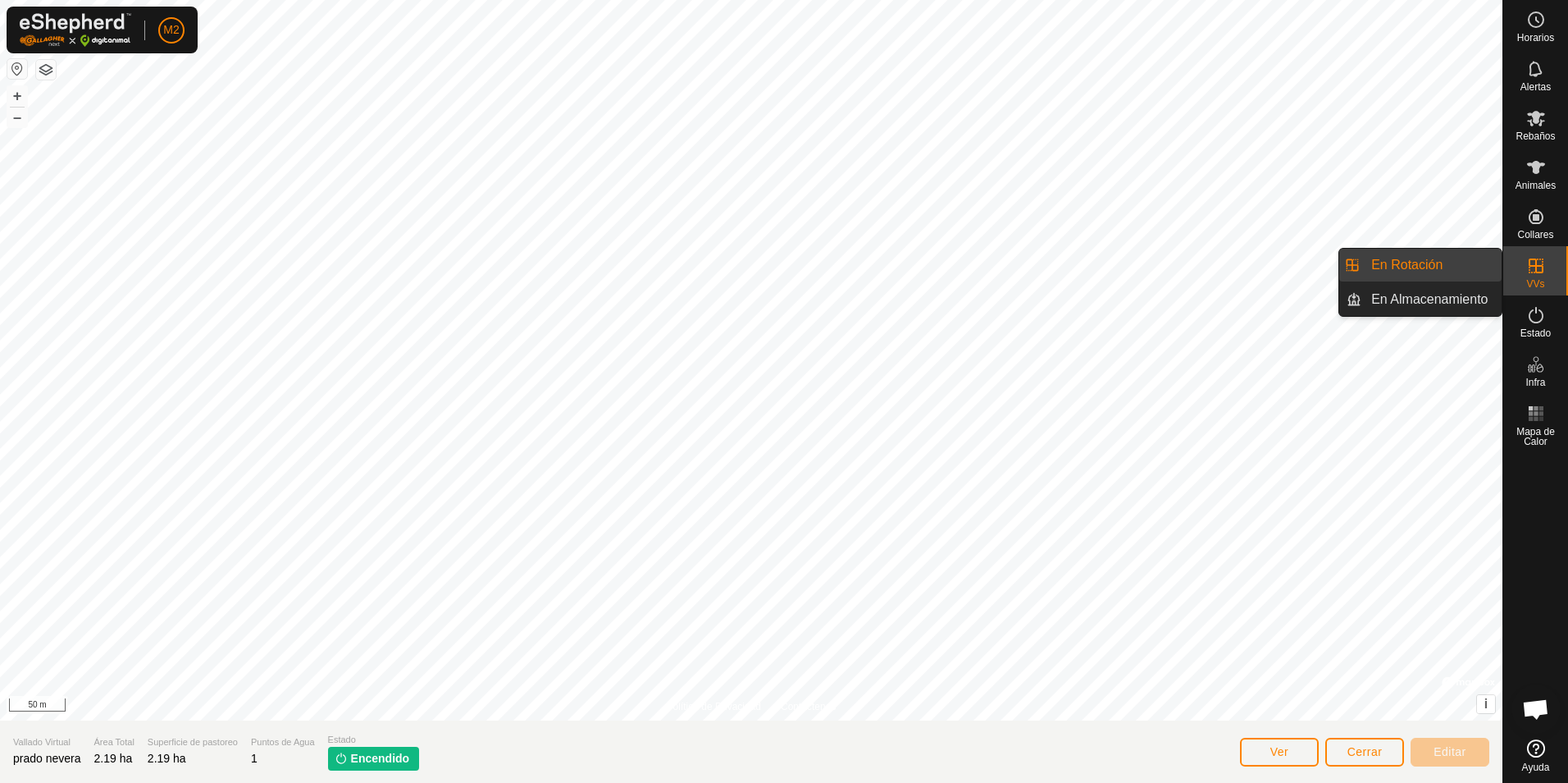
click at [1533, 273] on icon at bounding box center [1536, 266] width 20 height 20
click at [1412, 274] on link "En Rotación" at bounding box center [1431, 265] width 140 height 33
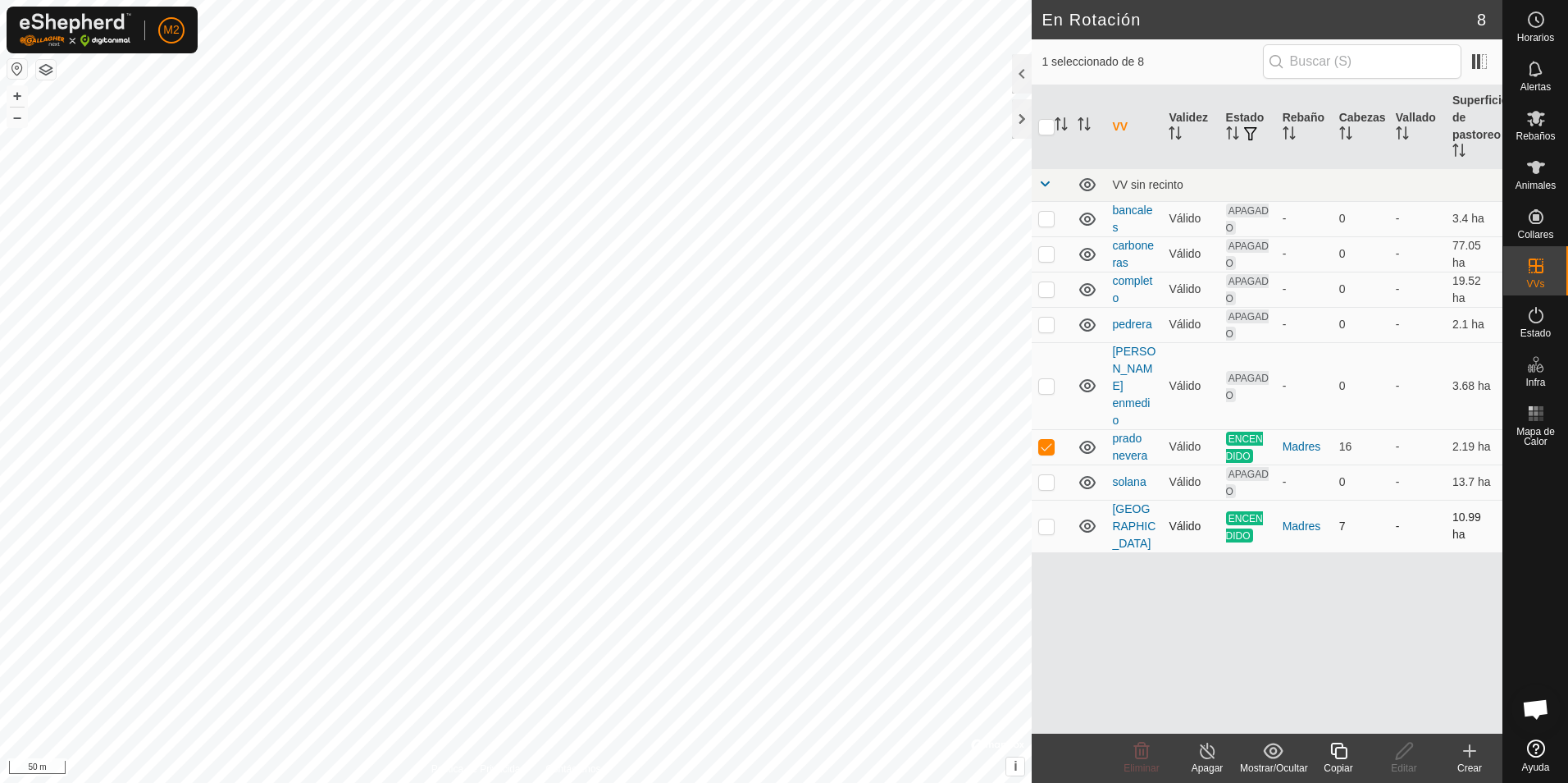
click at [1047, 520] on p-checkbox at bounding box center [1046, 526] width 16 height 13
checkbox input "true"
click at [1049, 440] on p-checkbox at bounding box center [1046, 446] width 16 height 13
checkbox input "false"
click at [1212, 753] on icon at bounding box center [1207, 751] width 21 height 20
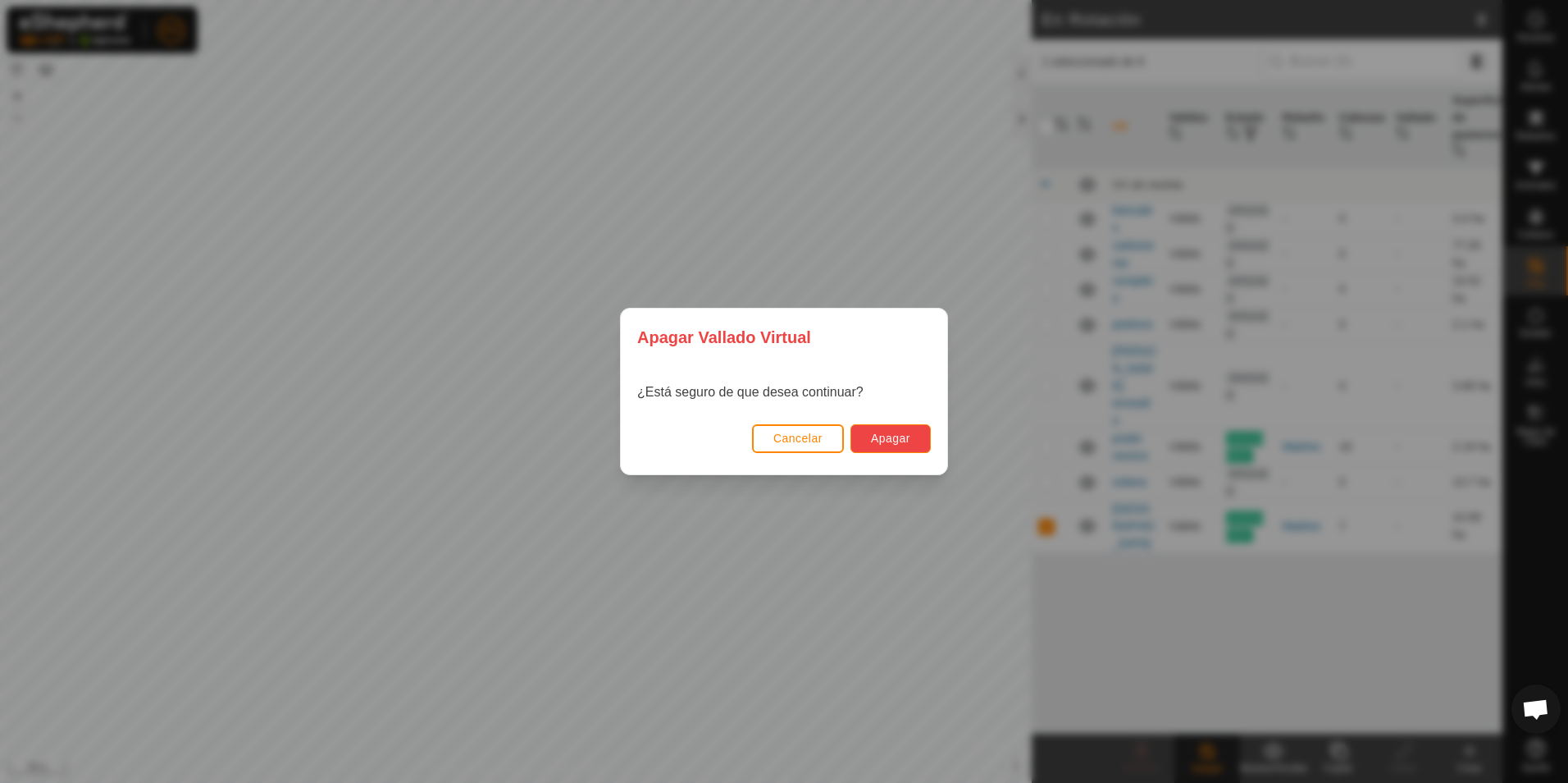
click at [871, 439] on span "Apagar" at bounding box center [891, 438] width 40 height 13
